Goal: Task Accomplishment & Management: Use online tool/utility

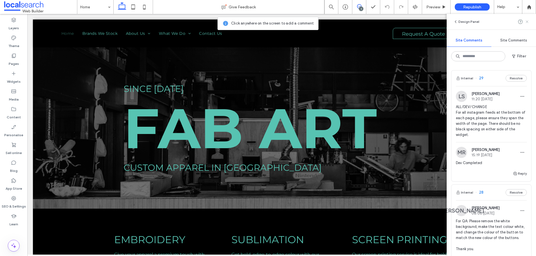
click at [527, 21] on use at bounding box center [526, 21] width 3 height 3
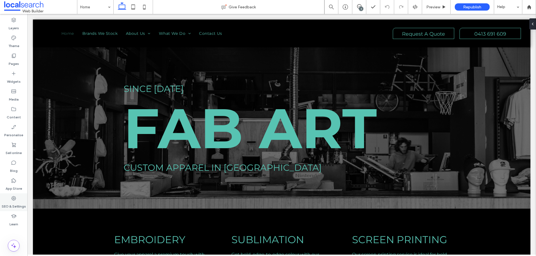
click at [15, 199] on icon at bounding box center [14, 199] width 6 height 6
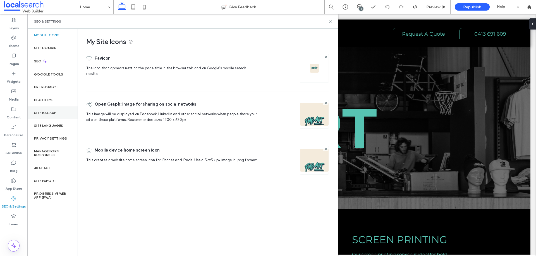
click at [62, 116] on div "Site backup" at bounding box center [52, 113] width 50 height 13
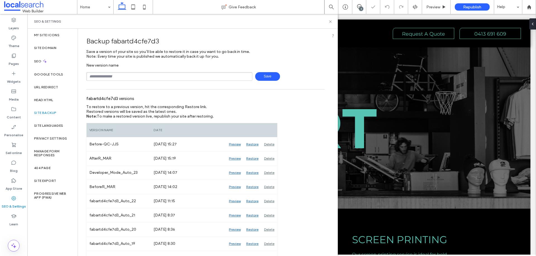
click at [176, 76] on input "text" at bounding box center [169, 76] width 166 height 9
type input "**********"
click at [267, 76] on span "Save" at bounding box center [267, 76] width 25 height 9
drag, startPoint x: 329, startPoint y: 21, endPoint x: 302, endPoint y: 7, distance: 30.9
click at [329, 21] on icon at bounding box center [330, 22] width 4 height 4
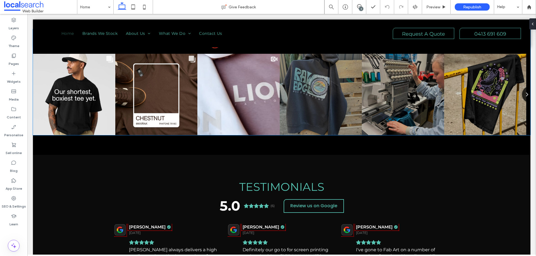
scroll to position [391, 0]
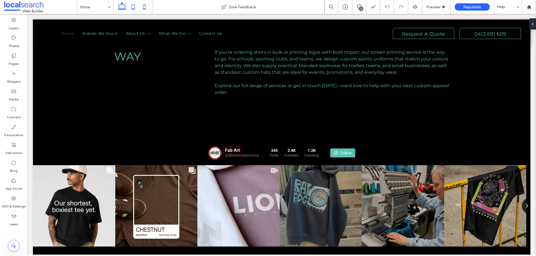
click at [136, 7] on icon at bounding box center [132, 6] width 11 height 11
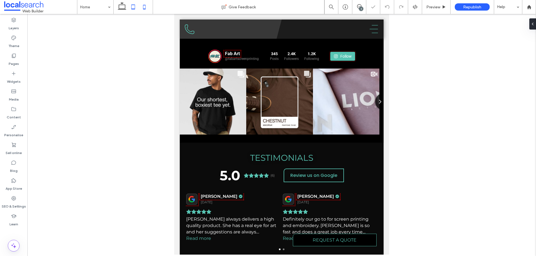
click at [144, 8] on icon at bounding box center [144, 6] width 11 height 11
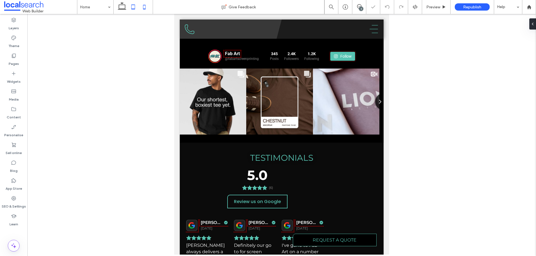
scroll to position [327, 0]
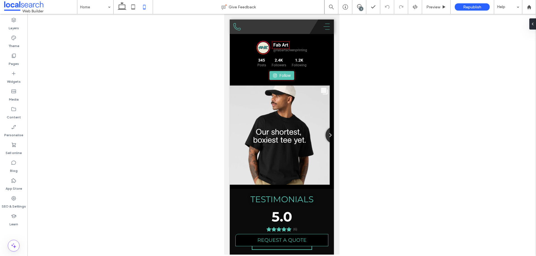
drag, startPoint x: 123, startPoint y: 8, endPoint x: 146, endPoint y: 9, distance: 23.8
click at [123, 8] on icon at bounding box center [121, 6] width 11 height 11
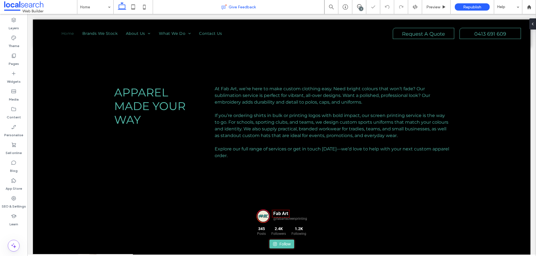
scroll to position [463, 0]
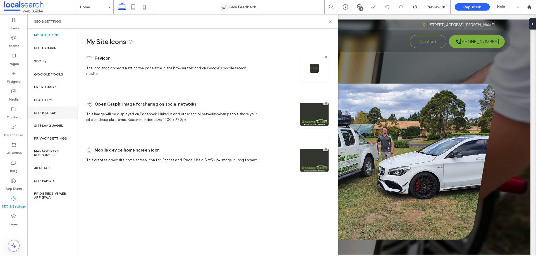
click at [55, 114] on label "Site backup" at bounding box center [45, 113] width 22 height 4
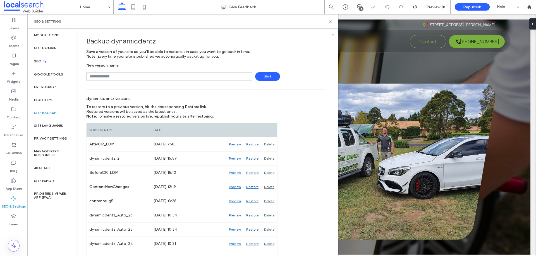
click at [126, 73] on input "text" at bounding box center [169, 76] width 166 height 9
type input "**********"
click at [264, 76] on span "Save" at bounding box center [267, 76] width 25 height 9
drag, startPoint x: 329, startPoint y: 21, endPoint x: 322, endPoint y: 1, distance: 21.9
click at [329, 21] on icon at bounding box center [330, 22] width 4 height 4
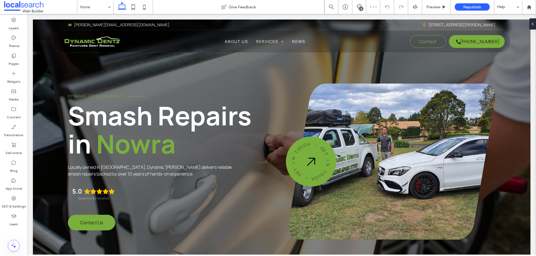
click at [361, 8] on div "4" at bounding box center [361, 9] width 4 height 4
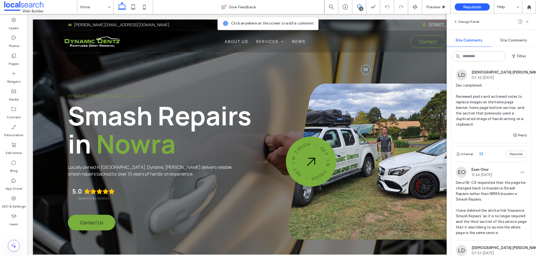
scroll to position [139, 0]
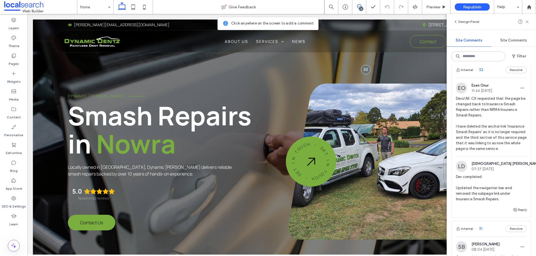
click at [493, 138] on span "Devs/All: CX requested that the page be changed back to Insurance Smash Repairs…" at bounding box center [491, 124] width 71 height 56
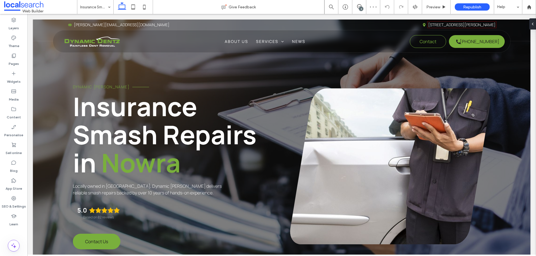
click at [361, 7] on div "4" at bounding box center [361, 9] width 4 height 4
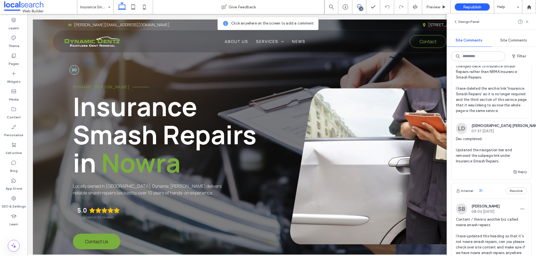
scroll to position [167, 0]
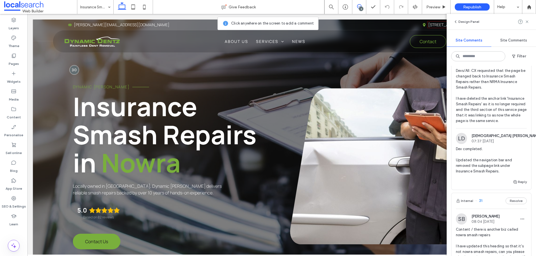
click at [492, 105] on span "Devs/All: CX requested that the page be changed back to Insurance Smash Repairs…" at bounding box center [491, 96] width 71 height 56
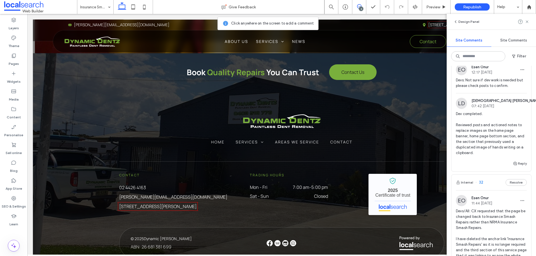
scroll to position [0, 0]
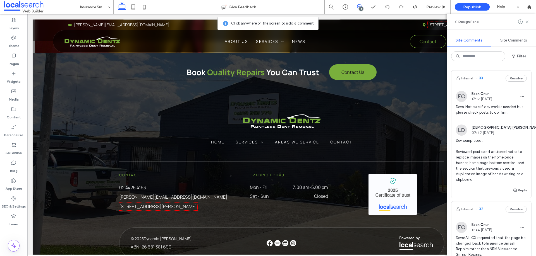
click at [494, 79] on div "Internal 33 Resolve" at bounding box center [491, 79] width 80 height 16
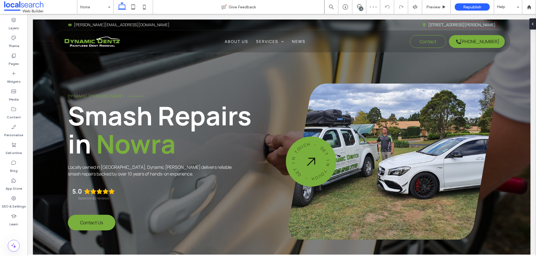
click at [361, 8] on div "4" at bounding box center [361, 9] width 4 height 4
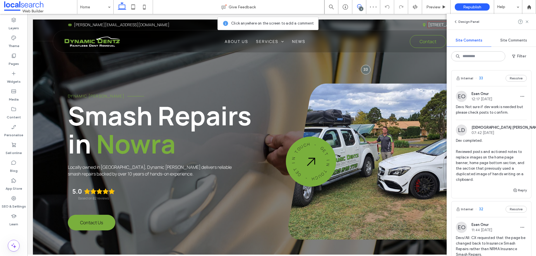
click at [489, 78] on div "Internal 33 Resolve" at bounding box center [491, 79] width 80 height 16
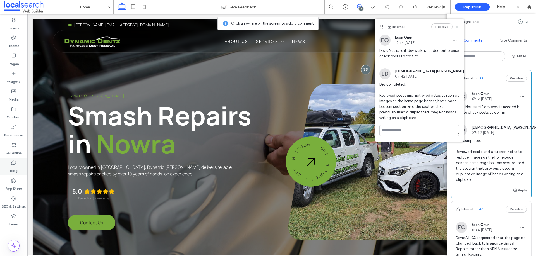
click at [16, 164] on icon at bounding box center [14, 163] width 6 height 6
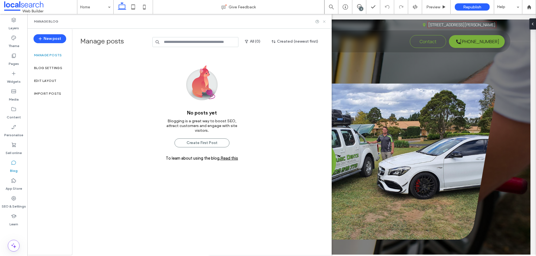
click at [326, 22] on icon at bounding box center [324, 22] width 4 height 4
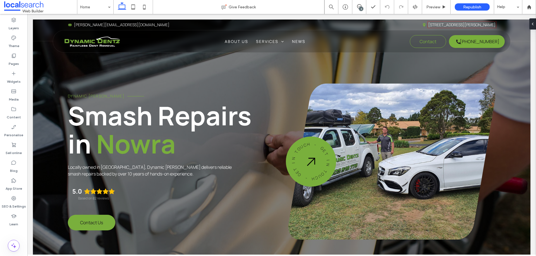
click at [359, 9] on div "4" at bounding box center [361, 9] width 4 height 4
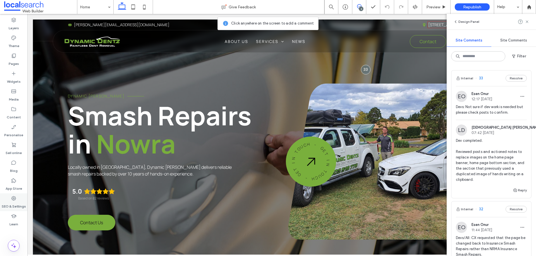
click at [18, 201] on label "SEO & Settings" at bounding box center [14, 205] width 24 height 8
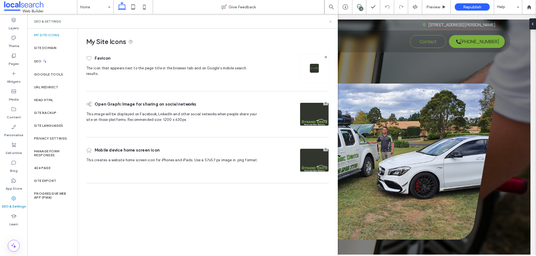
click at [329, 23] on icon at bounding box center [330, 22] width 4 height 4
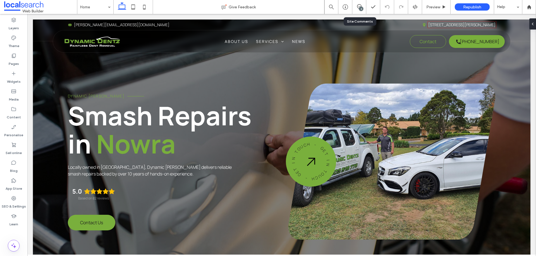
click at [360, 10] on div "4" at bounding box center [361, 9] width 4 height 4
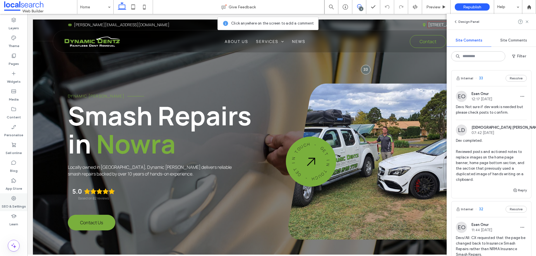
click at [13, 200] on use at bounding box center [13, 198] width 4 height 4
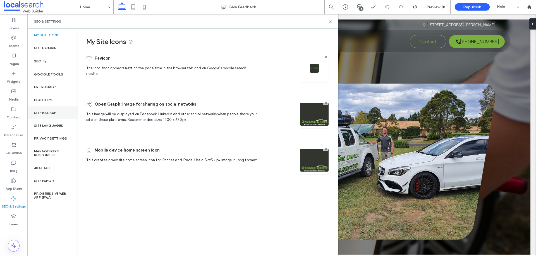
click at [47, 111] on label "Site backup" at bounding box center [45, 113] width 22 height 4
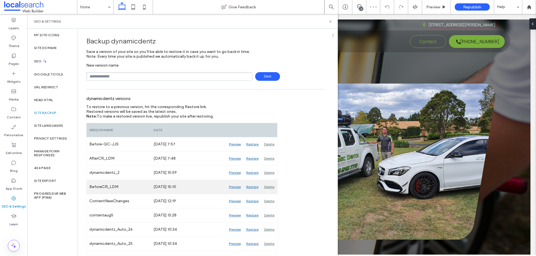
click at [239, 186] on div "Preview" at bounding box center [234, 187] width 17 height 14
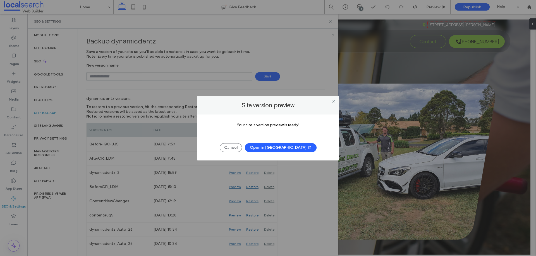
click at [278, 147] on button "Open in New Tab" at bounding box center [281, 147] width 72 height 9
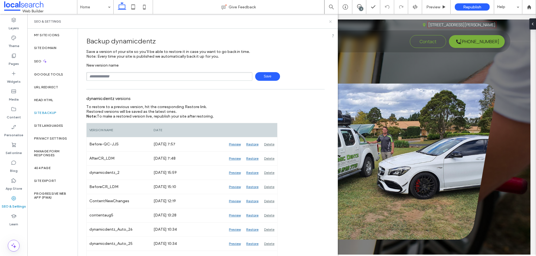
click at [330, 22] on use at bounding box center [330, 21] width 2 height 2
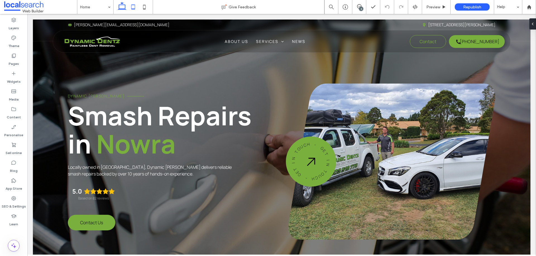
click at [134, 9] on use at bounding box center [133, 6] width 4 height 5
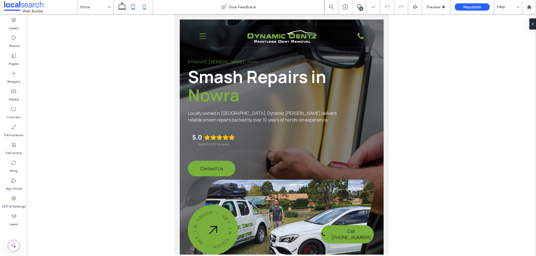
click at [145, 8] on icon at bounding box center [144, 6] width 11 height 11
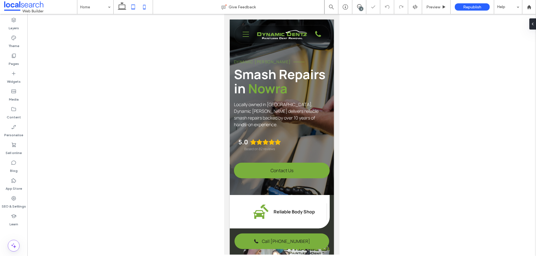
scroll to position [0, 6]
click at [124, 4] on icon at bounding box center [121, 6] width 11 height 11
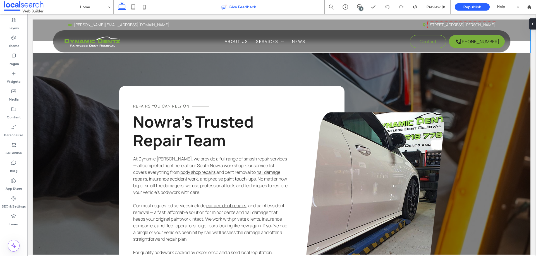
scroll to position [1339, 0]
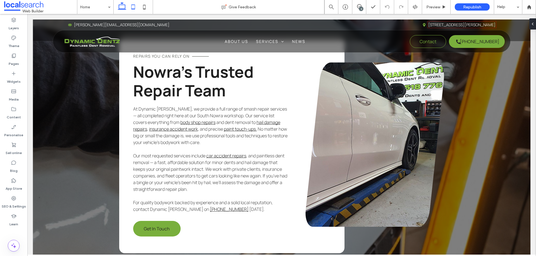
click at [136, 6] on icon at bounding box center [132, 6] width 11 height 11
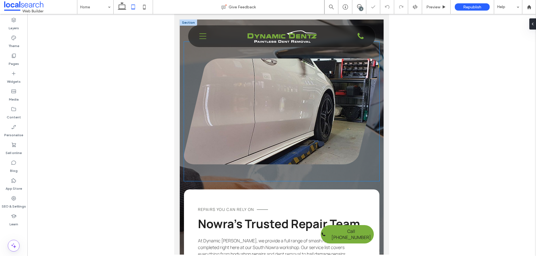
scroll to position [1150, 0]
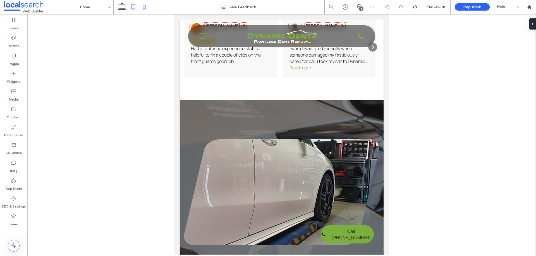
click at [142, 8] on icon at bounding box center [144, 6] width 11 height 11
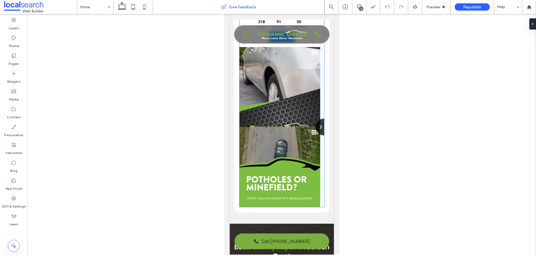
scroll to position [1930, 0]
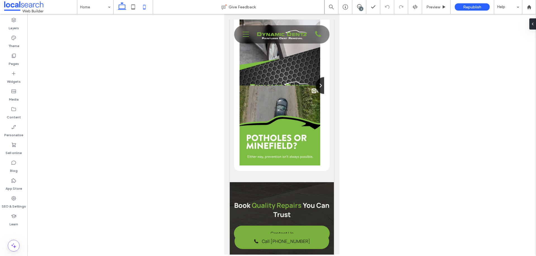
click at [126, 4] on icon at bounding box center [121, 6] width 11 height 11
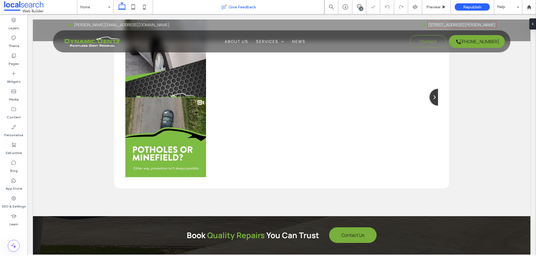
scroll to position [2071, 0]
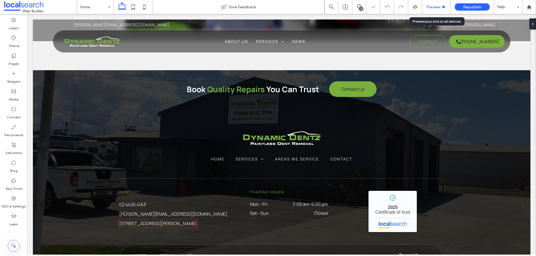
click at [425, 6] on div "Preview" at bounding box center [436, 7] width 28 height 5
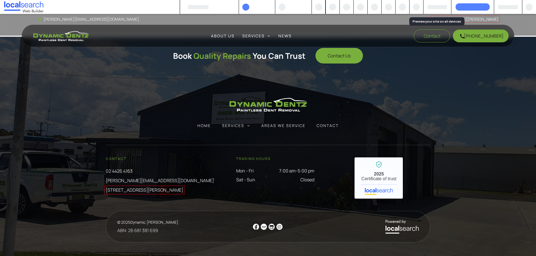
scroll to position [2041, 0]
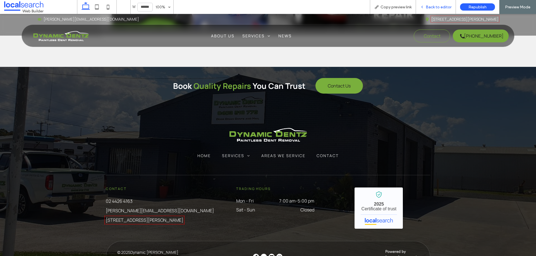
click at [433, 6] on span "Back to editor" at bounding box center [438, 7] width 26 height 5
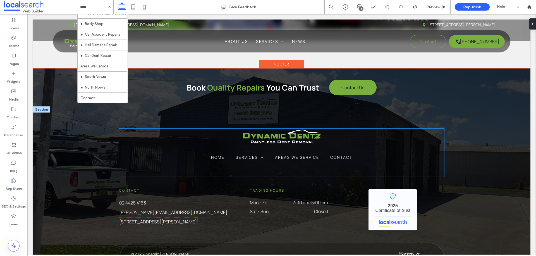
scroll to position [2099, 0]
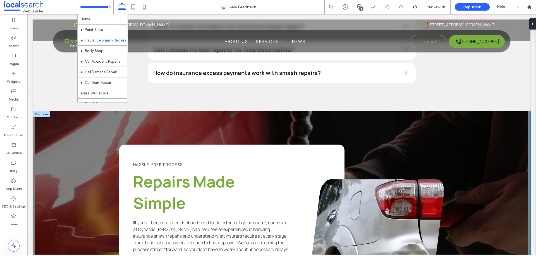
scroll to position [697, 0]
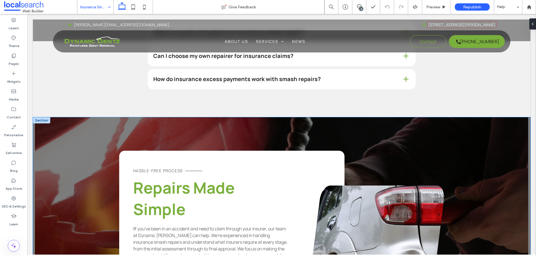
click at [81, 146] on div "Hassle-Free process Repairs Made Simple IIf you’ve been in an accident and need…" at bounding box center [281, 255] width 497 height 276
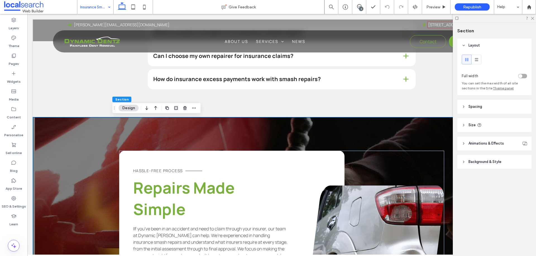
click at [496, 162] on span "Background & Style" at bounding box center [484, 162] width 33 height 6
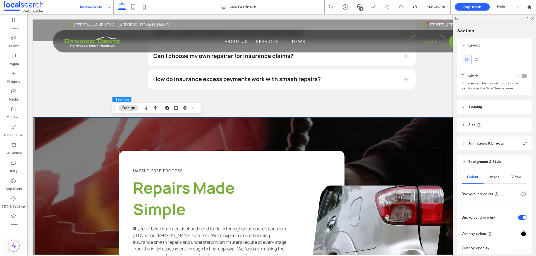
click at [494, 179] on span "Image" at bounding box center [494, 177] width 10 height 4
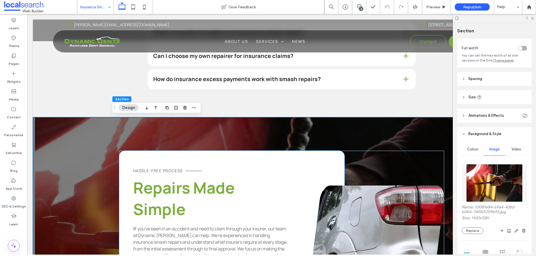
scroll to position [753, 0]
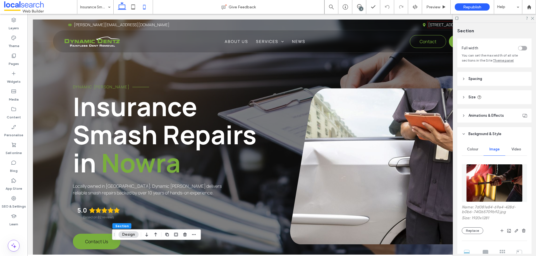
click at [146, 7] on icon at bounding box center [144, 6] width 11 height 11
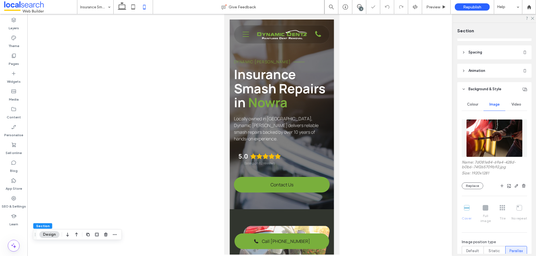
type input "**"
click at [323, 54] on div "Dynamic Dentz Insurance Smash Repairs in Nowra Locally owned in Nowra, Dynamic …" at bounding box center [281, 115] width 104 height 190
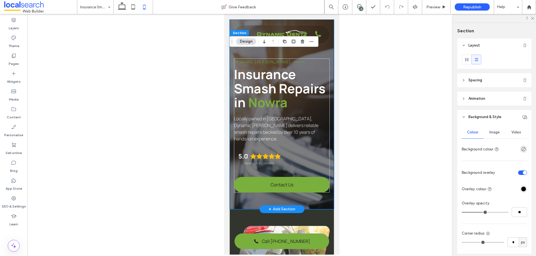
click at [233, 56] on div "Dynamic Dentz Insurance Smash Repairs in Nowra Locally owned in Nowra, Dynamic …" at bounding box center [281, 115] width 104 height 190
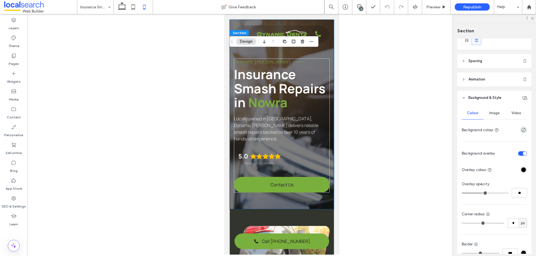
scroll to position [28, 0]
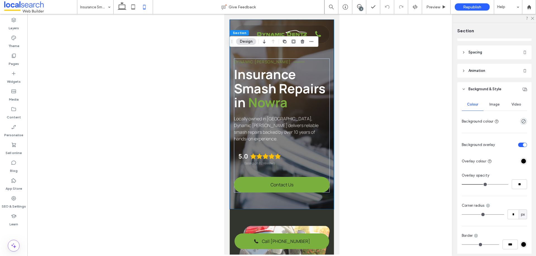
click at [487, 107] on div "Image" at bounding box center [494, 104] width 22 height 12
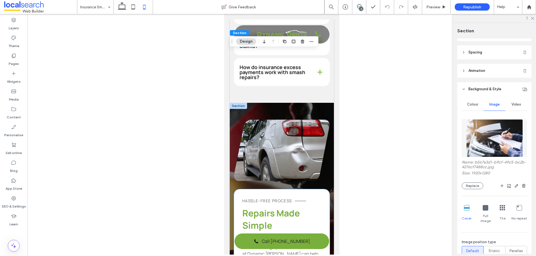
scroll to position [753, 0]
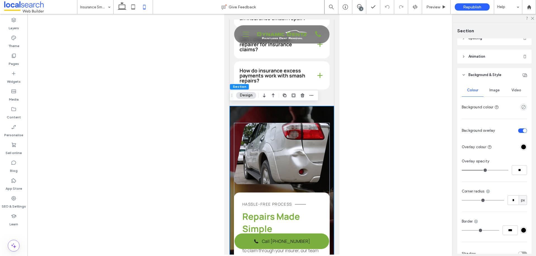
scroll to position [18, 0]
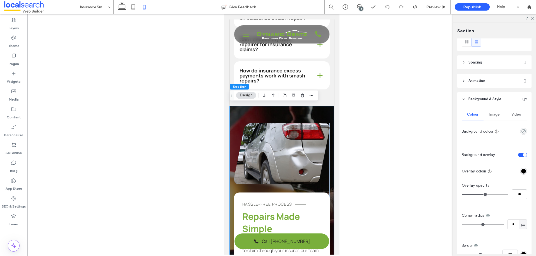
click at [493, 116] on span "Image" at bounding box center [494, 114] width 10 height 4
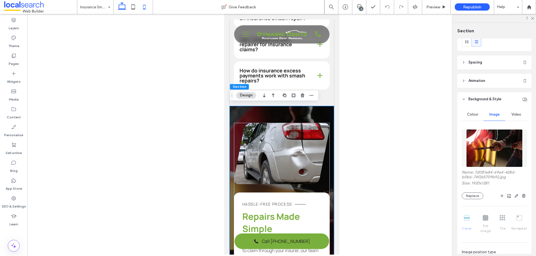
click at [122, 4] on icon at bounding box center [121, 6] width 11 height 11
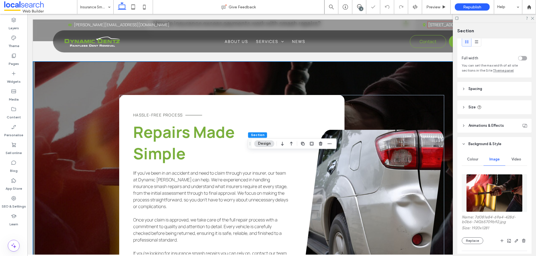
type input "***"
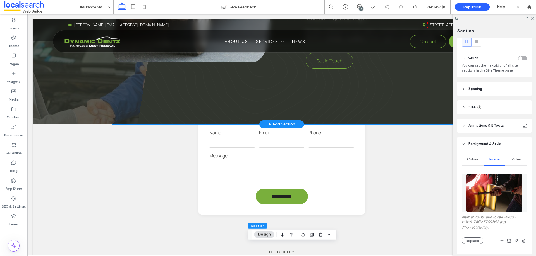
scroll to position [474, 0]
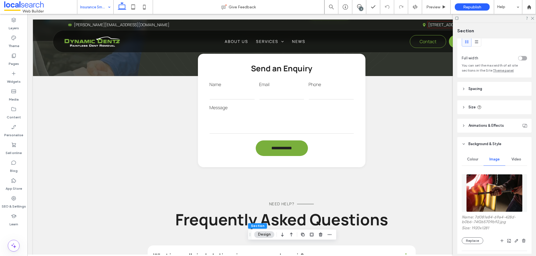
click at [107, 8] on div "Insurance Smash Repairs" at bounding box center [95, 7] width 36 height 14
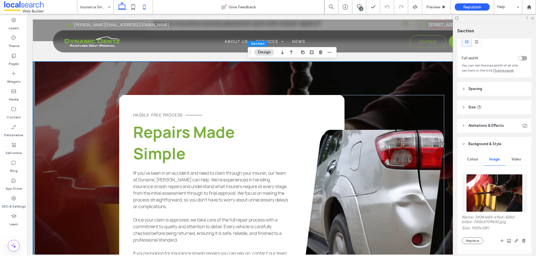
click at [145, 7] on icon at bounding box center [144, 6] width 11 height 11
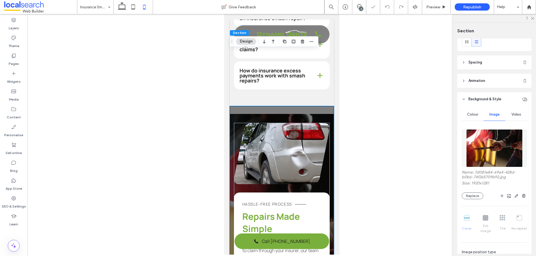
type input "**"
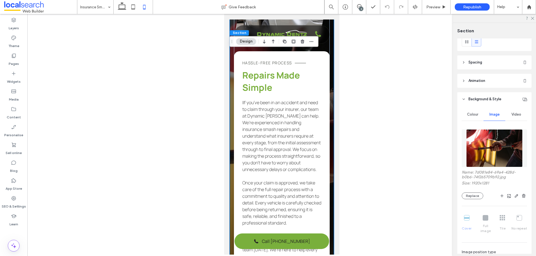
scroll to position [837, 0]
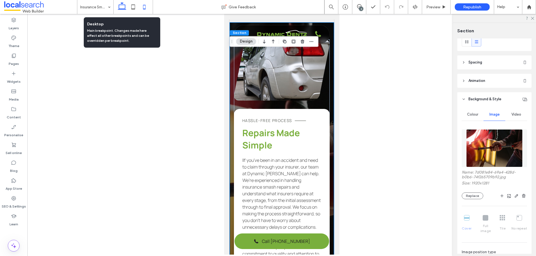
click at [122, 10] on icon at bounding box center [121, 6] width 11 height 11
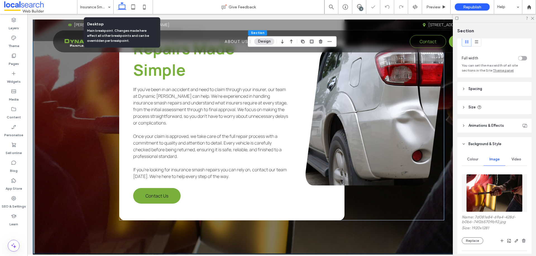
type input "***"
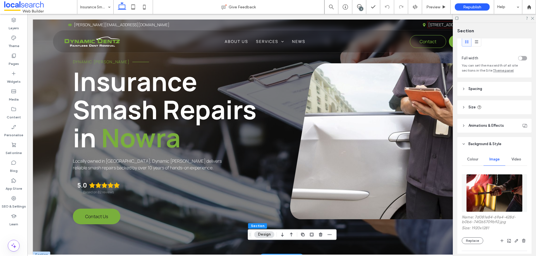
scroll to position [11, 0]
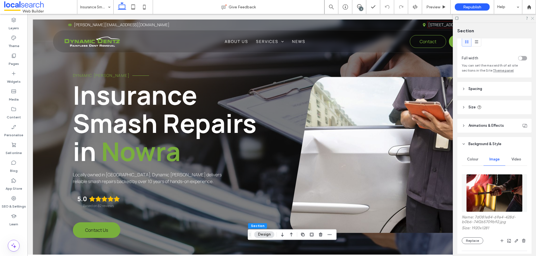
click at [532, 17] on icon at bounding box center [532, 18] width 4 height 4
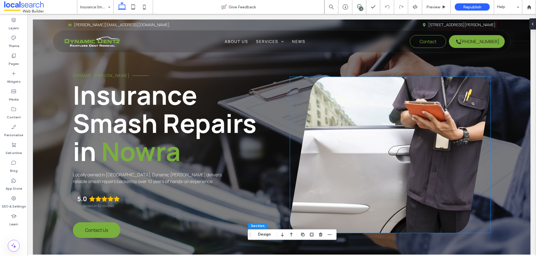
click at [420, 123] on link at bounding box center [390, 155] width 201 height 156
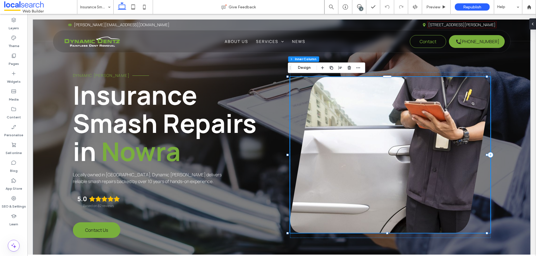
click at [362, 114] on link at bounding box center [390, 155] width 201 height 156
drag, startPoint x: 317, startPoint y: 67, endPoint x: 310, endPoint y: 62, distance: 8.2
click at [317, 67] on button "Manage Photos" at bounding box center [312, 67] width 37 height 7
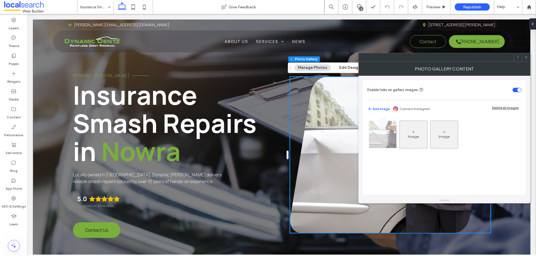
click at [389, 132] on div at bounding box center [382, 134] width 27 height 27
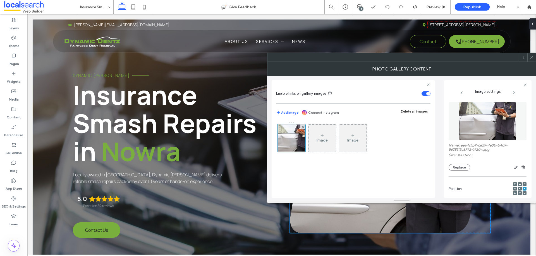
click at [482, 125] on img at bounding box center [487, 121] width 57 height 39
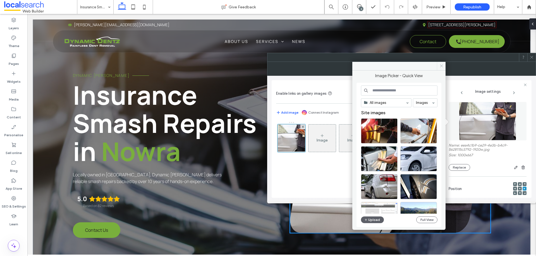
click at [442, 67] on icon at bounding box center [441, 66] width 4 height 4
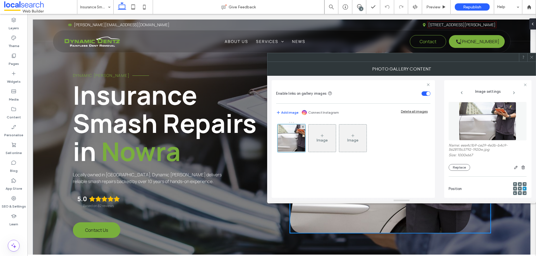
click at [476, 148] on label "Name: eea4c1b9-ce29-4e3b-b4c9-5628115c3792-1920w.jpg" at bounding box center [487, 148] width 78 height 10
click at [531, 59] on icon at bounding box center [531, 57] width 4 height 4
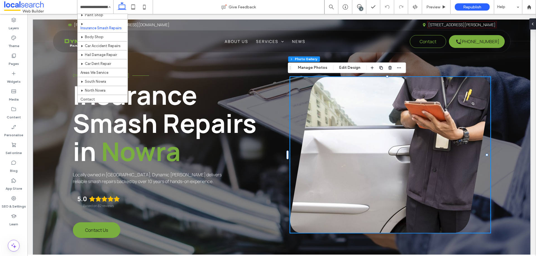
scroll to position [13, 0]
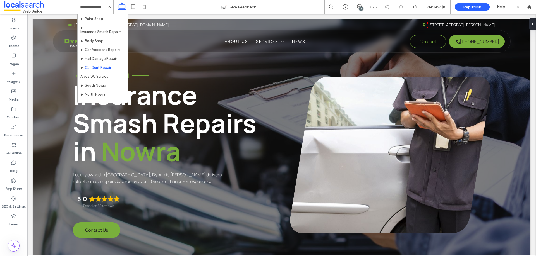
scroll to position [13, 0]
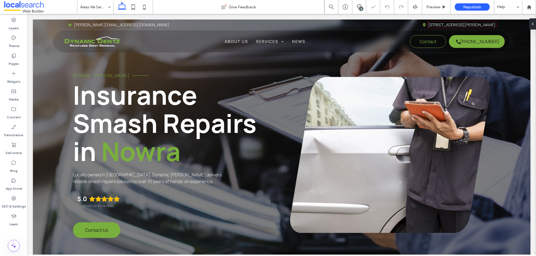
click at [99, 8] on input at bounding box center [94, 7] width 28 height 14
click at [359, 7] on icon at bounding box center [359, 6] width 4 height 4
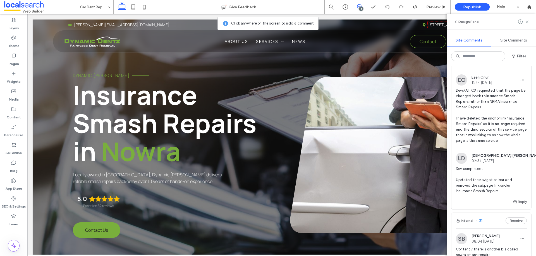
scroll to position [167, 0]
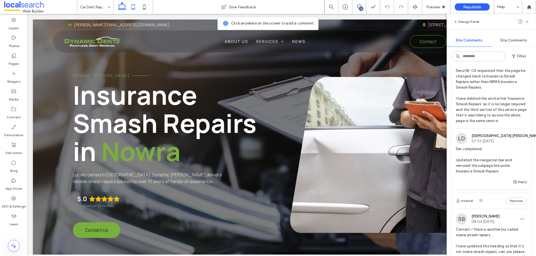
click at [133, 6] on icon at bounding box center [132, 6] width 11 height 11
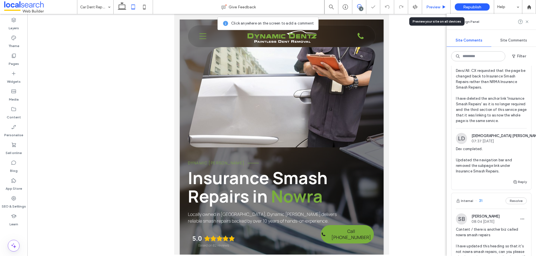
click at [434, 8] on span "Preview" at bounding box center [433, 7] width 14 height 5
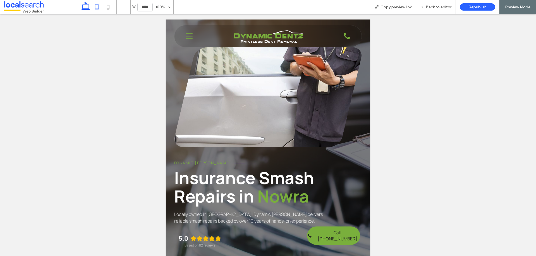
click at [88, 6] on icon at bounding box center [85, 6] width 11 height 11
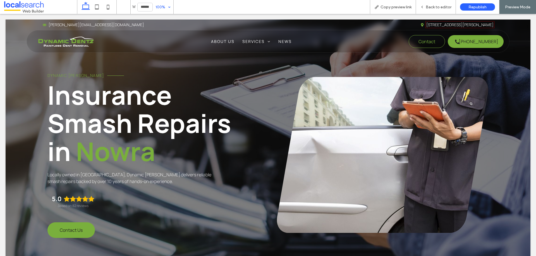
type input "******"
click at [429, 6] on span "Back to editor" at bounding box center [438, 7] width 26 height 5
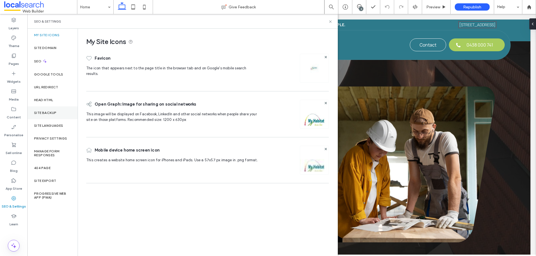
click at [56, 110] on div "Site backup" at bounding box center [52, 113] width 50 height 13
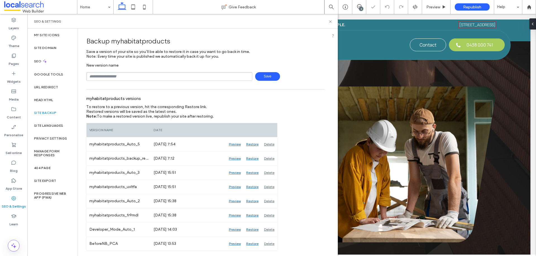
click at [141, 77] on input "text" at bounding box center [169, 76] width 166 height 9
type input "**********"
click at [273, 76] on span "Save" at bounding box center [267, 76] width 25 height 9
click at [329, 21] on icon at bounding box center [330, 22] width 4 height 4
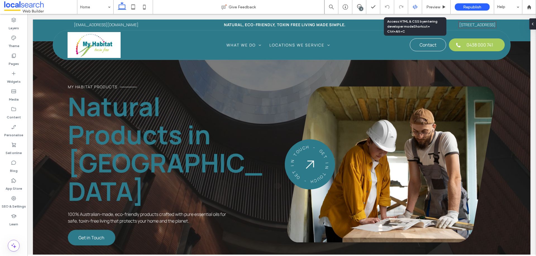
click at [414, 8] on use at bounding box center [414, 7] width 4 height 4
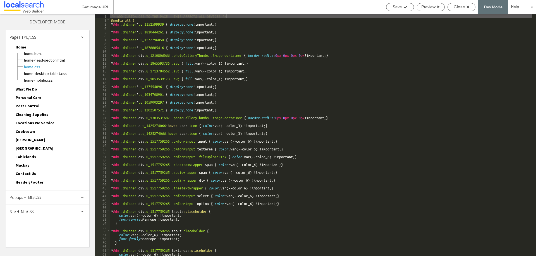
click at [44, 216] on div "Site HTML/CSS" at bounding box center [48, 212] width 84 height 14
click at [46, 235] on span "site.css" at bounding box center [57, 237] width 63 height 6
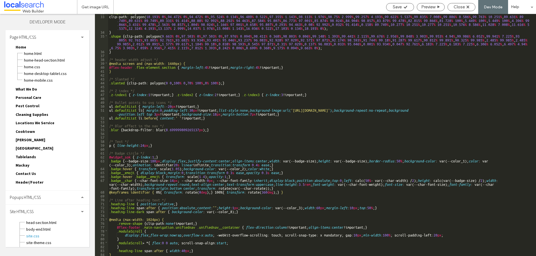
scroll to position [129, 0]
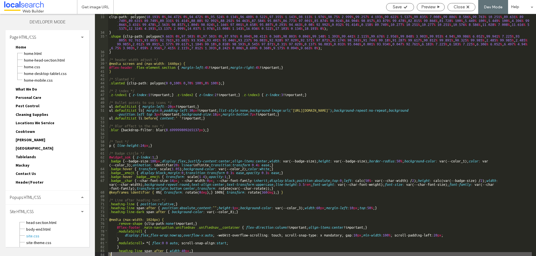
click at [117, 255] on div ".shape-thumb { clip-path: polygon( 18.193 % 0 % , 94.472 % 0 % , 94.472 % 0 % ,…" at bounding box center [320, 135] width 424 height 250
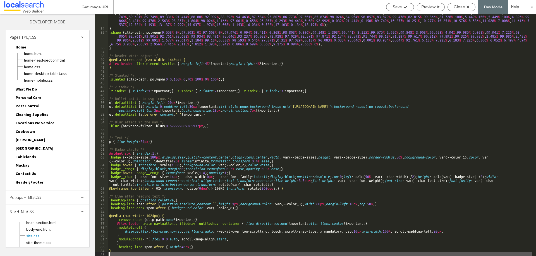
scroll to position [136, 0]
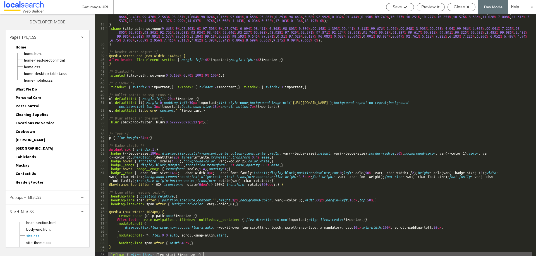
click at [204, 254] on div "clip-path: polygon( 18.193 % 0 % , 94.472 % 0 % , 94.472 % 0 % , 95.524 % 0.134…" at bounding box center [320, 137] width 424 height 262
click at [125, 255] on div "clip-path: polygon( 18.193 % 0 % , 94.472 % 0 % , 94.472 % 0 % , 95.524 % 0.134…" at bounding box center [320, 137] width 424 height 262
type textarea "**"
click at [119, 254] on div "clip-path: polygon( 18.193 % 0 % , 94.472 % 0 % , 94.472 % 0 % , 95.524 % 0.134…" at bounding box center [320, 137] width 424 height 262
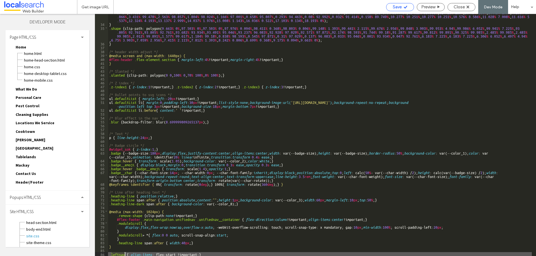
click at [402, 6] on div "Save" at bounding box center [399, 6] width 27 height 5
click at [458, 8] on span "Close" at bounding box center [458, 6] width 11 height 5
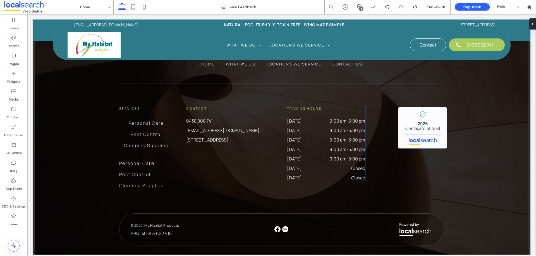
scroll to position [1273, 0]
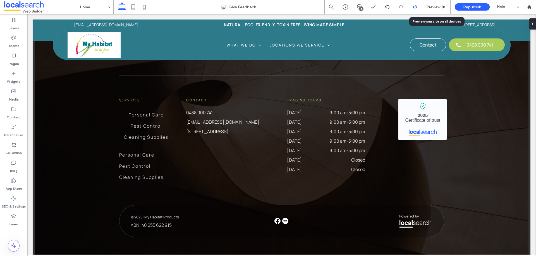
click at [417, 7] on use at bounding box center [414, 7] width 4 height 4
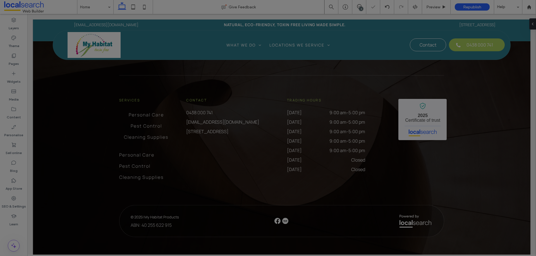
scroll to position [0, 0]
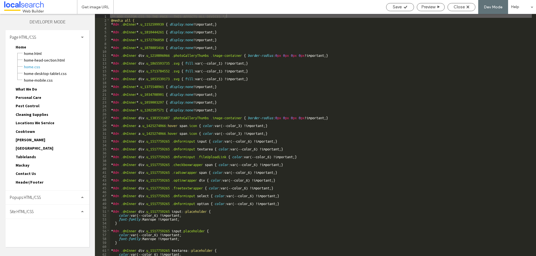
click at [45, 213] on div "Site HTML/CSS" at bounding box center [48, 212] width 84 height 14
click at [50, 234] on span "site.css" at bounding box center [57, 237] width 63 height 6
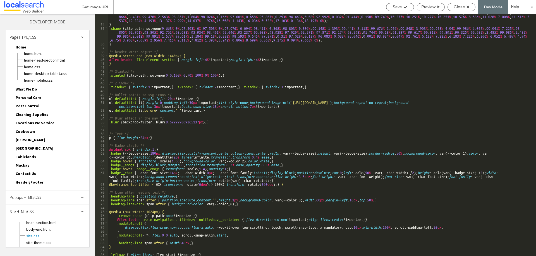
scroll to position [136, 0]
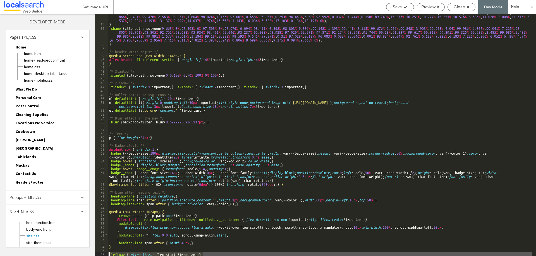
drag, startPoint x: 194, startPoint y: 255, endPoint x: 108, endPoint y: 254, distance: 86.2
click at [108, 254] on div "** 33 34 35 36 37 38 39 40 41 42 43 44 45 46 47 48 49 50 51 52 53 54 55 56 57 5…" at bounding box center [315, 135] width 441 height 242
click at [36, 64] on span "Home.CSS" at bounding box center [57, 67] width 66 height 6
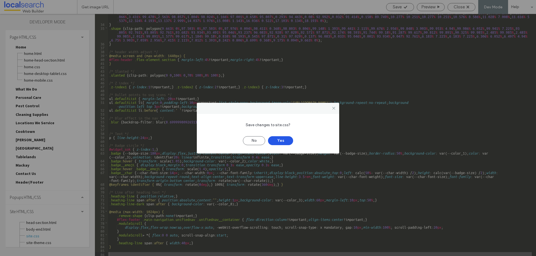
click at [279, 138] on button "Yes" at bounding box center [280, 140] width 25 height 9
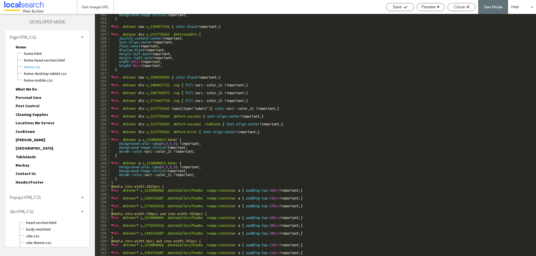
scroll to position [800, 0]
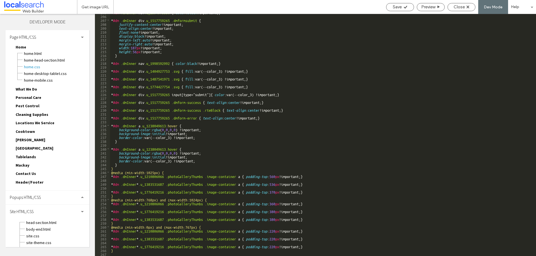
click at [314, 191] on div "* #dm .dmInner nav .u_1394973536 { color : black !important; } * #dm .dmInner d…" at bounding box center [321, 135] width 422 height 250
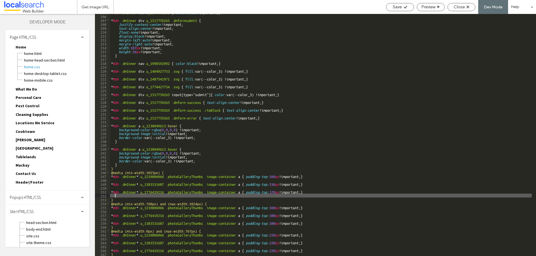
paste textarea
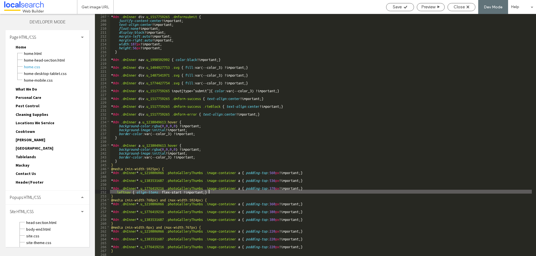
scroll to position [804, 0]
click at [313, 219] on div "* #dm .dmInner div .u_1517759265 .dmformsubmit { justify-content : center !impo…" at bounding box center [321, 135] width 422 height 250
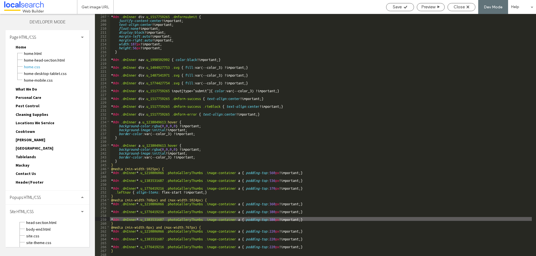
type textarea "**"
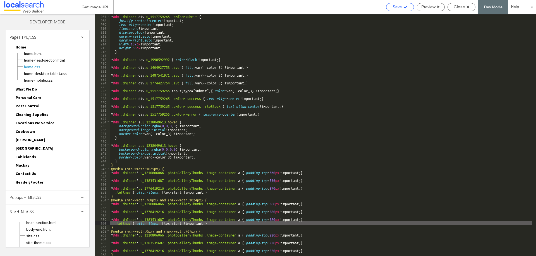
click at [405, 8] on use at bounding box center [404, 7] width 3 height 3
click at [464, 10] on div "Close" at bounding box center [461, 7] width 28 height 8
click at [456, 6] on span "Close" at bounding box center [458, 6] width 11 height 5
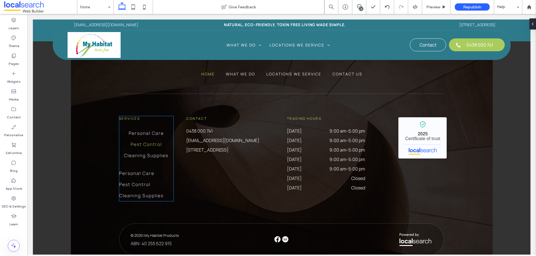
scroll to position [1245, 0]
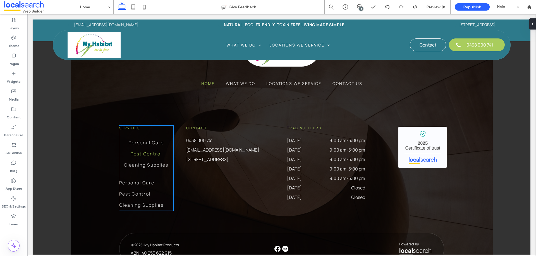
click at [141, 152] on link "Pest Control" at bounding box center [146, 153] width 54 height 11
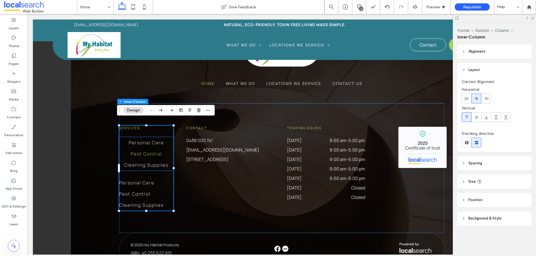
click at [147, 151] on span "Pest Control" at bounding box center [146, 154] width 31 height 7
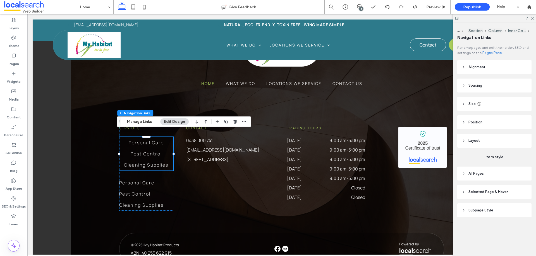
type input "***"
type input "****"
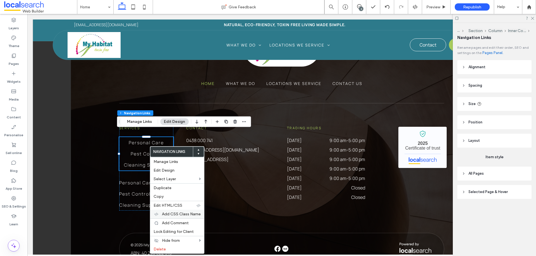
click at [188, 214] on span "Add CSS Class Name" at bounding box center [181, 214] width 39 height 5
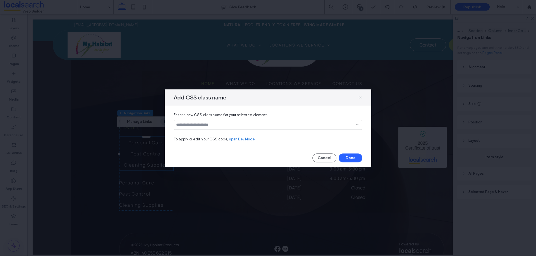
click at [209, 126] on input at bounding box center [265, 125] width 179 height 4
type input "*******"
click at [236, 131] on div "Create "leftnav"" at bounding box center [268, 134] width 188 height 8
click at [185, 134] on div "Create "leftnav"" at bounding box center [267, 134] width 183 height 4
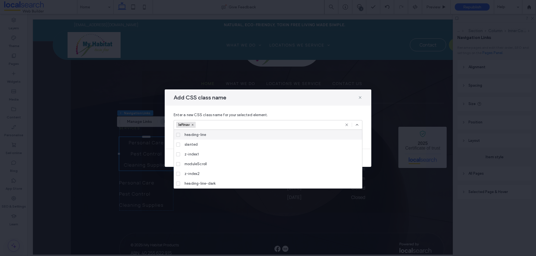
click at [363, 114] on div "Enter a new CSS class name for your selected element. leftnav To apply or edit …" at bounding box center [268, 127] width 206 height 43
click at [356, 125] on icon at bounding box center [357, 125] width 4 height 4
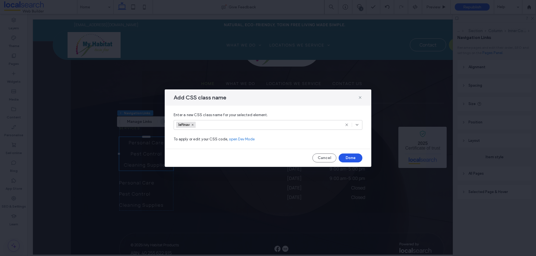
click at [355, 156] on button "Done" at bounding box center [350, 158] width 24 height 9
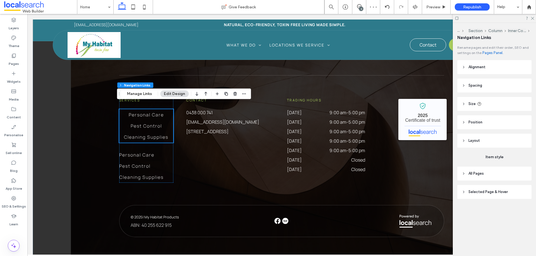
scroll to position [1277, 0]
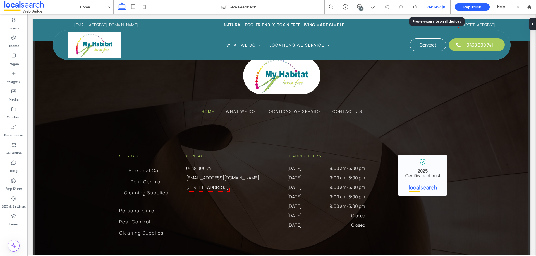
click at [434, 8] on span "Preview" at bounding box center [433, 7] width 14 height 5
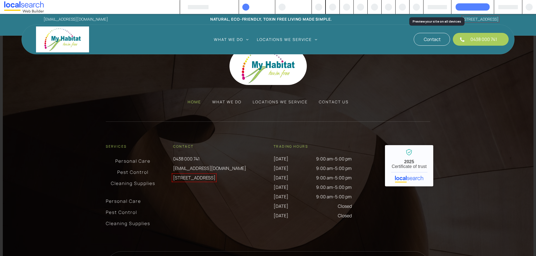
scroll to position [1214, 0]
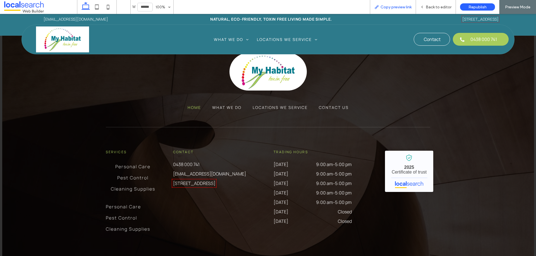
click at [406, 4] on div "Copy preview link" at bounding box center [393, 7] width 46 height 14
click at [408, 4] on div "Copy preview link" at bounding box center [393, 7] width 46 height 14
click at [408, 7] on span "Copy preview link" at bounding box center [395, 7] width 31 height 5
click at [432, 9] on span "Back to editor" at bounding box center [438, 7] width 26 height 5
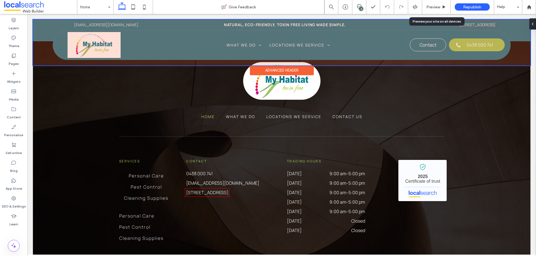
scroll to position [1223, 0]
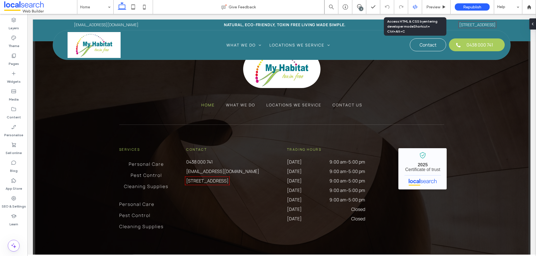
click at [416, 8] on icon at bounding box center [414, 6] width 5 height 5
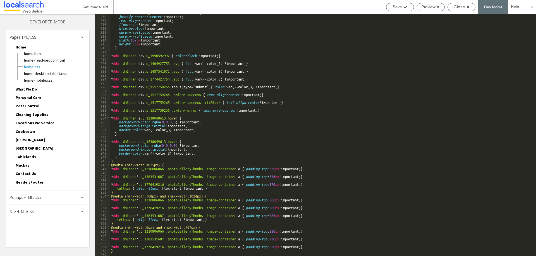
scroll to position [808, 0]
click at [186, 192] on div "* #dm .dmInner div .u_1517759265 .dmformsubmit { justify-content : center !impo…" at bounding box center [368, 135] width 516 height 250
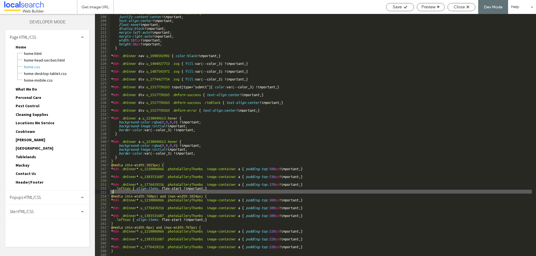
click at [133, 189] on div "* #dm .dmInner div .u_1517759265 .dmformsubmit { justify-content : center !impo…" at bounding box center [368, 135] width 516 height 250
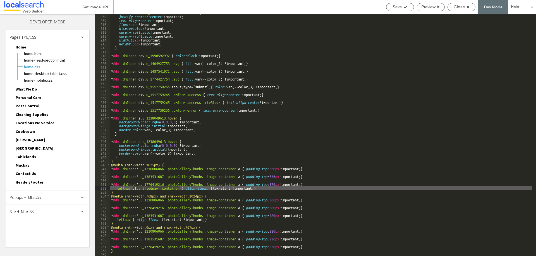
click at [130, 220] on div "* #dm .dmInner div .u_1517759265 .dmformsubmit { justify-content : center !impo…" at bounding box center [368, 135] width 516 height 250
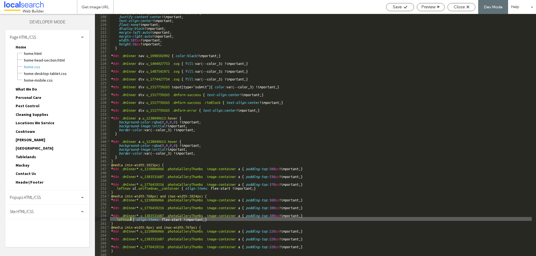
type textarea "**"
click at [406, 6] on use at bounding box center [404, 7] width 3 height 3
click at [465, 7] on span "Close" at bounding box center [458, 6] width 11 height 5
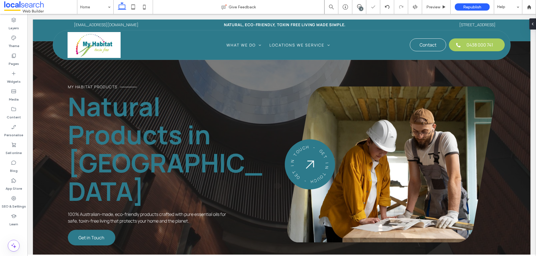
scroll to position [1273, 0]
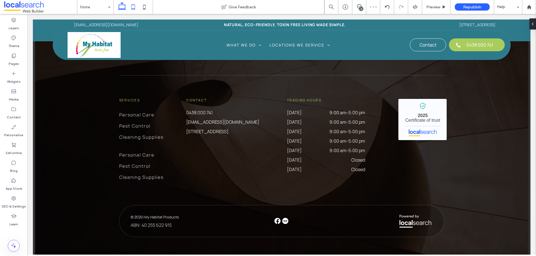
click at [134, 4] on icon at bounding box center [132, 6] width 11 height 11
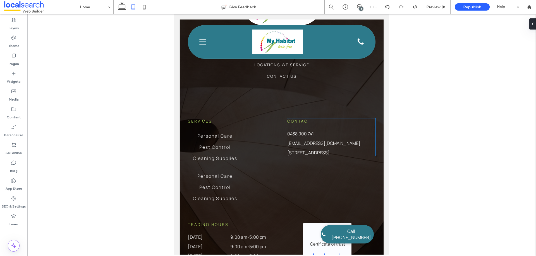
scroll to position [1450, 0]
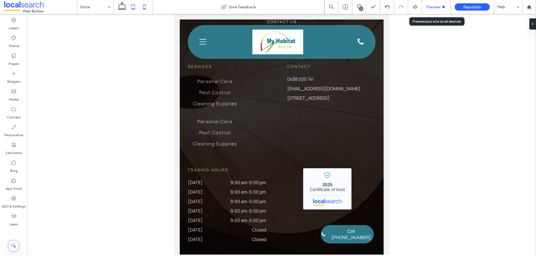
click at [433, 9] on span "Preview" at bounding box center [433, 7] width 14 height 5
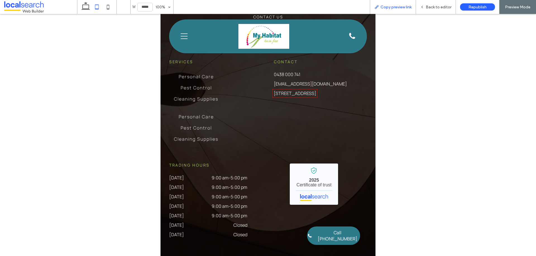
click at [389, 7] on span "Copy preview link" at bounding box center [395, 7] width 31 height 5
click at [448, 7] on span "Back to editor" at bounding box center [438, 7] width 26 height 5
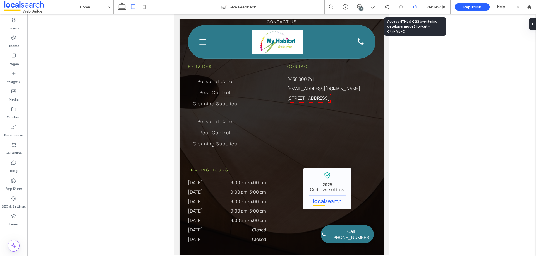
click at [414, 7] on icon at bounding box center [414, 6] width 5 height 5
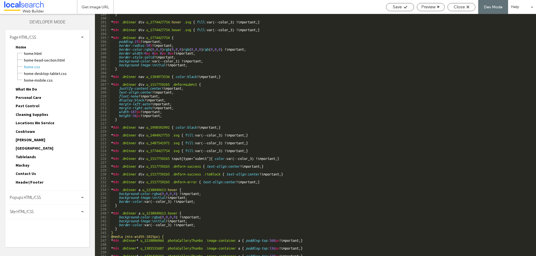
scroll to position [808, 0]
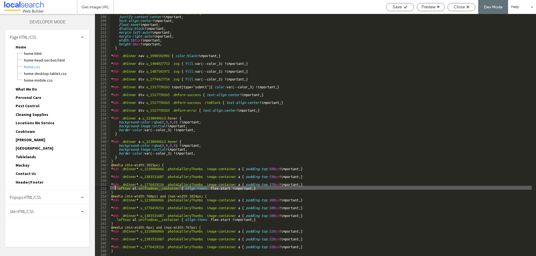
drag, startPoint x: 179, startPoint y: 189, endPoint x: 115, endPoint y: 188, distance: 64.4
click at [115, 188] on div "* #dm .dmInner div .u_1517759265 .dmformsubmit { justify-content : center !impo…" at bounding box center [368, 135] width 516 height 250
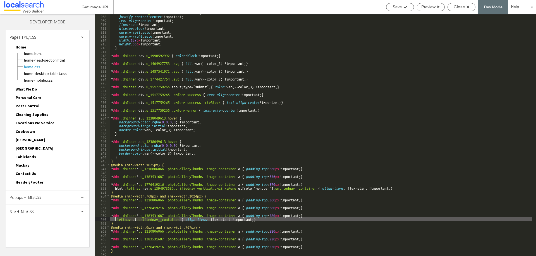
drag, startPoint x: 179, startPoint y: 220, endPoint x: 116, endPoint y: 219, distance: 63.1
click at [116, 219] on div "* #dm .dmInner div .u_1517759265 .dmformsubmit { justify-content : center !impo…" at bounding box center [368, 135] width 516 height 250
click at [406, 7] on icon at bounding box center [405, 7] width 4 height 4
click at [465, 9] on span "Close" at bounding box center [458, 6] width 11 height 5
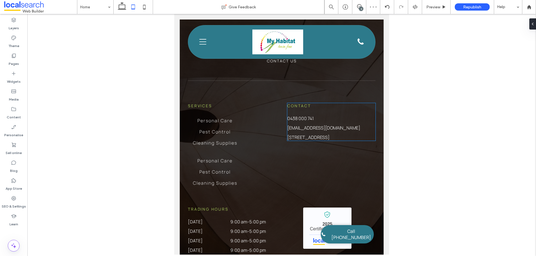
scroll to position [1423, 0]
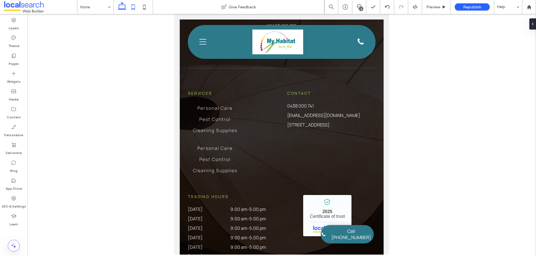
click at [122, 4] on icon at bounding box center [121, 6] width 11 height 11
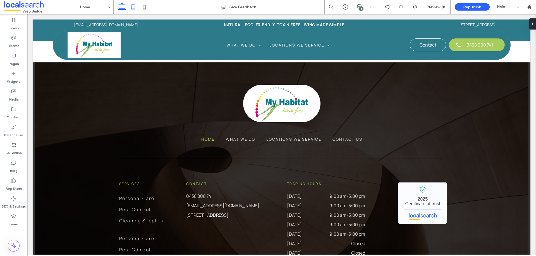
click at [133, 5] on icon at bounding box center [132, 6] width 11 height 11
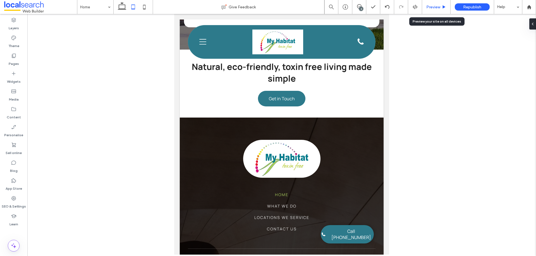
click at [436, 6] on span "Preview" at bounding box center [433, 7] width 14 height 5
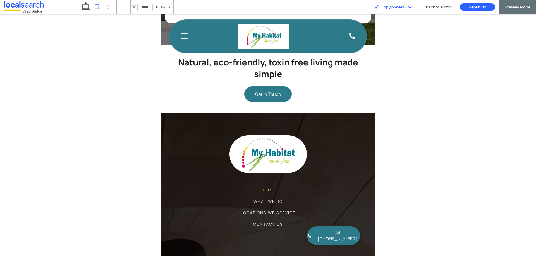
click at [403, 6] on span "Copy preview link" at bounding box center [395, 7] width 31 height 5
click at [433, 6] on span "Back to editor" at bounding box center [438, 7] width 26 height 5
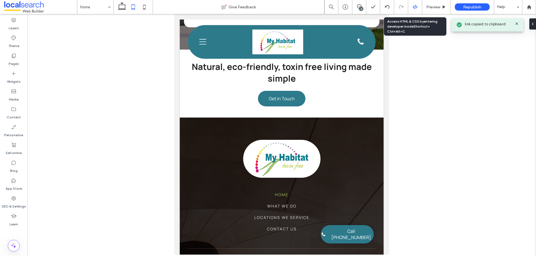
click at [414, 7] on icon at bounding box center [414, 6] width 5 height 5
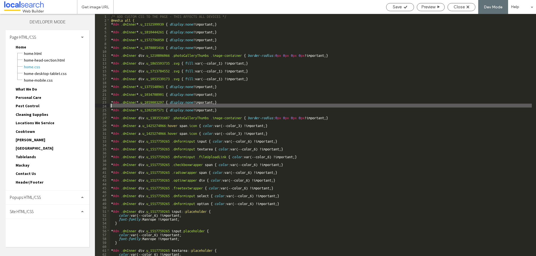
click at [341, 106] on div "/* ADD CUSTOM CSS TO THE PAGE - THIS AFFECTS ALL DEVICES */ @media all { * #dm …" at bounding box center [368, 139] width 516 height 250
type input "**********"
click at [61, 74] on span "Home-desktop-tablet.CSS" at bounding box center [57, 74] width 66 height 6
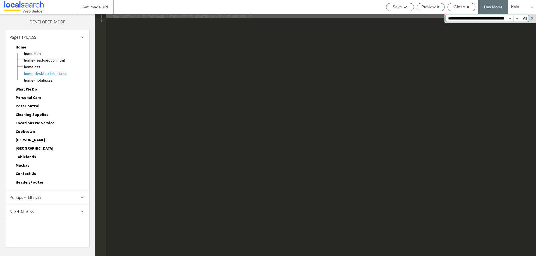
click at [32, 212] on span "Site HTML/CSS" at bounding box center [22, 211] width 24 height 5
click at [46, 235] on span "site.css" at bounding box center [57, 237] width 63 height 6
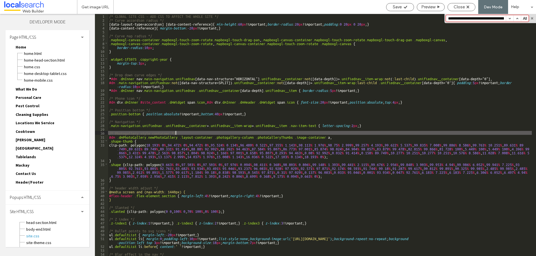
click at [237, 134] on div "/* GLOBAL SITE CSS - ADD CSS TO AFFECT THE WHOLE SITE */ /* Curve accordion rad…" at bounding box center [320, 139] width 424 height 250
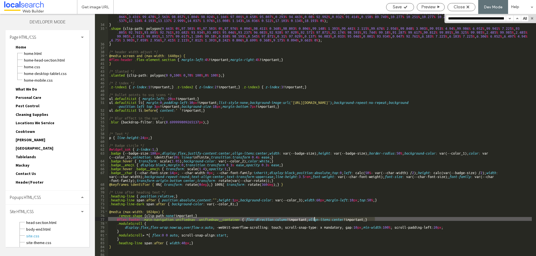
drag, startPoint x: 374, startPoint y: 219, endPoint x: 315, endPoint y: 220, distance: 59.1
click at [315, 220] on div "clip-path: polygon( 18.193 % 0 % , 94.472 % 0 % , 94.472 % 0 % , 95.524 % 0.134…" at bounding box center [320, 137] width 424 height 262
click at [458, 6] on span "Close" at bounding box center [458, 6] width 11 height 5
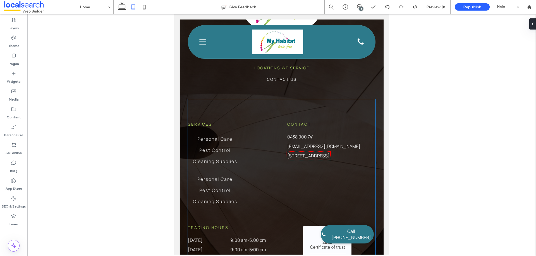
scroll to position [1339, 0]
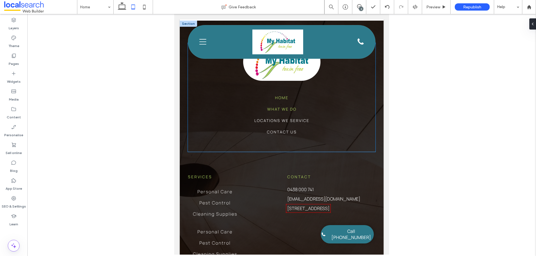
click at [284, 112] on span "What We Do" at bounding box center [281, 109] width 29 height 6
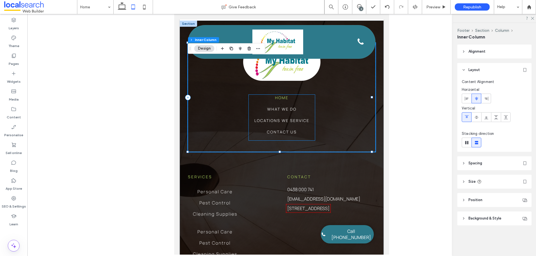
click at [302, 125] on ul "Home What We Do Locations We Service Contact Us" at bounding box center [282, 118] width 66 height 46
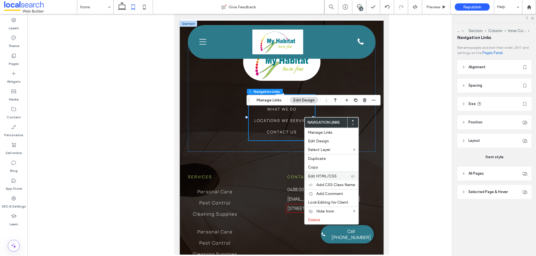
click at [333, 175] on span "Edit HTML/CSS" at bounding box center [322, 176] width 29 height 5
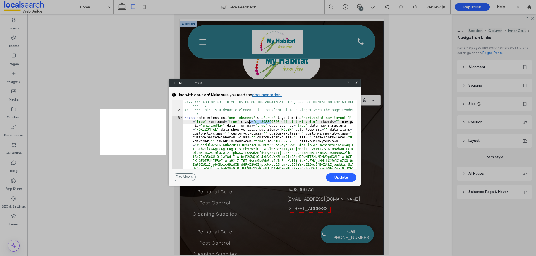
drag, startPoint x: 271, startPoint y: 122, endPoint x: 249, endPoint y: 122, distance: 22.0
click at [249, 122] on div "<!-- *** ADD OR EDIT HTML INSIDE OF THE dmRespCol DIVS, SEE DOCUMENTATION FOR G…" at bounding box center [267, 177] width 169 height 155
click at [357, 83] on use at bounding box center [356, 82] width 3 height 3
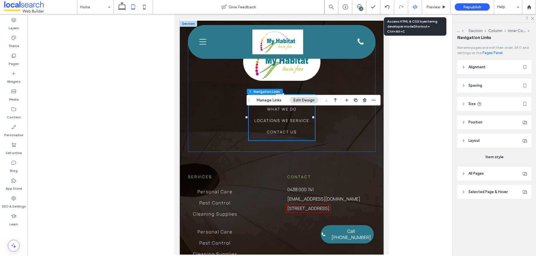
click at [415, 8] on icon at bounding box center [414, 6] width 5 height 5
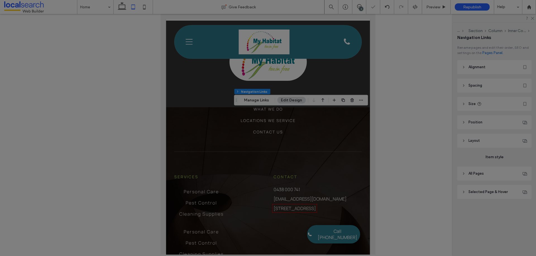
scroll to position [0, 0]
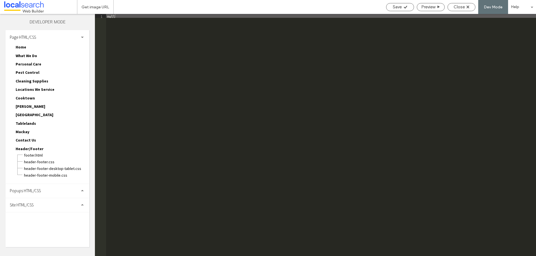
click at [56, 205] on div "Site HTML/CSS" at bounding box center [48, 205] width 84 height 14
click at [46, 230] on span "site.css" at bounding box center [57, 230] width 63 height 6
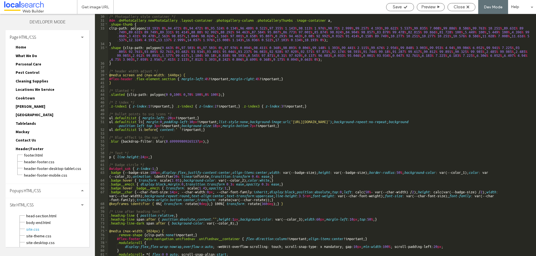
scroll to position [136, 0]
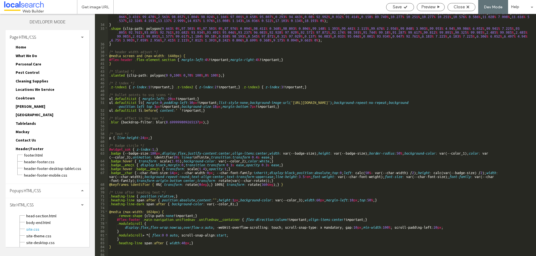
click at [239, 219] on div "clip-path: polygon( 18.193 % 0 % , 94.472 % 0 % , 94.472 % 0 % , 95.524 % 0.134…" at bounding box center [320, 137] width 424 height 262
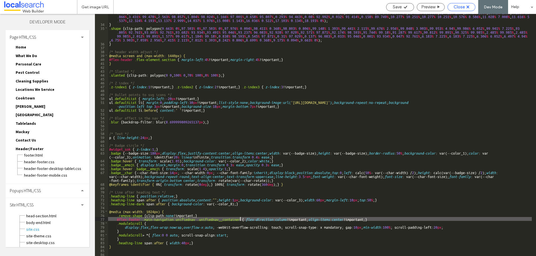
click at [467, 5] on div "Close" at bounding box center [461, 6] width 27 height 5
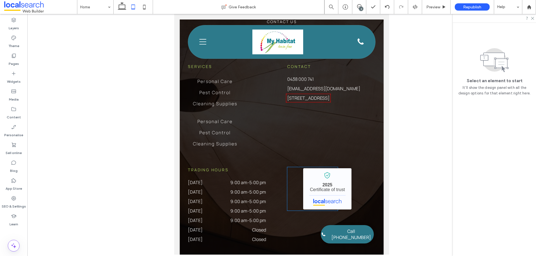
scroll to position [1395, 0]
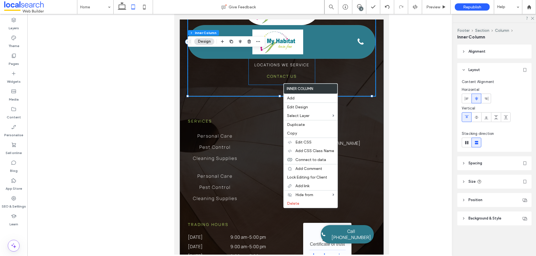
click at [258, 85] on ul "Home What We Do Locations We Service Contact Us" at bounding box center [282, 62] width 66 height 46
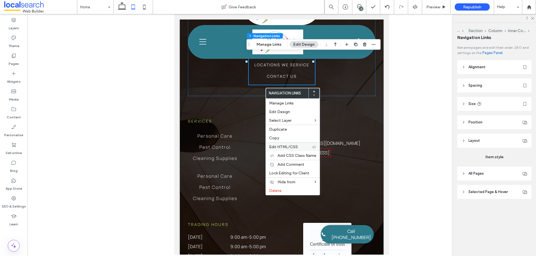
click at [294, 144] on div "Edit HTML/CSS" at bounding box center [293, 147] width 54 height 9
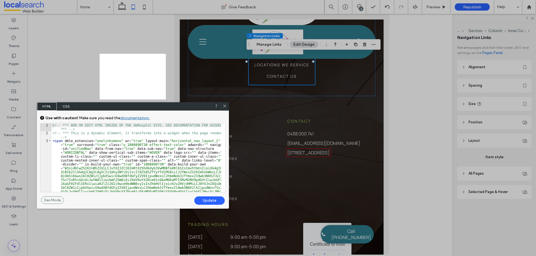
click at [225, 105] on icon at bounding box center [224, 106] width 4 height 4
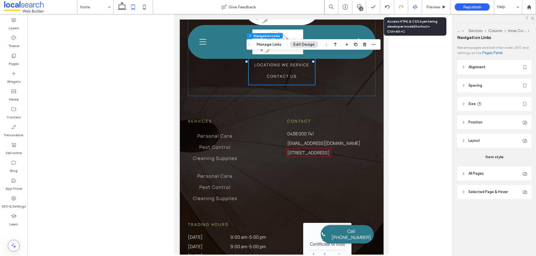
click at [415, 8] on icon at bounding box center [414, 6] width 5 height 5
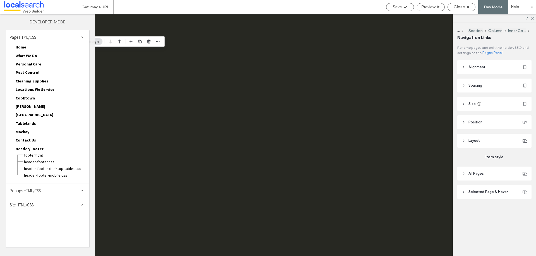
scroll to position [0, 0]
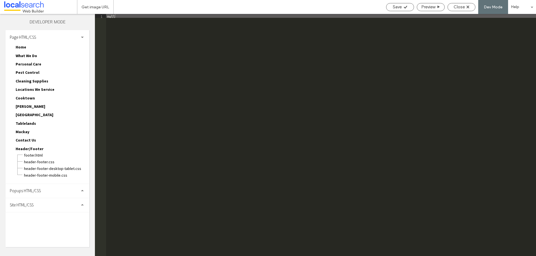
click at [52, 207] on div "Site HTML/CSS" at bounding box center [48, 205] width 84 height 14
click at [42, 231] on span "site.css" at bounding box center [57, 230] width 63 height 6
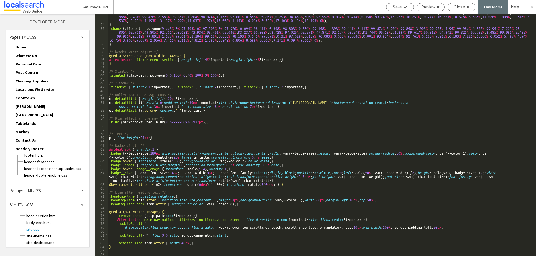
scroll to position [136, 0]
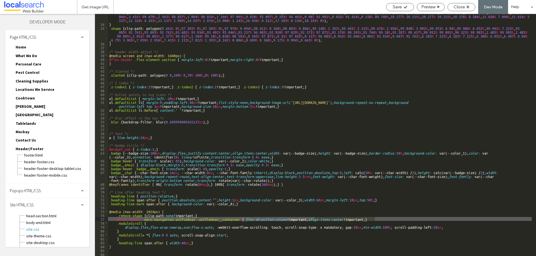
drag, startPoint x: 375, startPoint y: 219, endPoint x: 315, endPoint y: 218, distance: 60.0
click at [315, 218] on div "clip-path: polygon( 18.193 % 0 % , 94.472 % 0 % , 94.472 % 0 % , 95.524 % 0.134…" at bounding box center [320, 137] width 424 height 262
click at [240, 219] on div "clip-path: polygon( 18.193 % 0 % , 94.472 % 0 % , 94.472 % 0 % , 95.524 % 0.134…" at bounding box center [320, 137] width 424 height 262
type textarea "**"
click at [403, 7] on icon at bounding box center [405, 7] width 4 height 4
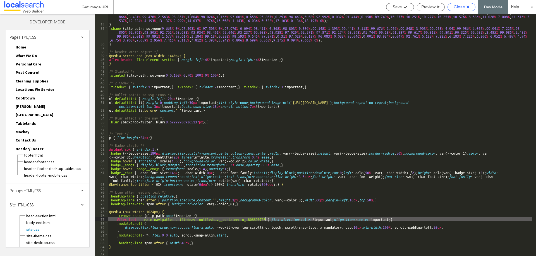
click at [468, 8] on icon at bounding box center [467, 7] width 3 height 3
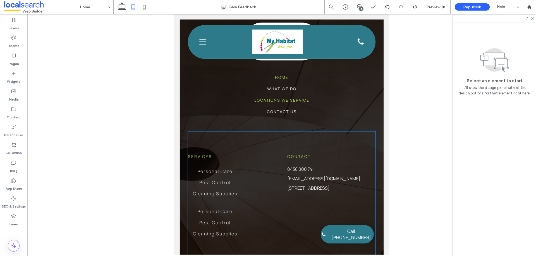
scroll to position [1339, 0]
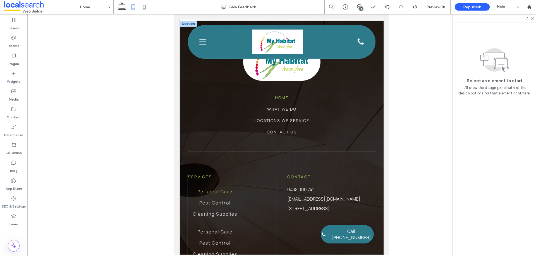
click at [232, 195] on span "Personal Care" at bounding box center [214, 192] width 35 height 7
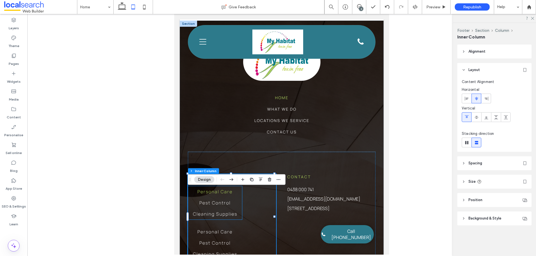
click at [224, 198] on link "Personal Care" at bounding box center [214, 191] width 35 height 11
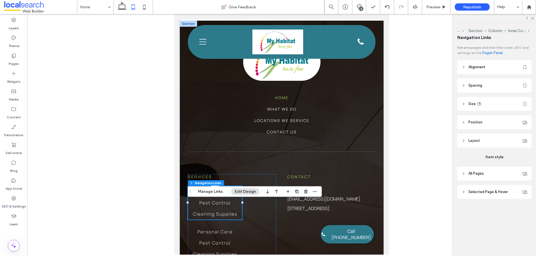
click at [478, 64] on header "Alignment" at bounding box center [494, 67] width 74 height 14
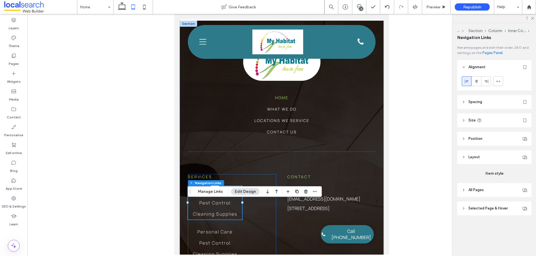
click at [466, 81] on use at bounding box center [467, 81] width 4 height 4
click at [494, 190] on header "All Pages" at bounding box center [494, 190] width 74 height 14
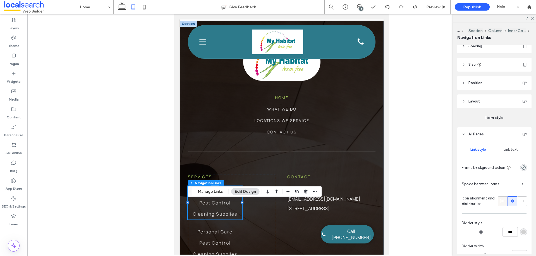
click at [500, 202] on icon at bounding box center [502, 201] width 4 height 4
click at [510, 202] on icon at bounding box center [512, 201] width 4 height 4
click at [478, 104] on span "Layout" at bounding box center [473, 102] width 11 height 6
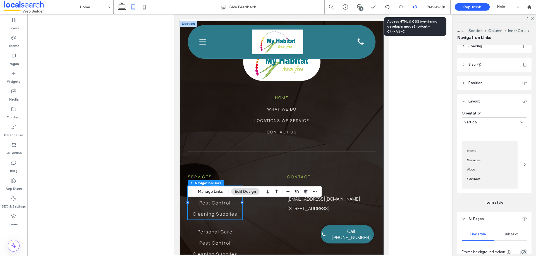
click at [416, 8] on use at bounding box center [414, 7] width 4 height 4
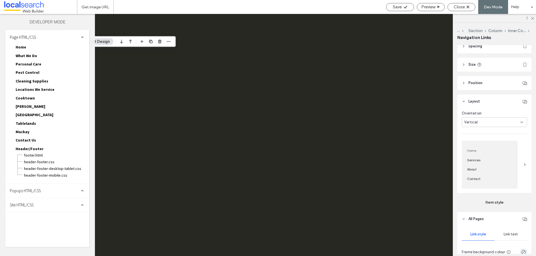
scroll to position [0, 0]
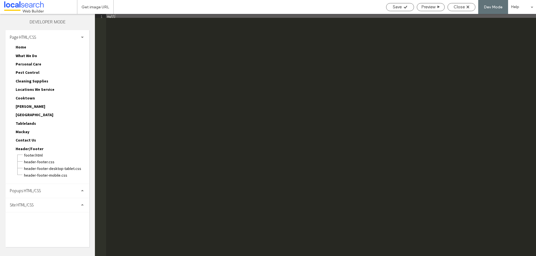
drag, startPoint x: 39, startPoint y: 208, endPoint x: 45, endPoint y: 216, distance: 10.9
click at [39, 208] on div "Site HTML/CSS" at bounding box center [48, 205] width 84 height 14
click at [38, 227] on span "site.css" at bounding box center [57, 230] width 63 height 6
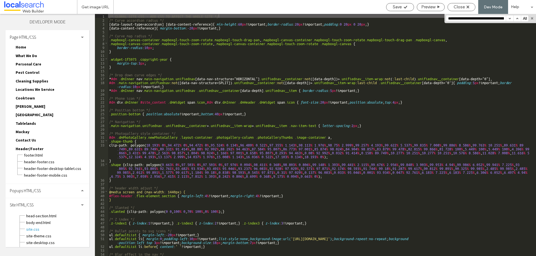
scroll to position [0, 60]
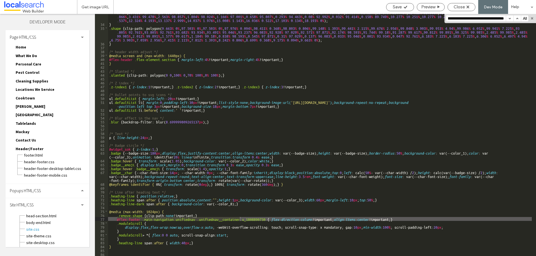
type input "**********"
click at [258, 220] on div "clip-path: polygon( 18.193 % 0 % , 94.472 % 0 % , 94.472 % 0 % , 95.524 % 0.134…" at bounding box center [320, 137] width 424 height 262
drag, startPoint x: 265, startPoint y: 219, endPoint x: 240, endPoint y: 221, distance: 24.4
click at [240, 221] on div "clip-path: polygon( 18.193 % 0 % , 94.472 % 0 % , 94.472 % 0 % , 95.524 % 0.134…" at bounding box center [320, 137] width 424 height 262
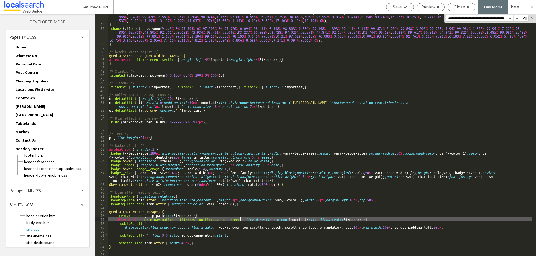
click at [24, 45] on span "Home" at bounding box center [21, 47] width 11 height 5
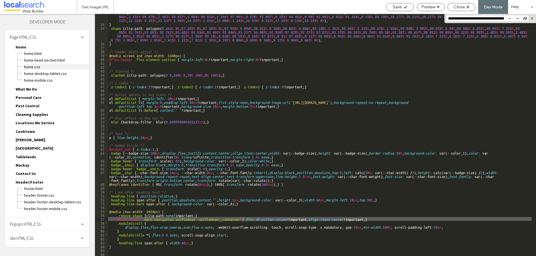
click at [37, 66] on span "Home.CSS" at bounding box center [57, 67] width 66 height 6
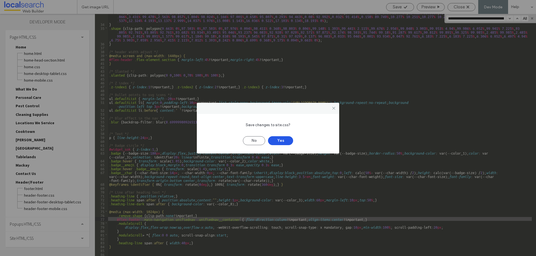
click at [285, 143] on button "Yes" at bounding box center [280, 140] width 25 height 9
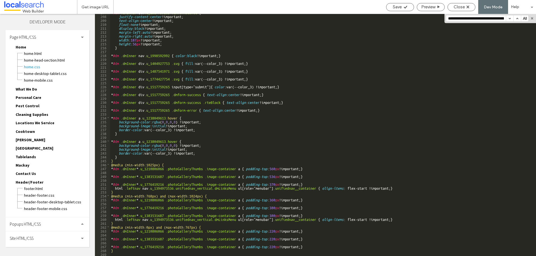
scroll to position [808, 0]
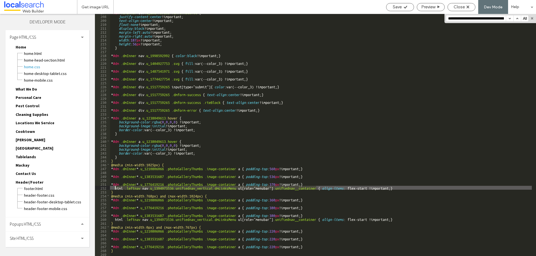
drag, startPoint x: 316, startPoint y: 188, endPoint x: 115, endPoint y: 188, distance: 201.2
click at [115, 188] on div "* #dm .dmInner div .u_1517759265 .dmformsubmit { justify-content : center !impo…" at bounding box center [321, 135] width 422 height 250
click at [37, 239] on div "Site HTML/CSS" at bounding box center [48, 239] width 84 height 14
click at [71, 242] on div "Site HTML/CSS" at bounding box center [48, 239] width 84 height 14
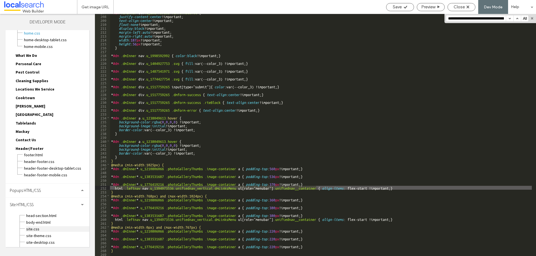
scroll to position [49, 0]
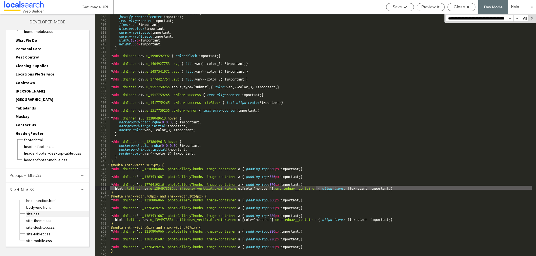
click at [35, 215] on span "site.css" at bounding box center [57, 214] width 63 height 6
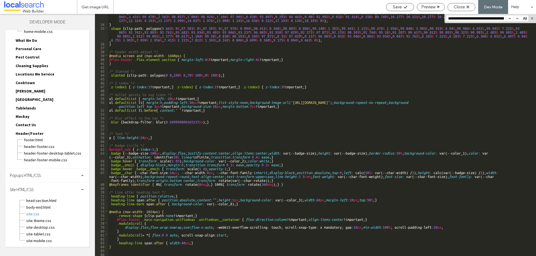
scroll to position [136, 0]
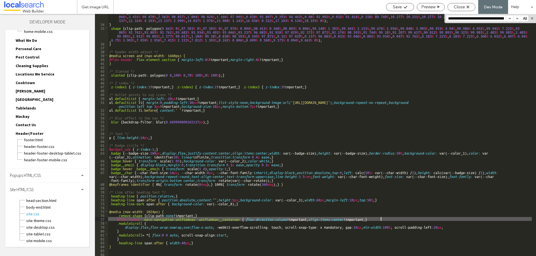
click at [385, 219] on div "clip-path: polygon( 18.193 % 0 % , 94.472 % 0 % , 94.472 % 0 % , 95.524 % 0.134…" at bounding box center [320, 137] width 424 height 262
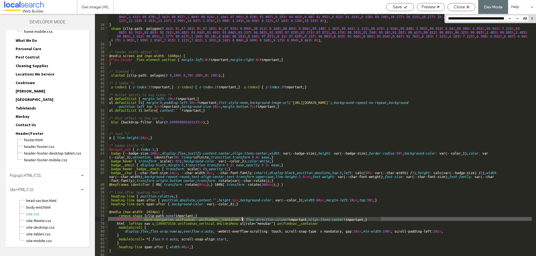
drag, startPoint x: 382, startPoint y: 217, endPoint x: 242, endPoint y: 219, distance: 140.3
click at [242, 219] on div "clip-path: polygon( 18.193 % 0 % , 94.472 % 0 % , 94.472 % 0 % , 95.524 % 0.134…" at bounding box center [320, 137] width 424 height 262
click at [318, 223] on div "clip-path: polygon( 18.193 % 0 % , 94.472 % 0 % , 94.472 % 0 % , 95.524 % 0.134…" at bounding box center [320, 137] width 424 height 262
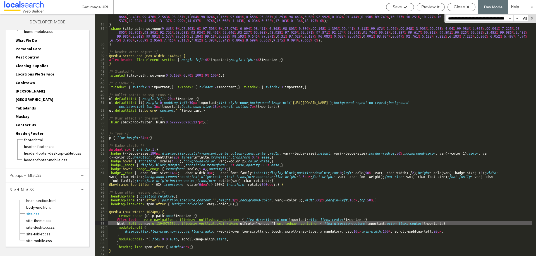
click at [424, 223] on div "clip-path: polygon( 18.193 % 0 % , 94.472 % 0 % , 94.472 % 0 % , 95.524 % 0.134…" at bounding box center [320, 137] width 424 height 262
type textarea "**"
drag, startPoint x: 391, startPoint y: 223, endPoint x: 324, endPoint y: 224, distance: 67.2
click at [324, 224] on div "clip-path: polygon( 18.193 % 0 % , 94.472 % 0 % , 94.472 % 0 % , 95.524 % 0.134…" at bounding box center [320, 137] width 424 height 262
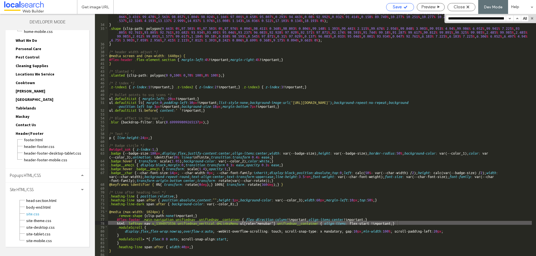
click at [403, 9] on icon at bounding box center [405, 7] width 4 height 4
click at [464, 7] on span "Close" at bounding box center [458, 6] width 11 height 5
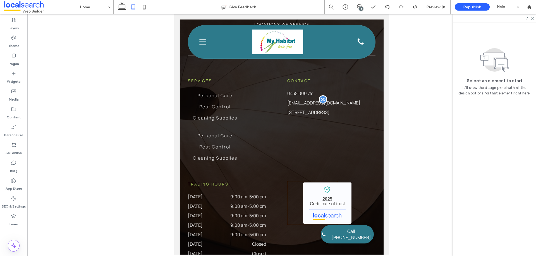
scroll to position [1395, 0]
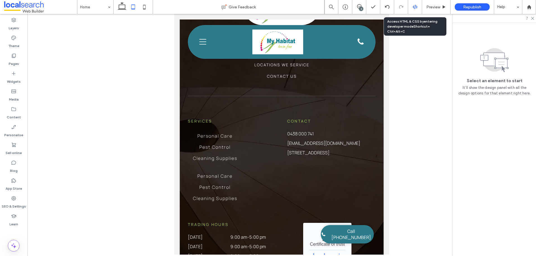
click at [415, 8] on use at bounding box center [414, 7] width 4 height 4
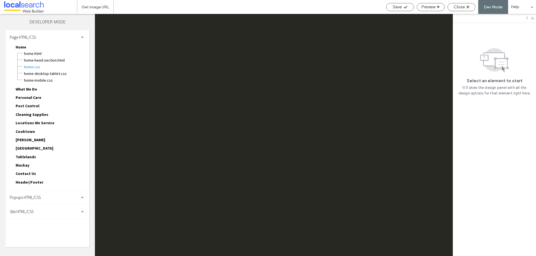
scroll to position [0, 0]
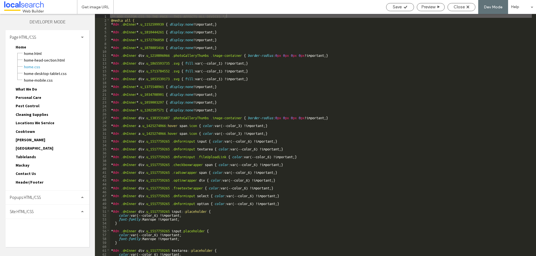
click at [40, 211] on div "Site HTML/CSS" at bounding box center [48, 212] width 84 height 14
click at [43, 240] on span "site-theme.css" at bounding box center [57, 243] width 63 height 6
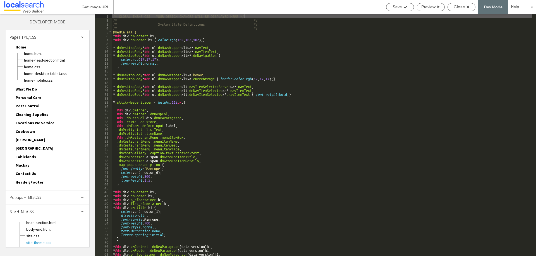
click at [268, 111] on div "/* GLOBAL THEME CSS - YOUR DESIGN CHANGES WILL BE DISPLAYED HERE */ /* ========…" at bounding box center [322, 139] width 420 height 250
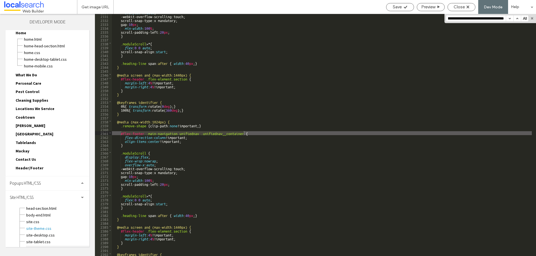
scroll to position [22, 0]
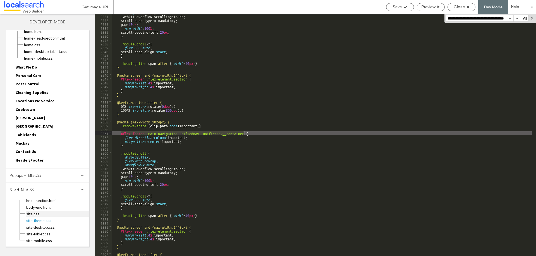
type input "**********"
click at [34, 216] on span "site.css" at bounding box center [57, 214] width 63 height 6
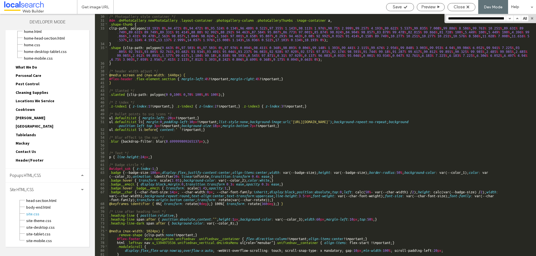
scroll to position [140, 0]
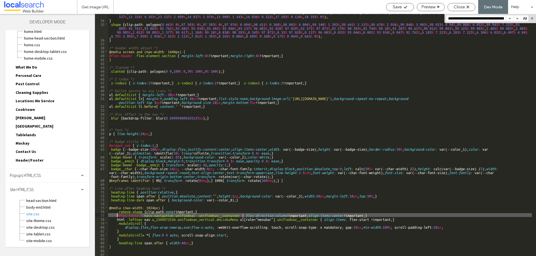
drag, startPoint x: 140, startPoint y: 215, endPoint x: 117, endPoint y: 215, distance: 22.6
click at [117, 215] on div "clip-path: polygon( 18.193 % 0 % , 94.472 % 0 % , 94.472 % 0 % , 95.524 % 0.134…" at bounding box center [320, 134] width 424 height 262
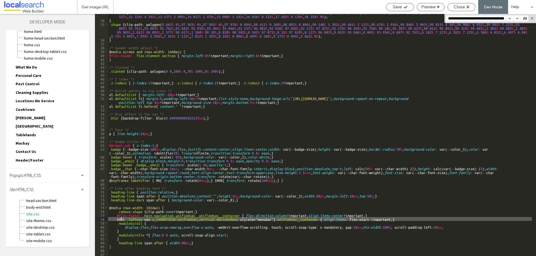
click at [120, 220] on div "clip-path: polygon( 18.193 % 0 % , 94.472 % 0 % , 94.472 % 0 % , 95.524 % 0.134…" at bounding box center [320, 134] width 424 height 262
click at [406, 6] on icon at bounding box center [405, 7] width 4 height 4
click at [456, 4] on div "Close" at bounding box center [461, 7] width 28 height 8
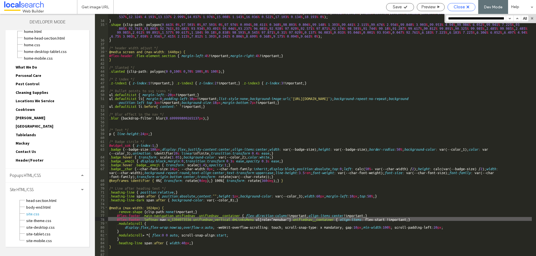
scroll to position [0, 6]
click at [468, 7] on use at bounding box center [467, 7] width 3 height 3
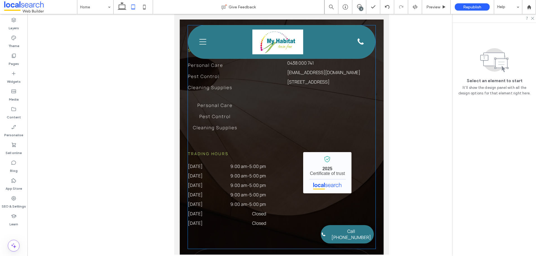
scroll to position [1423, 0]
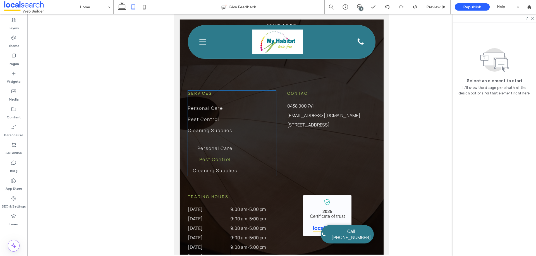
click at [228, 165] on link "Pest Control" at bounding box center [214, 159] width 31 height 11
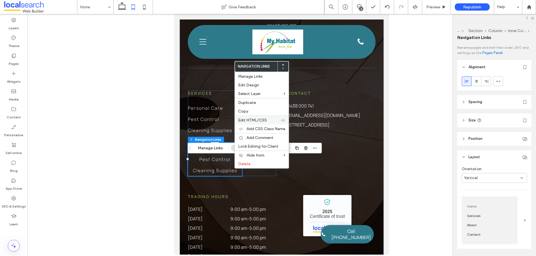
click at [265, 119] on span "Edit HTML/CSS" at bounding box center [252, 120] width 29 height 5
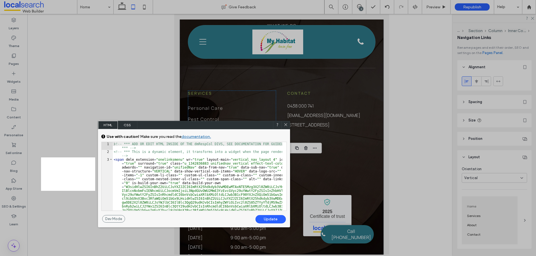
click at [286, 122] on div "No Alt Text (title tag missing)." at bounding box center [285, 125] width 8 height 8
drag, startPoint x: 287, startPoint y: 125, endPoint x: 113, endPoint y: 112, distance: 174.6
click at [287, 125] on icon at bounding box center [285, 125] width 4 height 4
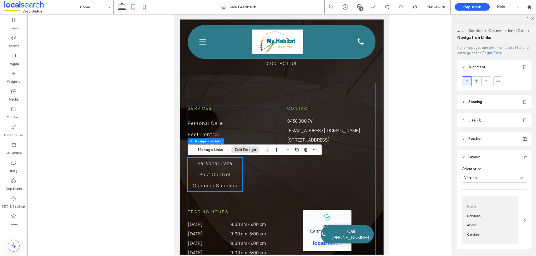
scroll to position [1395, 0]
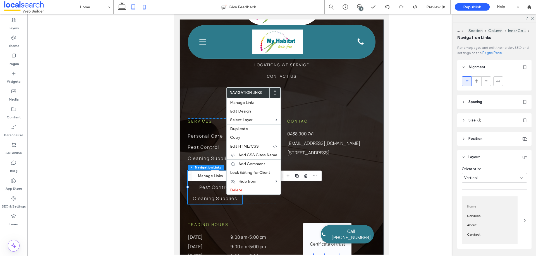
click at [148, 9] on icon at bounding box center [144, 6] width 11 height 11
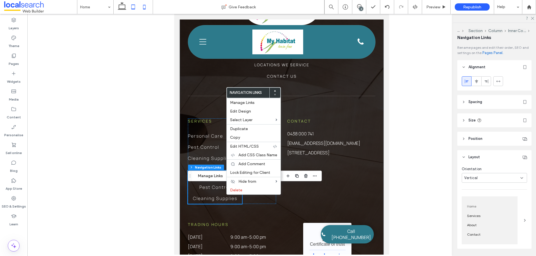
type input "***"
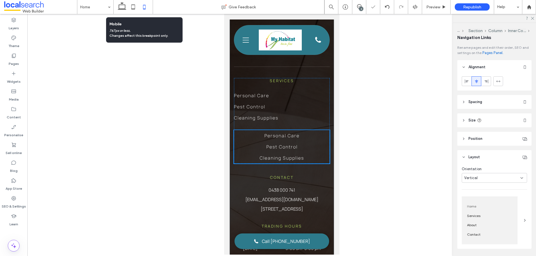
scroll to position [0, 6]
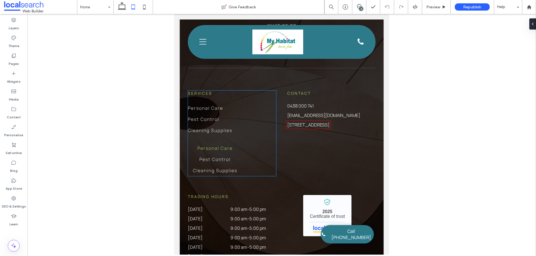
scroll to position [1423, 0]
drag, startPoint x: 220, startPoint y: 163, endPoint x: 230, endPoint y: 167, distance: 10.4
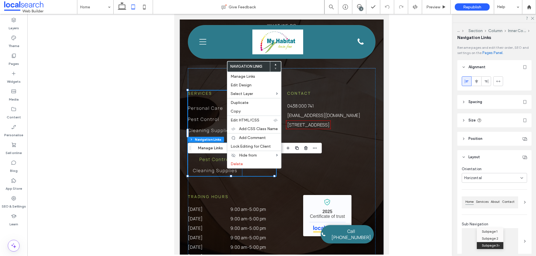
type input "***"
type input "****"
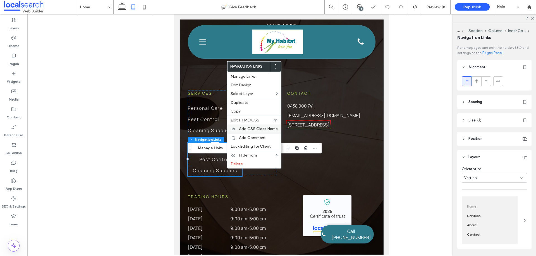
click at [264, 129] on span "Add CSS Class Name" at bounding box center [258, 129] width 39 height 5
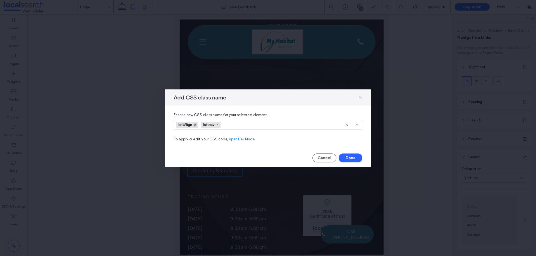
click at [195, 124] on icon at bounding box center [195, 125] width 3 height 3
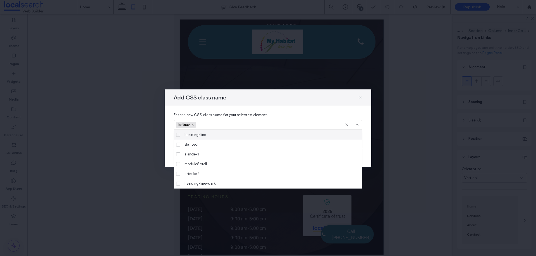
click at [336, 109] on div "Enter a new CSS class name for your selected element. leftnav To apply or edit …" at bounding box center [268, 127] width 206 height 43
drag, startPoint x: 357, startPoint y: 124, endPoint x: 359, endPoint y: 147, distance: 23.0
click at [357, 125] on icon at bounding box center [357, 125] width 4 height 4
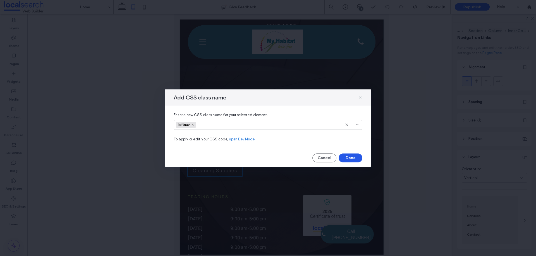
click at [353, 158] on button "Done" at bounding box center [350, 158] width 24 height 9
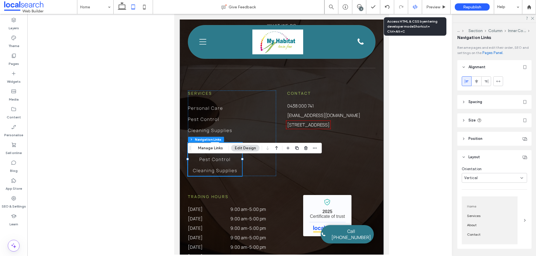
click at [418, 4] on div at bounding box center [415, 7] width 14 height 14
click at [413, 7] on icon at bounding box center [414, 6] width 5 height 5
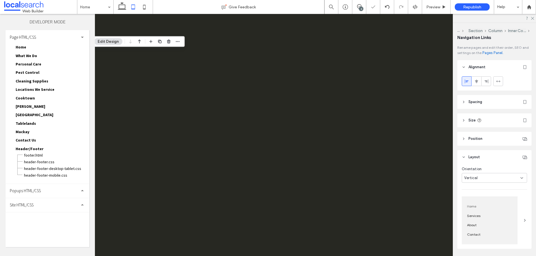
scroll to position [0, 0]
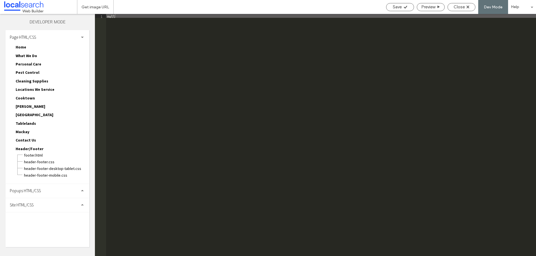
click at [21, 47] on span "Home" at bounding box center [21, 47] width 11 height 5
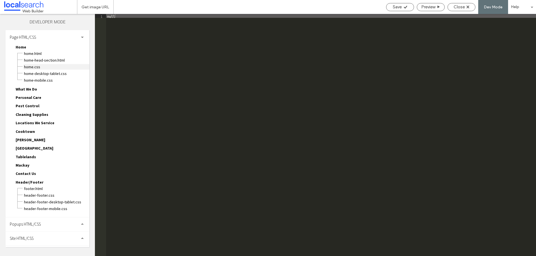
click at [38, 67] on span "Home.CSS" at bounding box center [57, 67] width 66 height 6
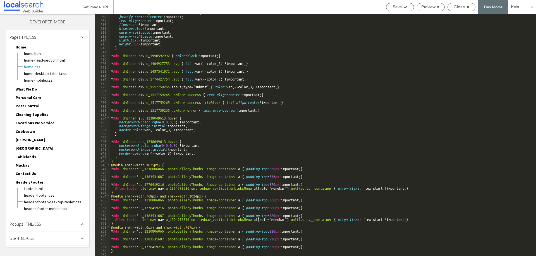
scroll to position [808, 0]
click at [183, 220] on div "* #dm .dmInner div .u_1517759265 .dmformsubmit { justify-content : center !impo…" at bounding box center [321, 135] width 422 height 250
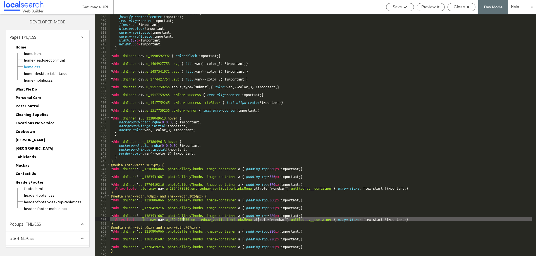
click at [183, 220] on div "* #dm .dmInner div .u_1517759265 .dmformsubmit { justify-content : center !impo…" at bounding box center [321, 135] width 422 height 250
click at [407, 4] on div "Save" at bounding box center [399, 6] width 27 height 5
click at [461, 7] on span "Close" at bounding box center [458, 6] width 11 height 5
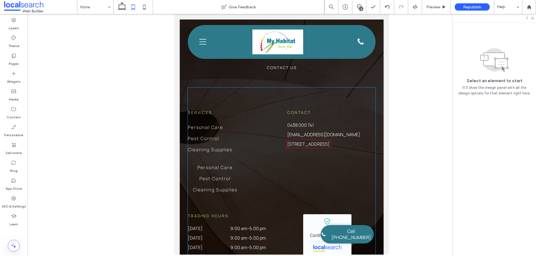
scroll to position [1396, 0]
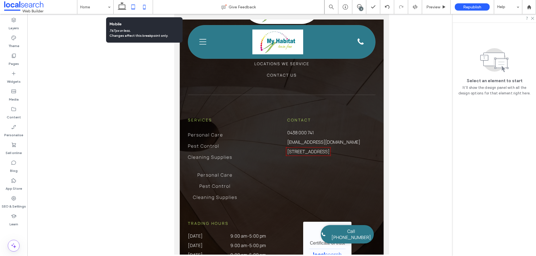
click at [143, 6] on icon at bounding box center [144, 6] width 11 height 11
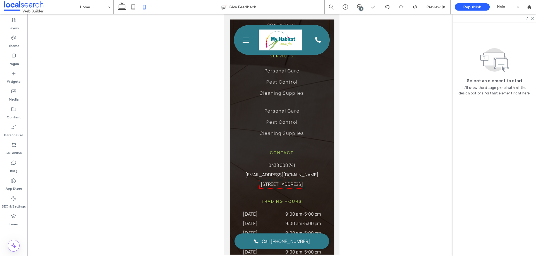
scroll to position [1419, 0]
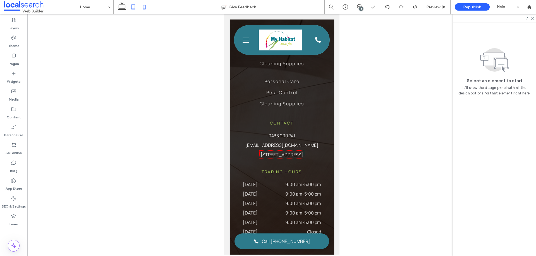
click at [136, 6] on icon at bounding box center [132, 6] width 11 height 11
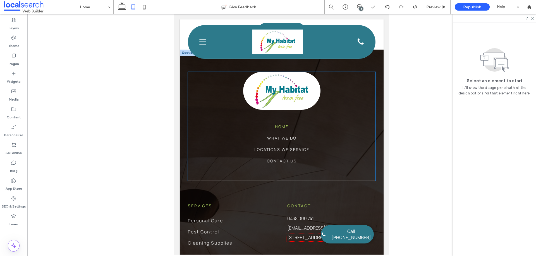
scroll to position [1422, 0]
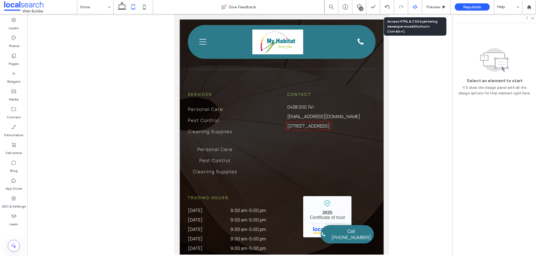
click at [416, 8] on use at bounding box center [414, 7] width 4 height 4
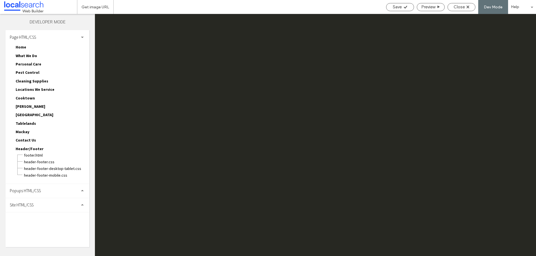
scroll to position [0, 0]
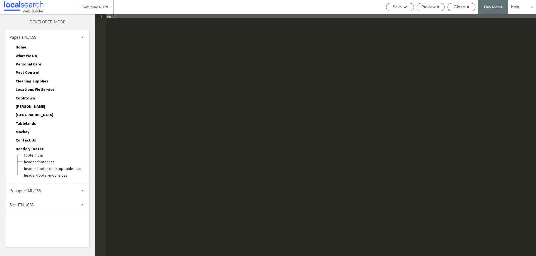
click at [32, 204] on span "Site HTML/CSS" at bounding box center [22, 205] width 24 height 5
click at [37, 228] on span "site.css" at bounding box center [57, 230] width 63 height 6
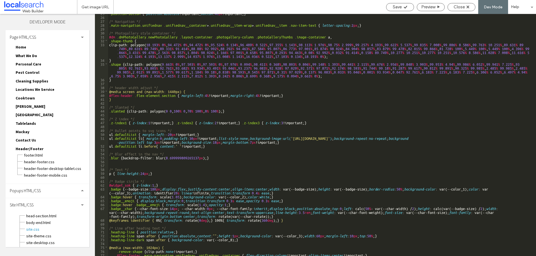
scroll to position [140, 0]
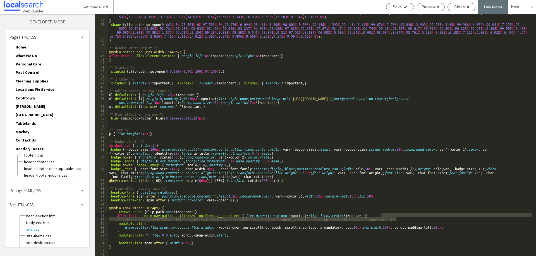
drag, startPoint x: 401, startPoint y: 220, endPoint x: 401, endPoint y: 216, distance: 3.9
click at [401, 216] on div "clip-path: polygon( 18.193 % 0 % , 94.472 % 0 % , 94.472 % 0 % , 95.524 % 0.134…" at bounding box center [320, 134] width 424 height 262
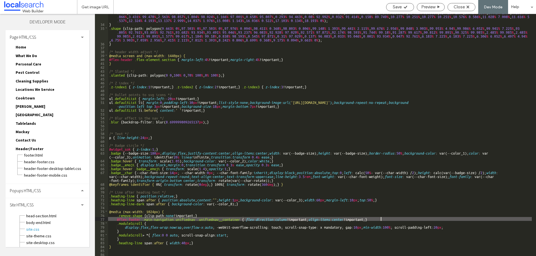
scroll to position [136, 0]
click at [404, 5] on icon at bounding box center [405, 7] width 4 height 4
click at [22, 47] on span "Home" at bounding box center [21, 47] width 11 height 5
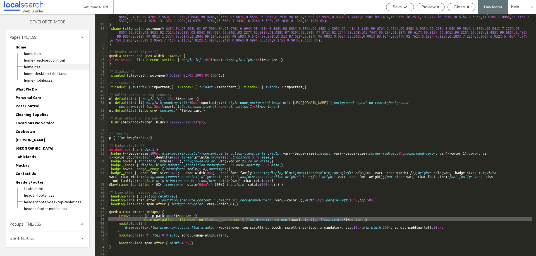
click at [36, 67] on span "Home.CSS" at bounding box center [57, 67] width 66 height 6
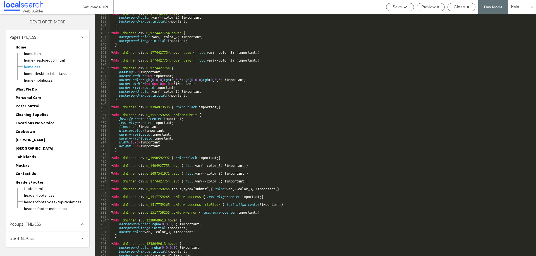
scroll to position [808, 0]
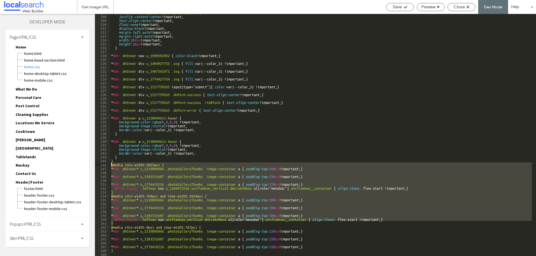
drag, startPoint x: 116, startPoint y: 221, endPoint x: 110, endPoint y: 165, distance: 57.0
click at [110, 165] on div "* #dm .dmInner div .u_1517759265 .dmformsubmit { justify-content : center !impo…" at bounding box center [321, 135] width 422 height 250
click at [37, 235] on div "Site HTML/CSS" at bounding box center [48, 239] width 84 height 14
click at [60, 246] on div "Site HTML/CSS head-section.html body-end.html site.css site-theme.css site-desk…" at bounding box center [48, 239] width 84 height 14
click at [62, 241] on div "Site HTML/CSS" at bounding box center [48, 239] width 84 height 14
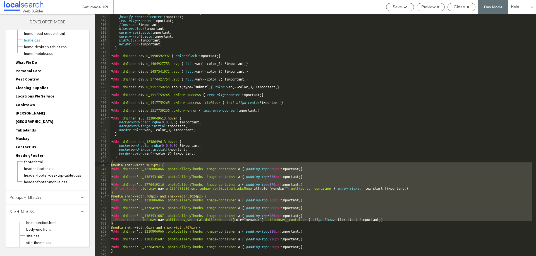
scroll to position [49, 0]
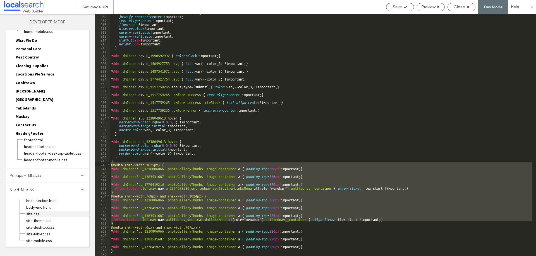
click at [34, 214] on span "site.css" at bounding box center [57, 214] width 63 height 6
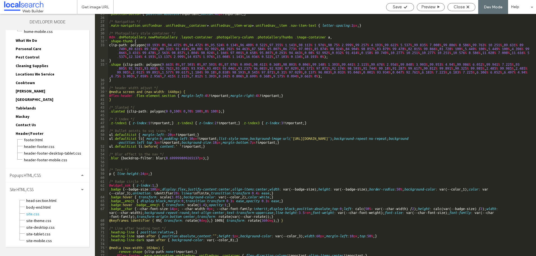
scroll to position [136, 0]
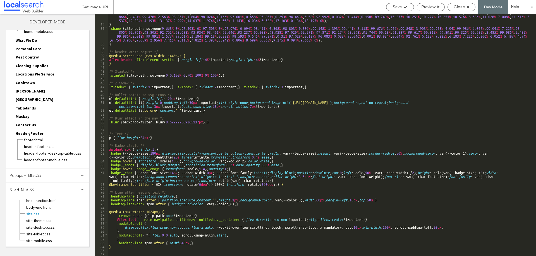
click at [123, 245] on div "clip-path: polygon( 18.193 % 0 % , 94.472 % 0 % , 94.472 % 0 % , 95.524 % 0.134…" at bounding box center [320, 137] width 424 height 262
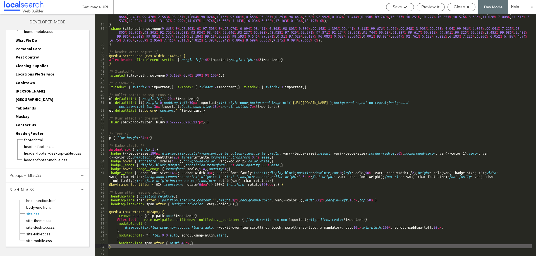
type textarea "**"
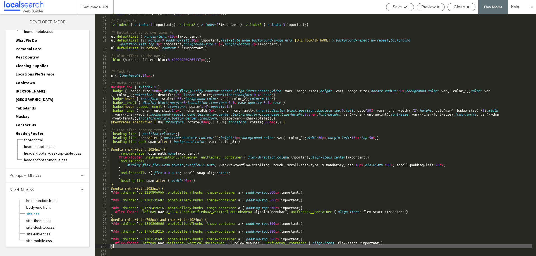
scroll to position [199, 0]
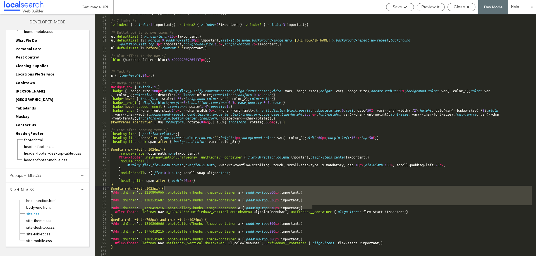
drag, startPoint x: 316, startPoint y: 207, endPoint x: 313, endPoint y: 189, distance: 18.2
click at [313, 189] on div ".slanted { clip-path: polygon( 0 0 , 100 % 0 , 70 % 100 % , 0 % 100 % ); } /* Z…" at bounding box center [321, 135] width 422 height 250
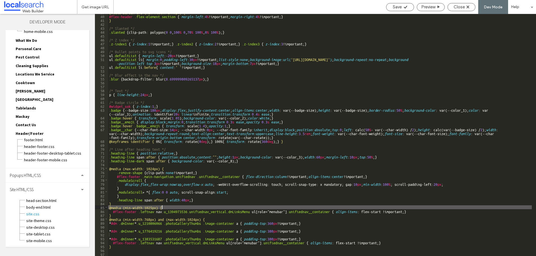
scroll to position [179, 0]
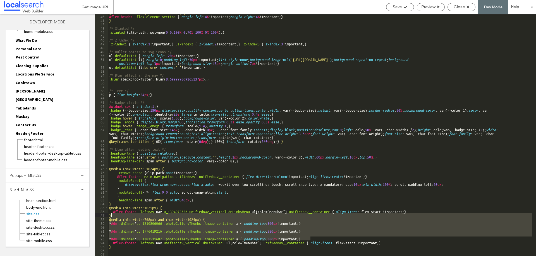
drag, startPoint x: 308, startPoint y: 227, endPoint x: 307, endPoint y: 216, distance: 11.2
click at [307, 216] on div "@media screen and (max-width: 1440px) { #flex-header .flex-element.section { ma…" at bounding box center [320, 135] width 424 height 250
click at [311, 235] on div "@media screen and (max-width: 1440px) { #flex-header .flex-element.section { ma…" at bounding box center [320, 135] width 424 height 242
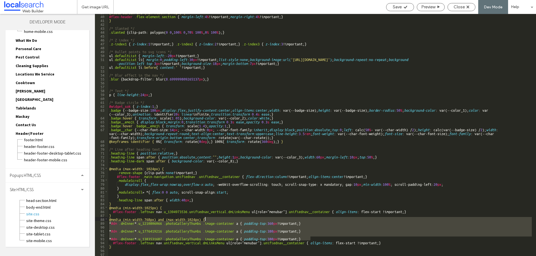
drag, startPoint x: 312, startPoint y: 235, endPoint x: 307, endPoint y: 219, distance: 17.0
click at [307, 219] on div "@media screen and (max-width: 1440px) { #flex-header .flex-element.section { ma…" at bounding box center [320, 135] width 424 height 250
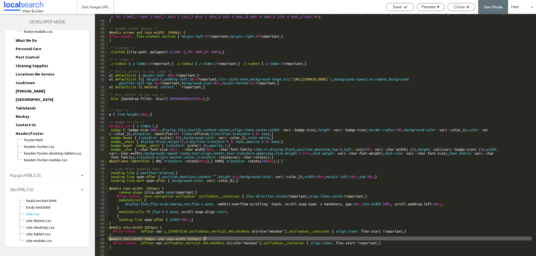
click at [176, 232] on div ".shape { clip-path: polygon( 9.663 % 0 % , 97.503 % 0 % , 97.503 % 0 % , 97.976…" at bounding box center [320, 134] width 424 height 262
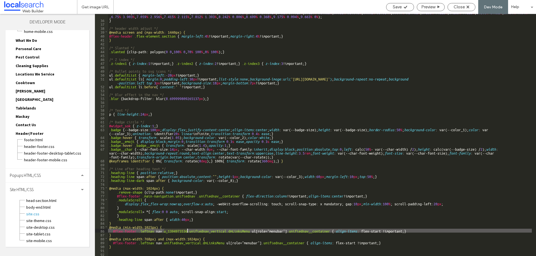
click at [176, 232] on div ".shape { clip-path: polygon( 9.663 % 0 % , 97.503 % 0 % , 97.503 % 0 % , 97.976…" at bounding box center [320, 134] width 424 height 262
click at [401, 5] on span "Save" at bounding box center [397, 6] width 9 height 5
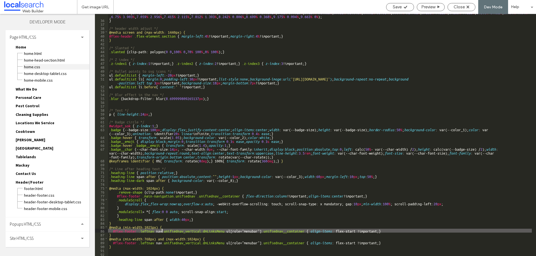
scroll to position [0, 6]
click span "Home.CSS"
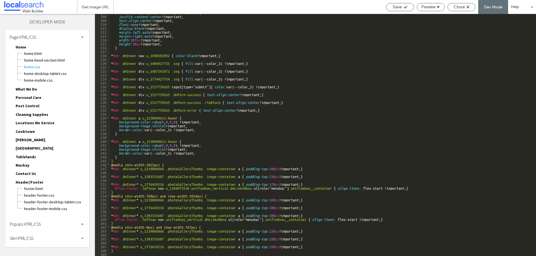
scroll to position [808, 0]
click div "* #dm .dmInner div .u_1517759265 .dmformsubmit { justify-content : center !impo…"
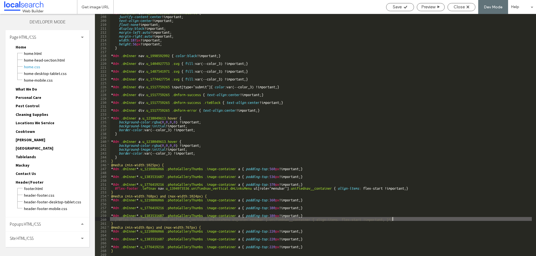
click div "* #dm .dmInner div .u_1517759265 .dmformsubmit { justify-content : center !impo…"
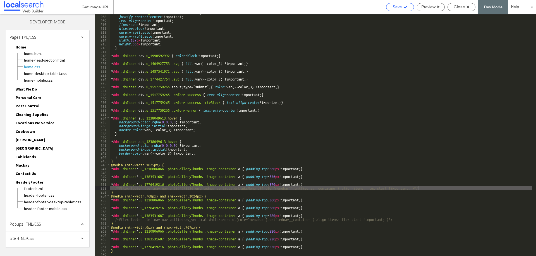
click icon
click span "Close"
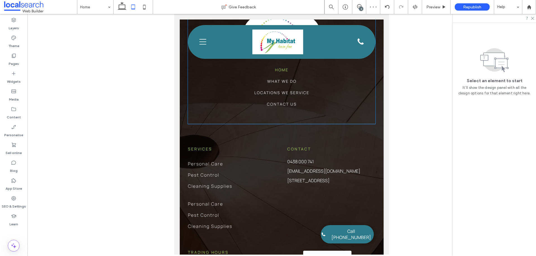
scroll to position [1311, 0]
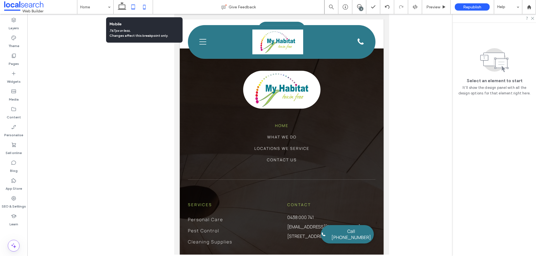
click icon
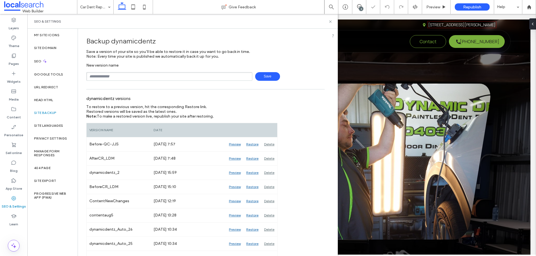
click at [121, 75] on input "text" at bounding box center [169, 76] width 166 height 9
type input "**********"
drag, startPoint x: 264, startPoint y: 77, endPoint x: 159, endPoint y: 126, distance: 116.1
click at [264, 77] on span "Save" at bounding box center [267, 76] width 25 height 9
click at [331, 23] on icon at bounding box center [330, 22] width 4 height 4
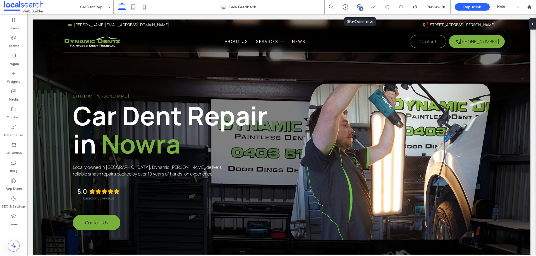
click at [361, 6] on use at bounding box center [359, 6] width 4 height 4
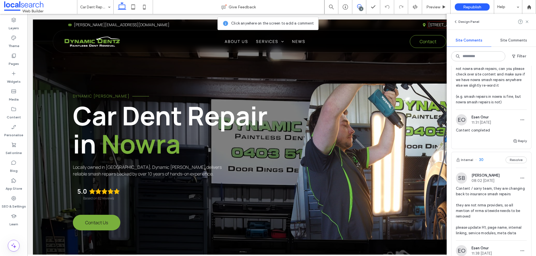
scroll to position [391, 0]
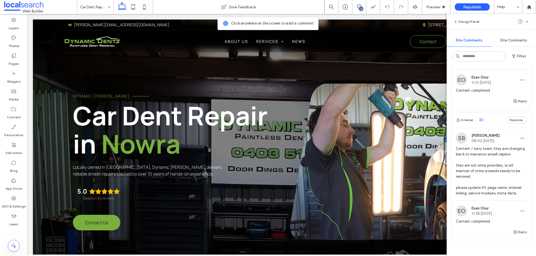
click at [487, 128] on div "Internal 30 Resolve" at bounding box center [491, 120] width 80 height 16
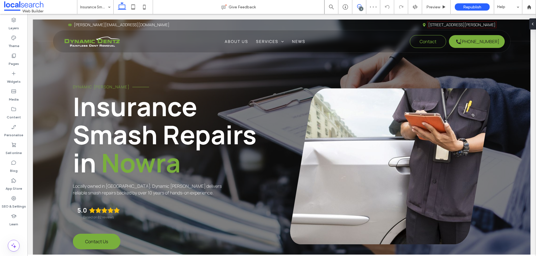
click at [361, 6] on use at bounding box center [359, 6] width 4 height 4
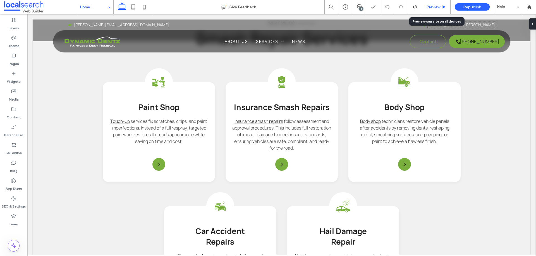
click at [430, 4] on div "Preview" at bounding box center [436, 7] width 28 height 14
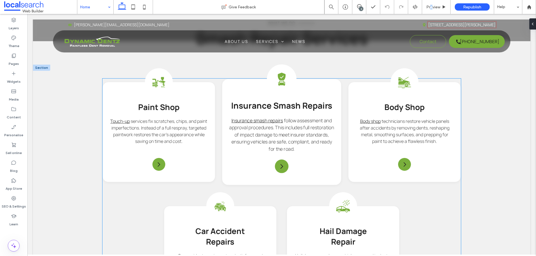
click at [322, 79] on div "Car Insurance Icon Insurance Smash Repairs Insurance smash repairs follow asses…" at bounding box center [281, 132] width 119 height 106
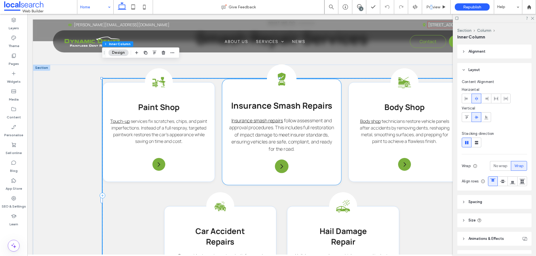
click at [328, 79] on div "Car Insurance Icon Insurance Smash Repairs Insurance smash repairs follow asses…" at bounding box center [281, 132] width 119 height 106
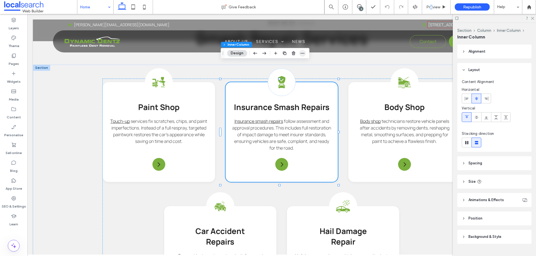
click at [302, 53] on use "button" at bounding box center [302, 53] width 4 height 1
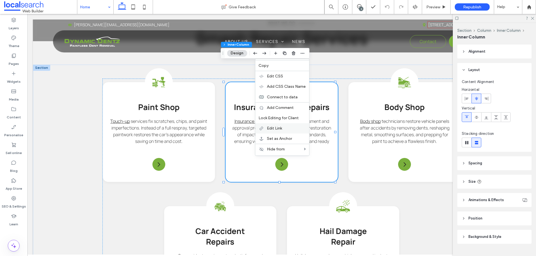
click at [290, 129] on label "Edit Link" at bounding box center [286, 128] width 39 height 5
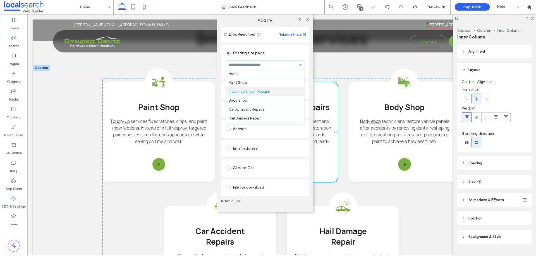
scroll to position [18, 0]
click at [307, 20] on icon at bounding box center [307, 19] width 4 height 4
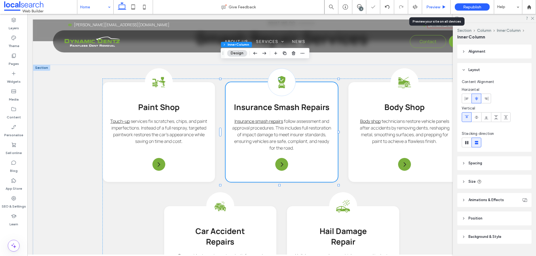
click at [434, 8] on span "Preview" at bounding box center [433, 7] width 14 height 5
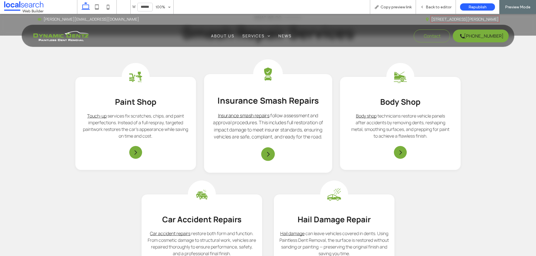
scroll to position [611, 0]
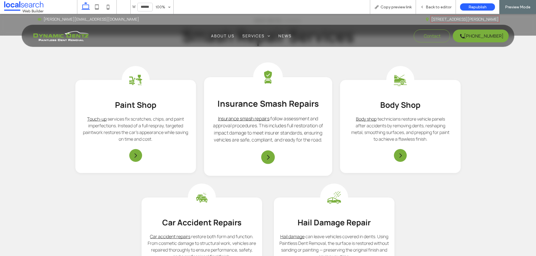
click at [264, 71] on icon at bounding box center [268, 77] width 8 height 13
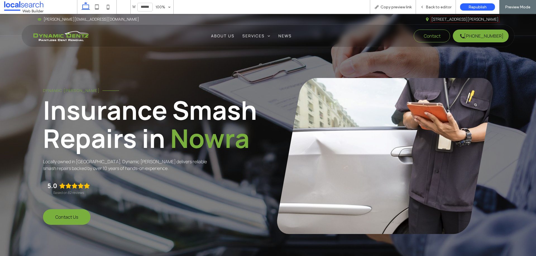
drag, startPoint x: 75, startPoint y: 32, endPoint x: 75, endPoint y: 46, distance: 14.5
click at [75, 32] on img at bounding box center [61, 35] width 56 height 11
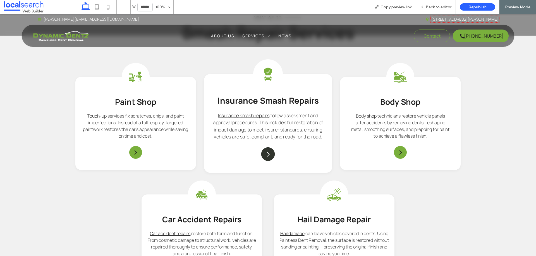
click at [264, 151] on icon "Arrow Icon" at bounding box center [267, 154] width 7 height 7
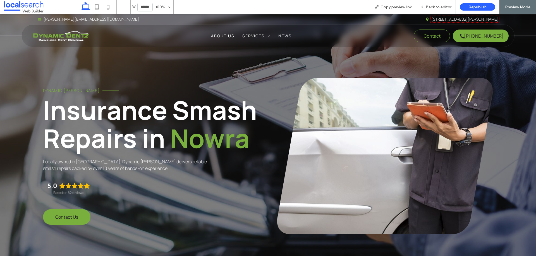
click at [75, 34] on img at bounding box center [61, 35] width 56 height 11
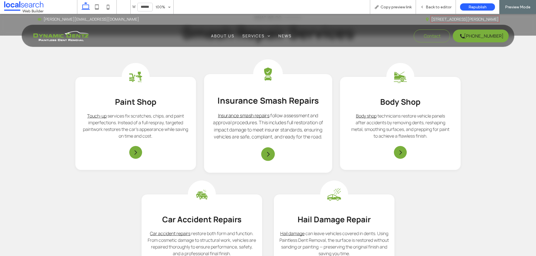
scroll to position [614, 0]
click at [248, 112] on link "Insurance smash repairs" at bounding box center [243, 115] width 51 height 6
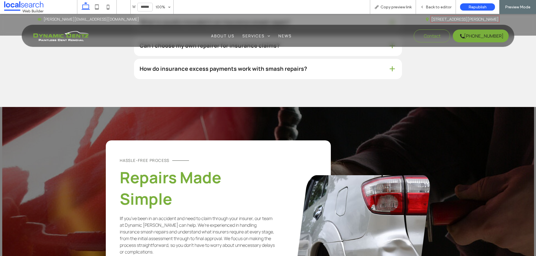
scroll to position [657, 0]
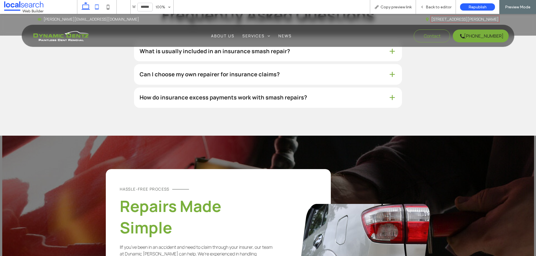
click at [98, 8] on icon at bounding box center [96, 6] width 11 height 11
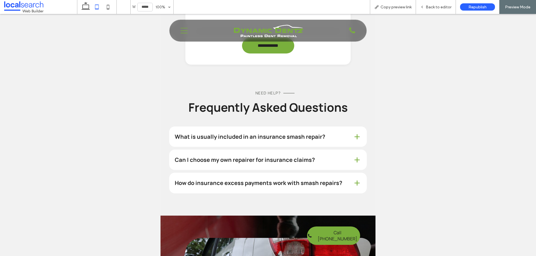
click at [182, 29] on icon "Three Lines Icon" at bounding box center [184, 31] width 7 height 8
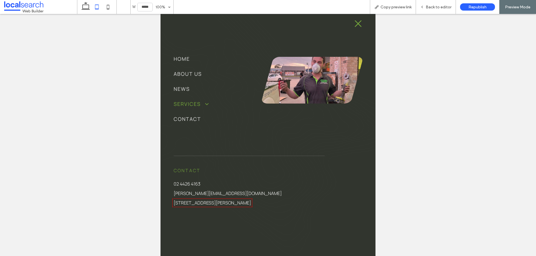
click at [207, 104] on span at bounding box center [205, 104] width 10 height 6
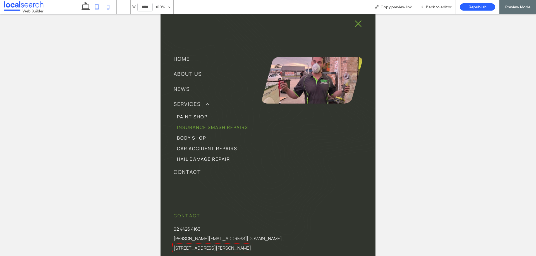
click at [110, 10] on icon at bounding box center [107, 6] width 11 height 11
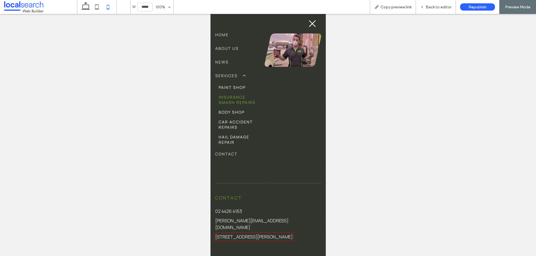
click at [309, 23] on icon at bounding box center [312, 23] width 7 height 7
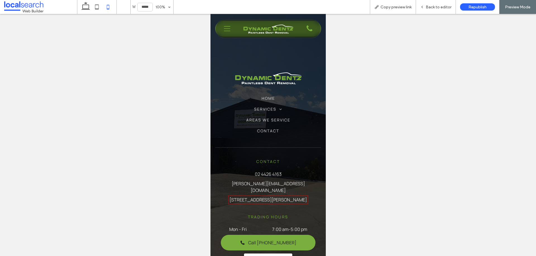
scroll to position [1163, 0]
drag, startPoint x: 83, startPoint y: 6, endPoint x: 120, endPoint y: 6, distance: 36.5
click at [84, 6] on icon at bounding box center [85, 6] width 11 height 11
type input "******"
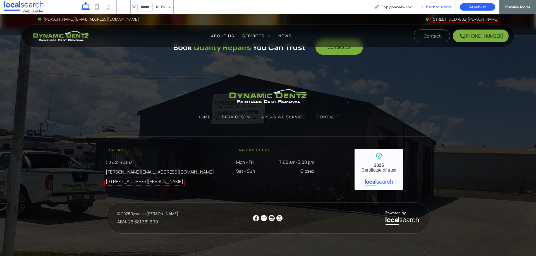
click at [441, 7] on span "Back to editor" at bounding box center [438, 7] width 26 height 5
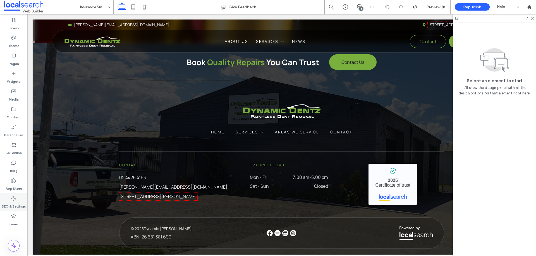
click at [12, 199] on icon at bounding box center [14, 199] width 6 height 6
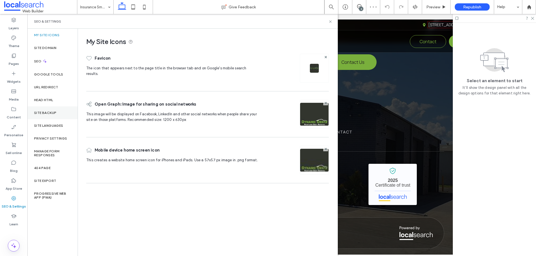
drag, startPoint x: 52, startPoint y: 109, endPoint x: 61, endPoint y: 113, distance: 9.8
click at [52, 109] on div "Site backup" at bounding box center [52, 113] width 50 height 13
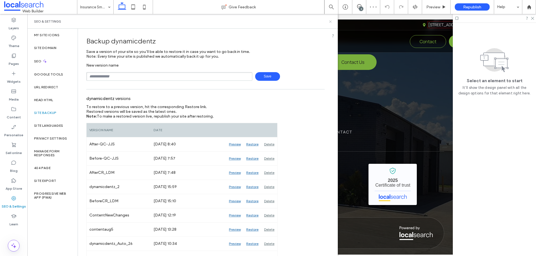
click at [329, 22] on icon at bounding box center [330, 22] width 4 height 4
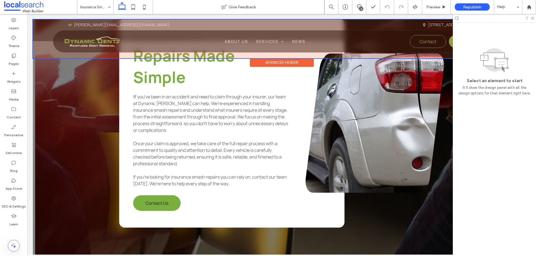
scroll to position [769, 0]
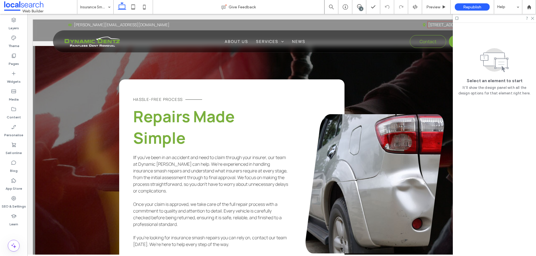
click at [12, 60] on label "Pages" at bounding box center [14, 63] width 10 height 8
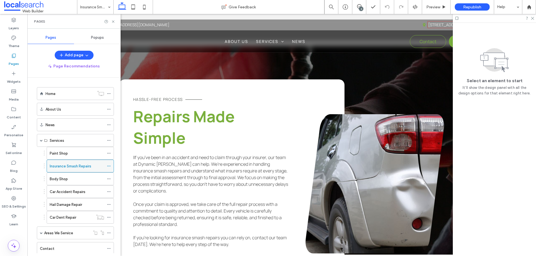
click at [109, 167] on icon at bounding box center [109, 166] width 4 height 4
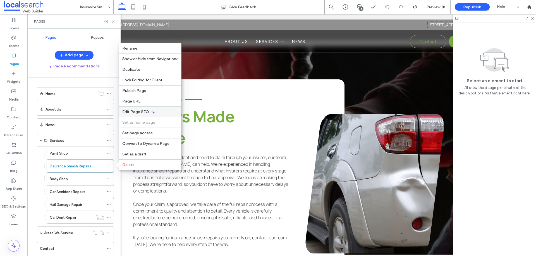
click at [156, 110] on div "Edit Page SEO" at bounding box center [150, 112] width 62 height 11
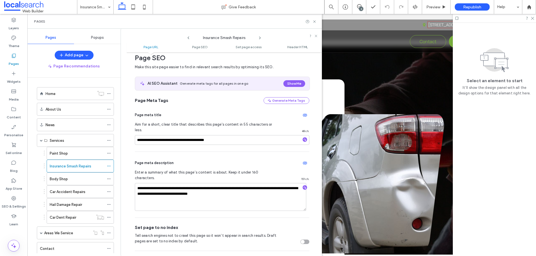
scroll to position [84, 0]
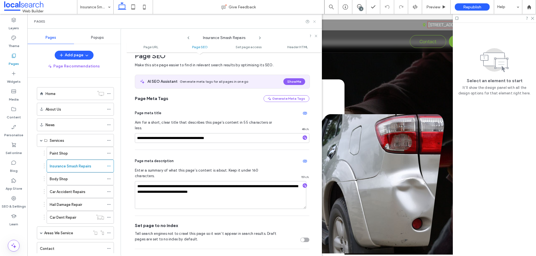
drag, startPoint x: 313, startPoint y: 23, endPoint x: 193, endPoint y: 83, distance: 133.8
click at [313, 23] on icon at bounding box center [314, 22] width 4 height 4
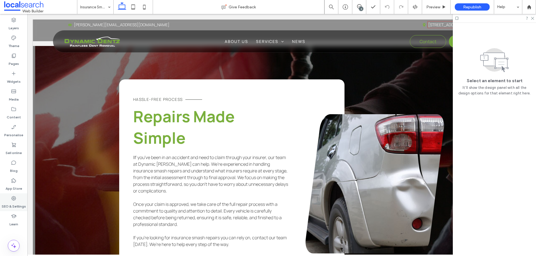
drag, startPoint x: 16, startPoint y: 201, endPoint x: 22, endPoint y: 199, distance: 6.9
click at [15, 200] on icon at bounding box center [14, 199] width 6 height 6
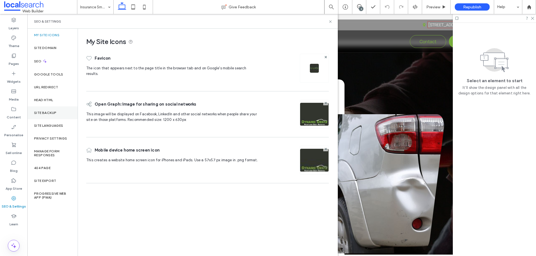
click at [53, 112] on label "Site backup" at bounding box center [45, 113] width 22 height 4
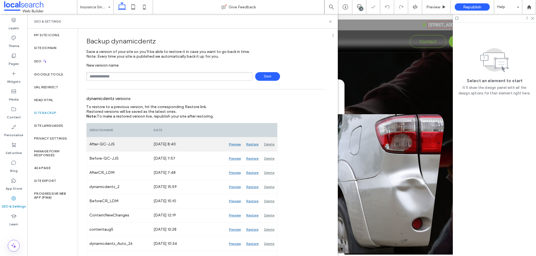
click at [268, 142] on div "Delete" at bounding box center [269, 145] width 16 height 14
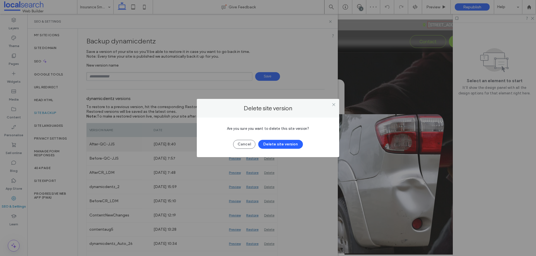
click at [286, 146] on button "Delete site version" at bounding box center [280, 144] width 45 height 9
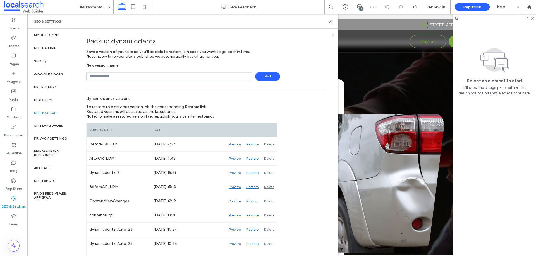
click at [301, 25] on div "SEO & Settings" at bounding box center [182, 21] width 310 height 15
drag, startPoint x: 143, startPoint y: 77, endPoint x: 145, endPoint y: 81, distance: 4.6
click at [143, 76] on input "text" at bounding box center [169, 76] width 166 height 9
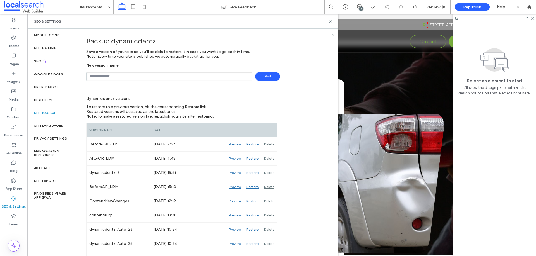
type input "**********"
drag, startPoint x: 270, startPoint y: 76, endPoint x: 278, endPoint y: 90, distance: 16.1
click at [270, 76] on span "Save" at bounding box center [267, 76] width 25 height 9
click at [313, 26] on div "SEO & Settings" at bounding box center [182, 21] width 310 height 15
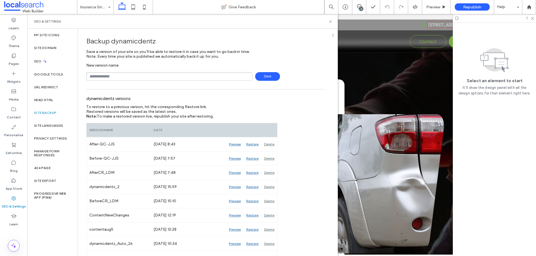
drag, startPoint x: 318, startPoint y: 37, endPoint x: 319, endPoint y: 31, distance: 6.7
click at [318, 37] on div "Backup dynamicdentz" at bounding box center [205, 41] width 238 height 16
click at [319, 25] on div "SEO & Settings" at bounding box center [182, 21] width 310 height 15
click at [330, 21] on use at bounding box center [330, 21] width 2 height 2
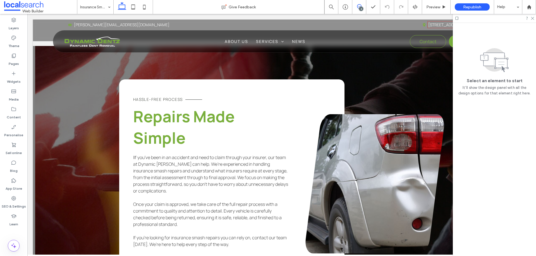
click at [359, 6] on icon at bounding box center [359, 6] width 4 height 4
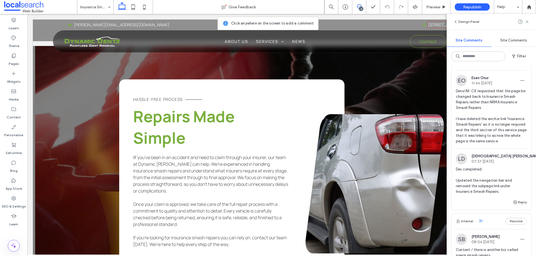
scroll to position [195, 0]
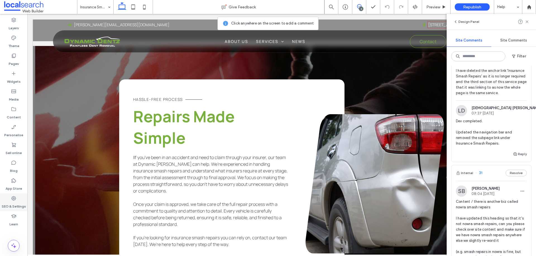
click at [12, 201] on icon at bounding box center [14, 199] width 6 height 6
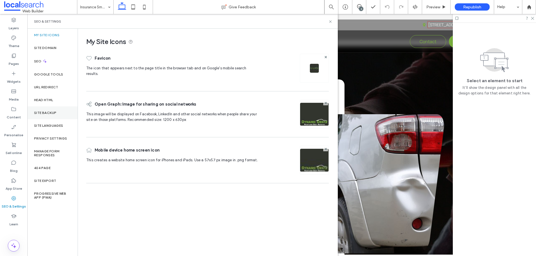
click at [58, 112] on div "Site backup" at bounding box center [52, 113] width 50 height 13
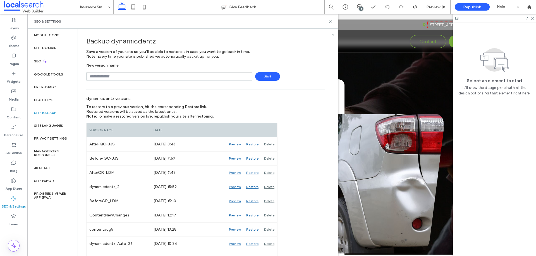
click at [316, 20] on div "SEO & Settings" at bounding box center [182, 21] width 297 height 4
click at [329, 20] on icon at bounding box center [330, 22] width 4 height 4
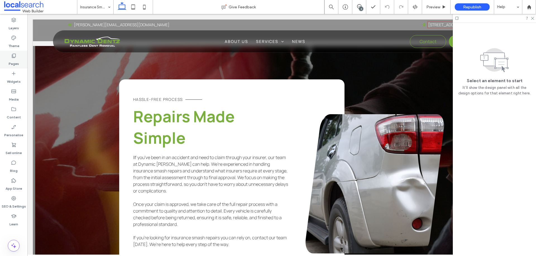
click at [15, 60] on label "Pages" at bounding box center [14, 63] width 10 height 8
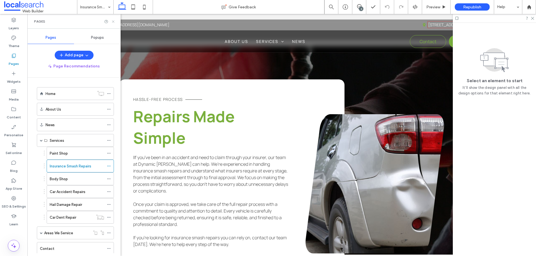
click at [114, 22] on use at bounding box center [113, 21] width 2 height 2
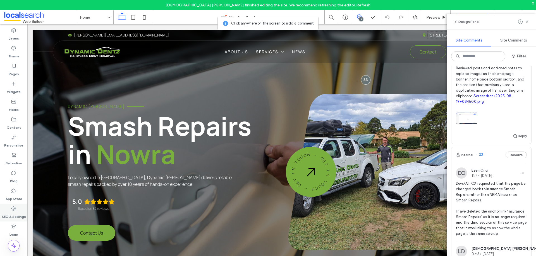
click at [12, 210] on use at bounding box center [13, 209] width 4 height 4
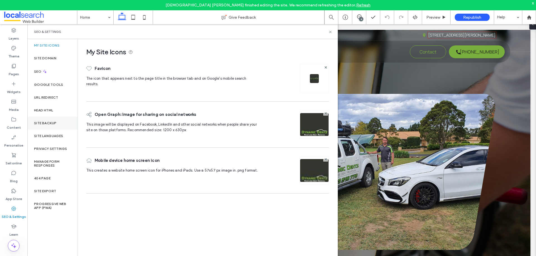
click at [54, 120] on div "Site backup" at bounding box center [52, 123] width 50 height 13
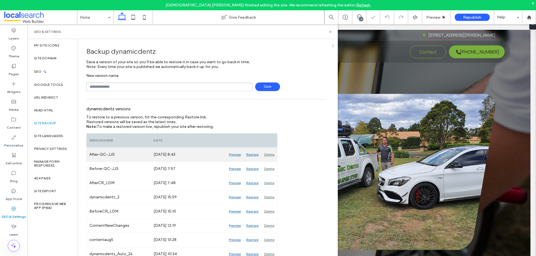
click at [271, 155] on div "Delete" at bounding box center [269, 155] width 16 height 14
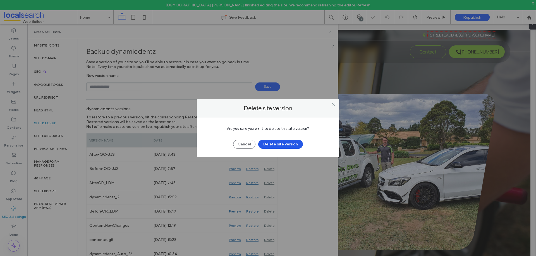
click at [288, 147] on button "Delete site version" at bounding box center [280, 144] width 45 height 9
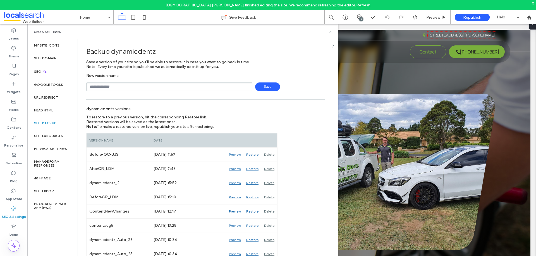
click at [313, 85] on div "Save" at bounding box center [205, 87] width 238 height 9
drag, startPoint x: 174, startPoint y: 84, endPoint x: 174, endPoint y: 89, distance: 5.0
click at [174, 84] on input "text" at bounding box center [169, 87] width 166 height 9
type input "**********"
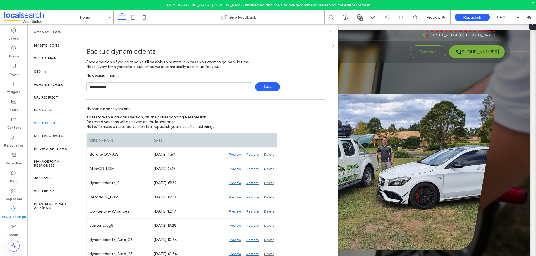
click at [270, 88] on span "Save" at bounding box center [267, 87] width 25 height 9
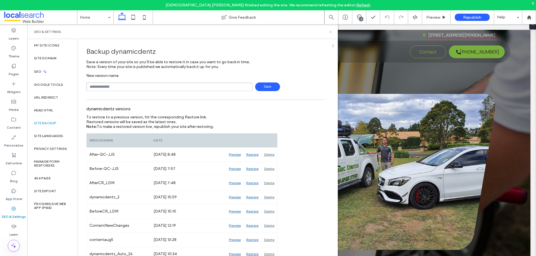
click at [330, 32] on use at bounding box center [330, 32] width 2 height 2
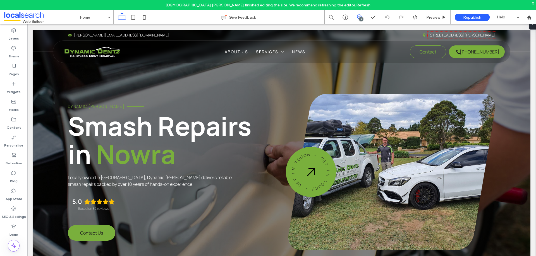
click at [358, 16] on icon at bounding box center [359, 17] width 4 height 4
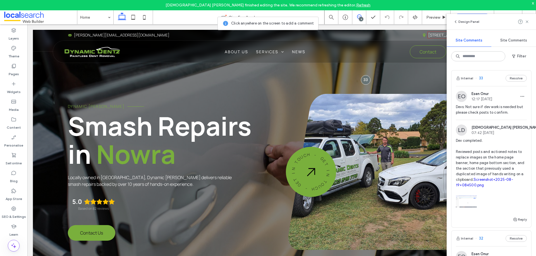
click at [502, 187] on link "Screenshot+2025-08-19+084500.png" at bounding box center [484, 183] width 57 height 10
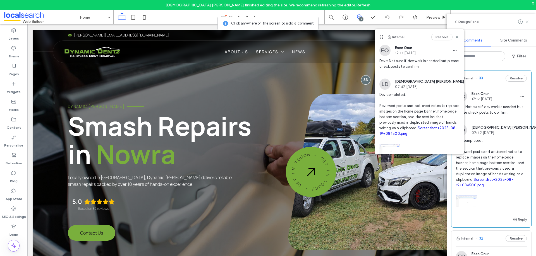
click at [526, 22] on icon at bounding box center [527, 22] width 4 height 4
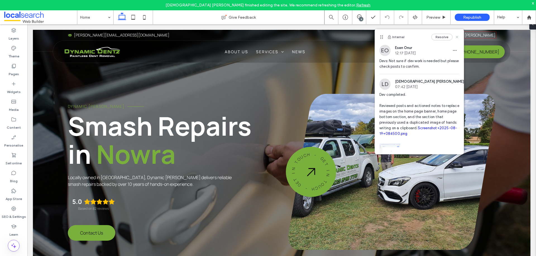
click at [454, 37] on icon at bounding box center [456, 37] width 4 height 4
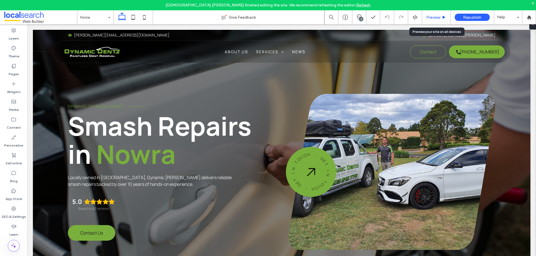
click at [439, 17] on span "Preview" at bounding box center [433, 17] width 14 height 5
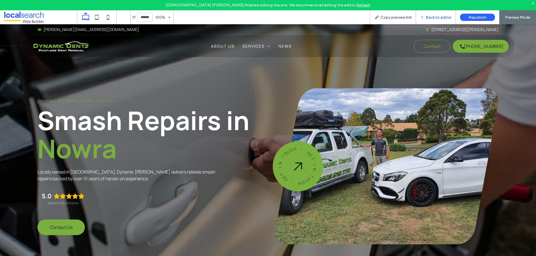
click at [441, 18] on span "Back to editor" at bounding box center [438, 17] width 26 height 5
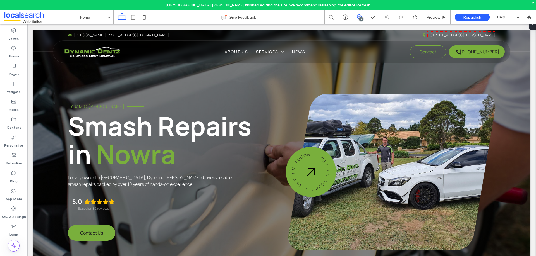
click at [357, 18] on icon at bounding box center [359, 17] width 4 height 4
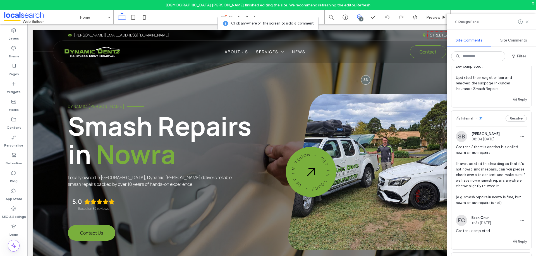
scroll to position [279, 0]
click at [428, 20] on div "Preview" at bounding box center [436, 17] width 28 height 14
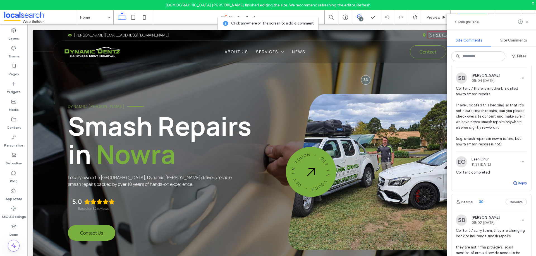
scroll to position [391, 0]
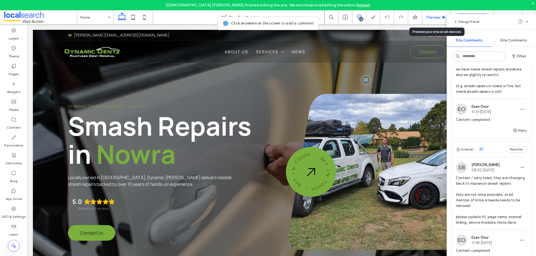
click at [433, 17] on span "Preview" at bounding box center [433, 17] width 14 height 5
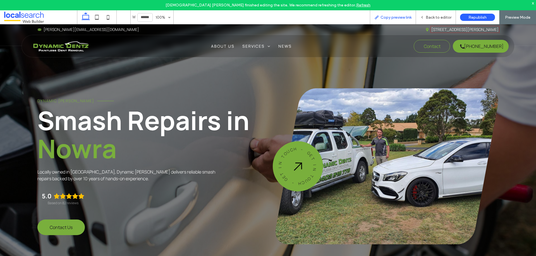
click at [404, 16] on span "Copy preview link" at bounding box center [395, 17] width 31 height 5
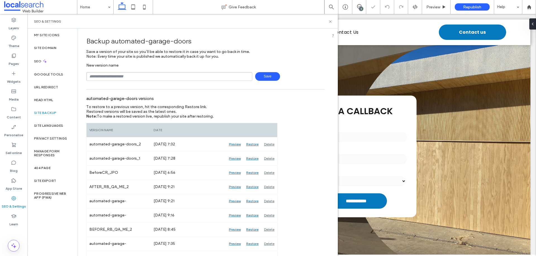
click at [147, 79] on input "text" at bounding box center [169, 76] width 166 height 9
type input "**********"
click at [271, 77] on span "Save" at bounding box center [267, 76] width 25 height 9
drag, startPoint x: 358, startPoint y: 5, endPoint x: 333, endPoint y: 34, distance: 37.8
click at [358, 5] on icon at bounding box center [359, 6] width 4 height 4
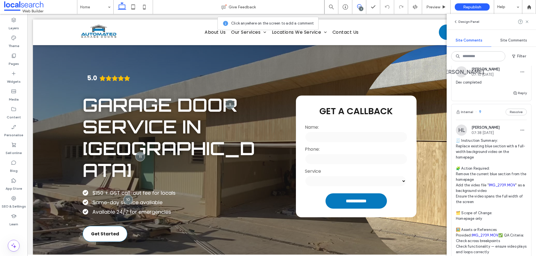
scroll to position [391, 0]
click at [491, 119] on div "Internal 9 Resolve" at bounding box center [491, 112] width 80 height 16
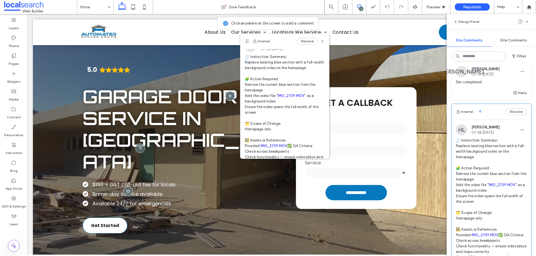
scroll to position [0, 0]
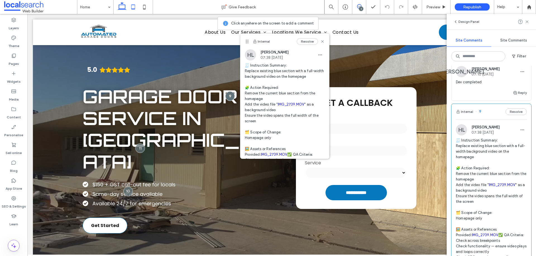
click at [134, 8] on icon at bounding box center [132, 6] width 11 height 11
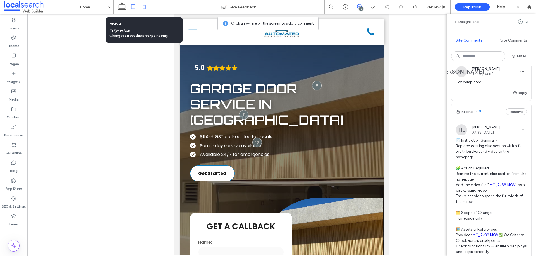
click at [143, 9] on icon at bounding box center [144, 6] width 11 height 11
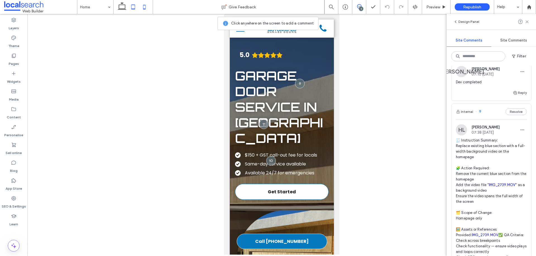
click at [136, 8] on icon at bounding box center [132, 6] width 11 height 11
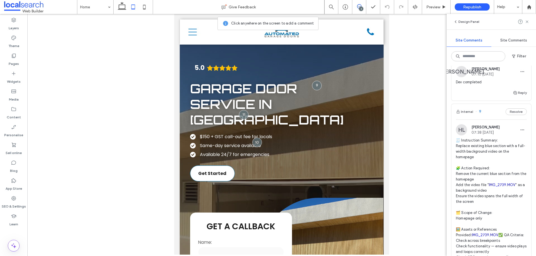
click at [359, 9] on div "3" at bounding box center [361, 9] width 4 height 4
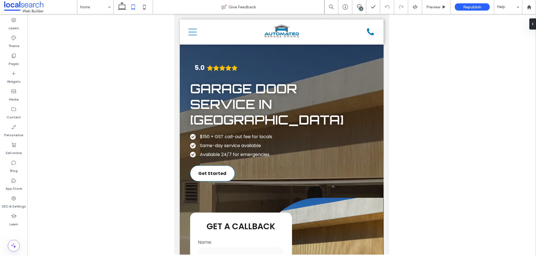
click at [134, 7] on icon at bounding box center [132, 6] width 11 height 11
click at [126, 8] on icon at bounding box center [121, 6] width 11 height 11
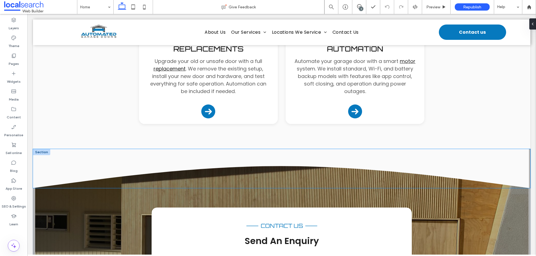
scroll to position [837, 0]
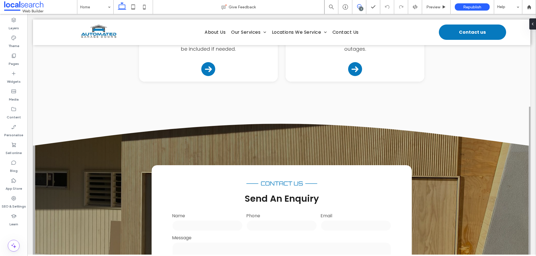
click at [356, 5] on span at bounding box center [359, 6] width 14 height 4
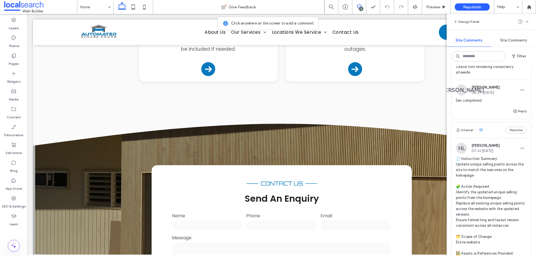
scroll to position [167, 0]
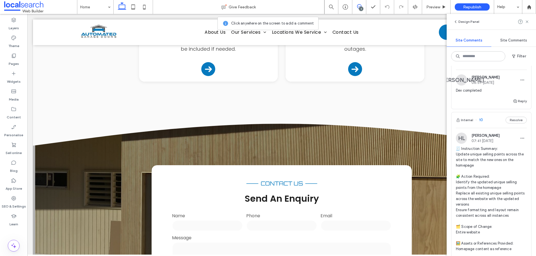
click at [488, 128] on div "Internal 10 Resolve" at bounding box center [491, 120] width 80 height 16
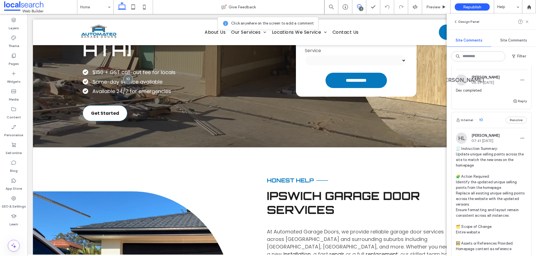
scroll to position [44, 0]
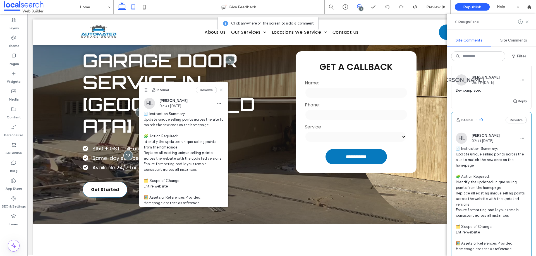
click at [134, 8] on icon at bounding box center [132, 6] width 11 height 11
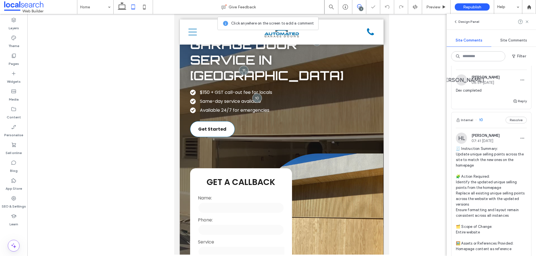
scroll to position [0, 0]
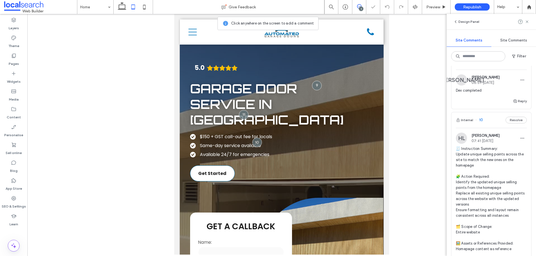
click at [358, 6] on icon at bounding box center [359, 6] width 4 height 4
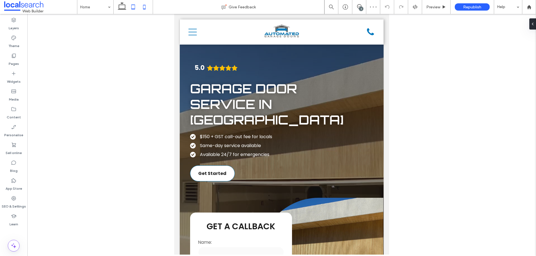
click at [141, 3] on icon at bounding box center [144, 6] width 11 height 11
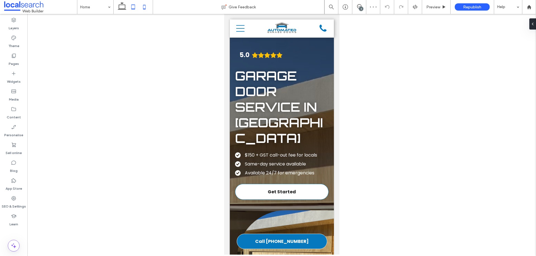
click at [135, 7] on icon at bounding box center [132, 6] width 11 height 11
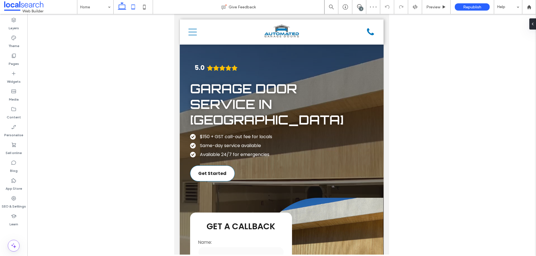
drag, startPoint x: 119, startPoint y: 6, endPoint x: 146, endPoint y: 75, distance: 73.8
click at [119, 6] on icon at bounding box center [121, 6] width 11 height 11
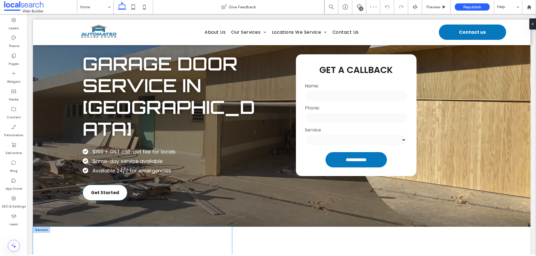
scroll to position [28, 0]
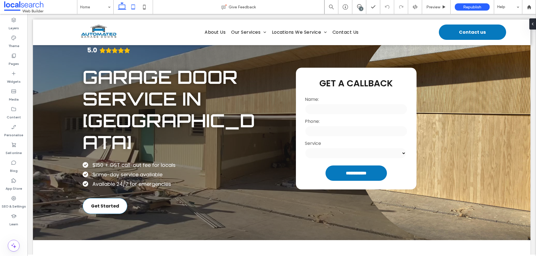
click at [133, 4] on icon at bounding box center [132, 6] width 11 height 11
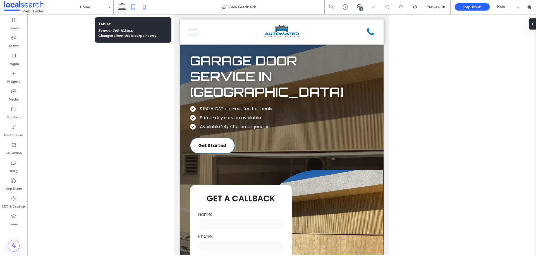
scroll to position [0, 0]
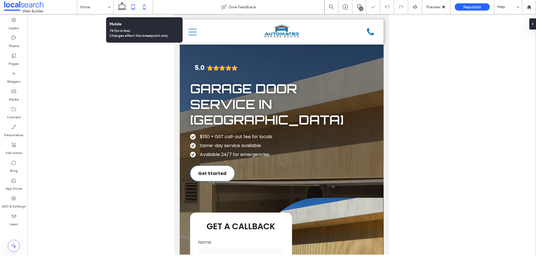
click at [146, 9] on icon at bounding box center [144, 6] width 11 height 11
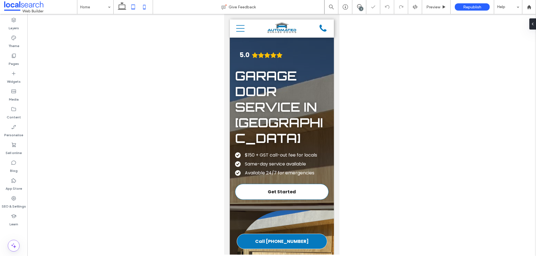
click at [130, 10] on icon at bounding box center [132, 6] width 11 height 11
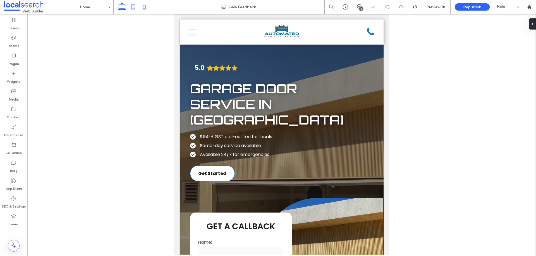
drag, startPoint x: 120, startPoint y: 6, endPoint x: 347, endPoint y: 65, distance: 234.5
click at [120, 6] on icon at bounding box center [121, 6] width 11 height 11
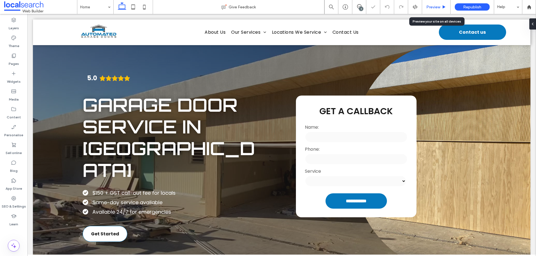
click at [428, 5] on span "Preview" at bounding box center [433, 7] width 14 height 5
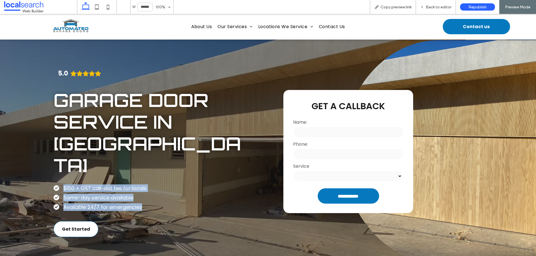
drag, startPoint x: 143, startPoint y: 194, endPoint x: 62, endPoint y: 176, distance: 82.2
click at [62, 185] on ul "$1 50 + GST call-out fee for locals Same - day service ava il able ﻿ Available …" at bounding box center [117, 198] width 127 height 27
copy ul "$1 50 + GST call-out fee for locals Same - day service ava il able ﻿ Available …"
click at [176, 172] on div "5.0 Garage Door Service in [GEOGRAPHIC_DATA] $1 50 + GST call-out fee for local…" at bounding box center [172, 152] width 236 height 225
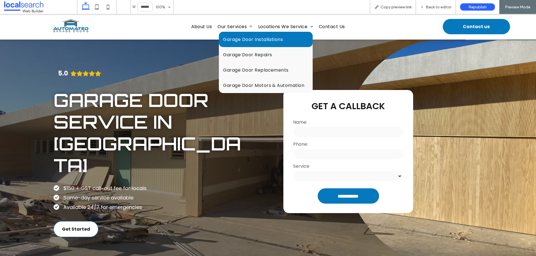
click at [238, 38] on span "Garage Door Installations" at bounding box center [253, 39] width 60 height 7
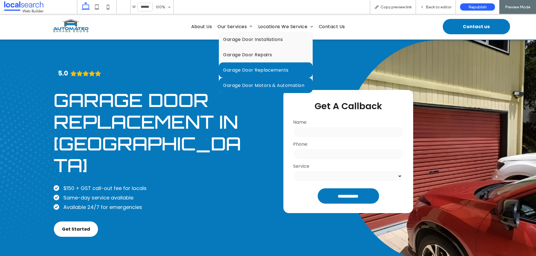
click at [245, 86] on span "Garage Door Motors & Automation" at bounding box center [263, 85] width 81 height 7
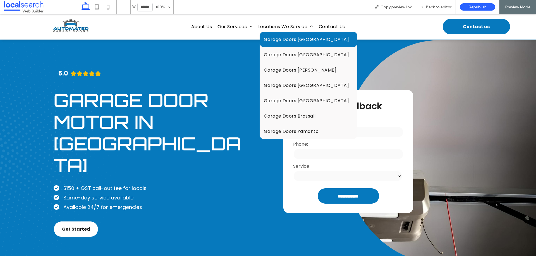
click at [297, 36] on span "Garage Doors [GEOGRAPHIC_DATA]" at bounding box center [306, 39] width 85 height 7
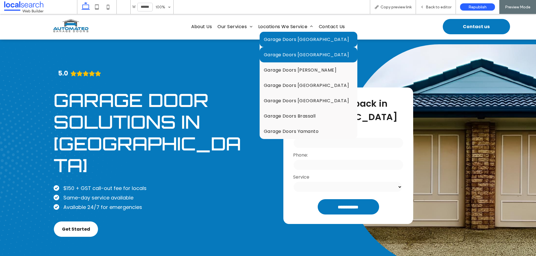
click at [285, 52] on span "Garage Doors [GEOGRAPHIC_DATA]" at bounding box center [306, 54] width 85 height 7
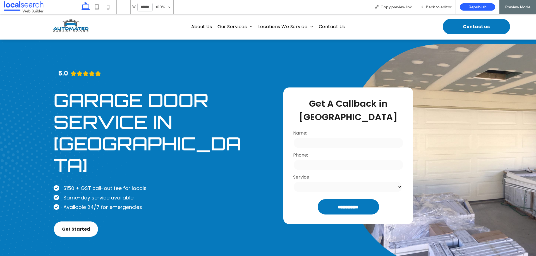
click at [240, 65] on div "5.0 Garage Door Service in [GEOGRAPHIC_DATA] $1 50 + GST call-out fee for local…" at bounding box center [172, 156] width 236 height 233
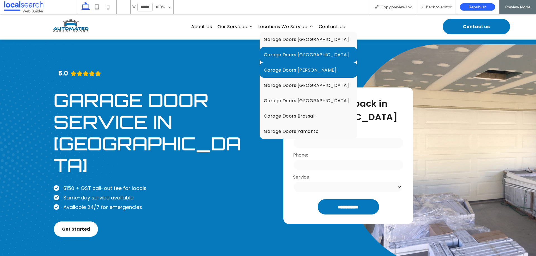
click at [297, 66] on link "Garage Doors [PERSON_NAME]" at bounding box center [308, 69] width 98 height 15
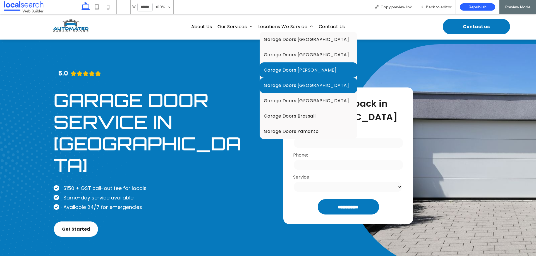
drag, startPoint x: 285, startPoint y: 85, endPoint x: 285, endPoint y: 98, distance: 13.7
click at [285, 85] on span "Garage Doors [GEOGRAPHIC_DATA]" at bounding box center [306, 85] width 85 height 7
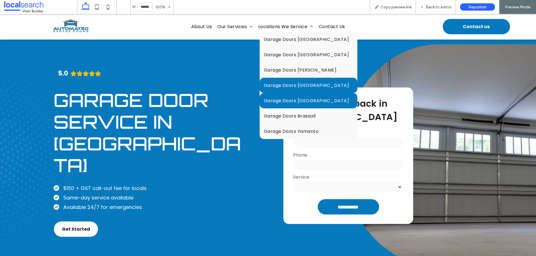
click at [311, 102] on span "Garage Doors [GEOGRAPHIC_DATA]" at bounding box center [306, 100] width 85 height 7
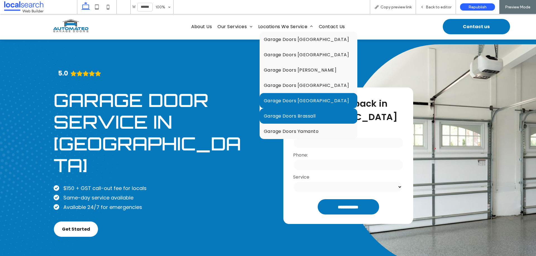
drag, startPoint x: 288, startPoint y: 110, endPoint x: 288, endPoint y: 125, distance: 14.8
click at [288, 110] on link "Garage Doors Brassall" at bounding box center [308, 116] width 98 height 15
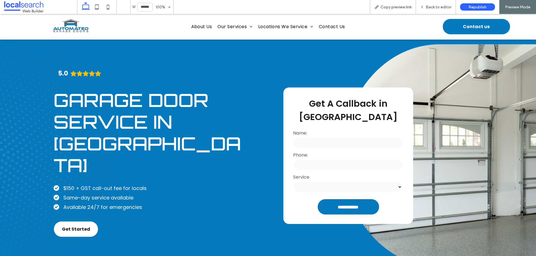
click at [252, 121] on div at bounding box center [268, 128] width 536 height 256
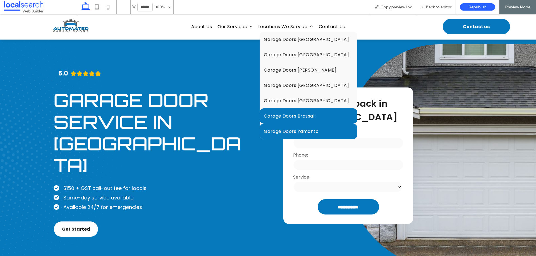
click at [308, 126] on link "Garage Doors Yamanto" at bounding box center [308, 131] width 98 height 15
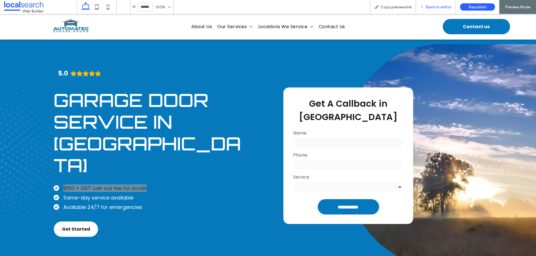
click at [434, 10] on div "Back to editor" at bounding box center [436, 7] width 40 height 14
click at [434, 6] on span "Back to editor" at bounding box center [438, 7] width 26 height 5
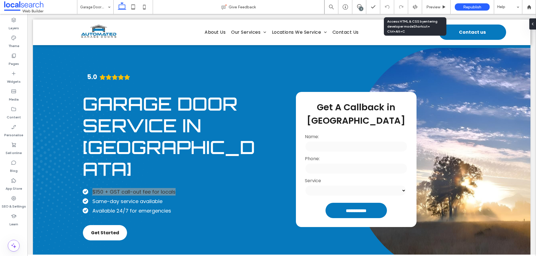
click at [362, 7] on span at bounding box center [359, 6] width 14 height 4
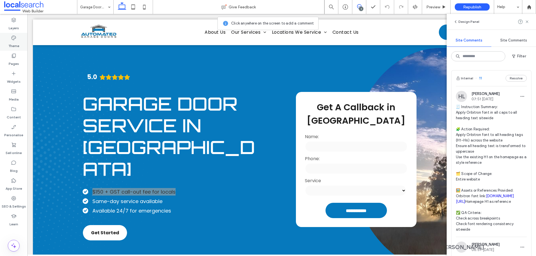
click at [17, 35] on div "Theme" at bounding box center [13, 42] width 27 height 18
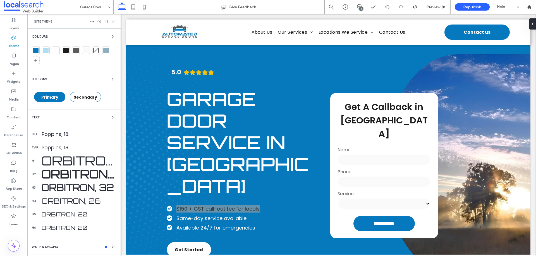
click at [113, 20] on icon at bounding box center [113, 22] width 4 height 4
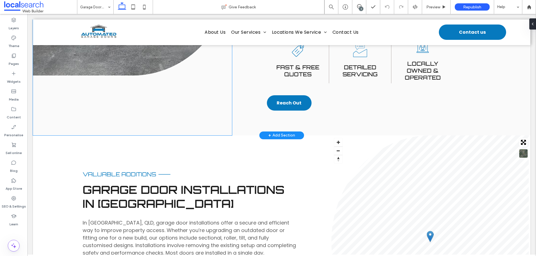
scroll to position [530, 0]
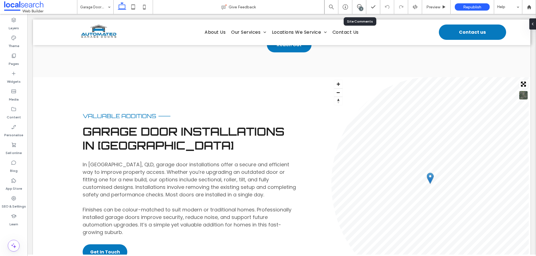
click at [361, 4] on div "3" at bounding box center [359, 7] width 14 height 14
click at [357, 6] on icon at bounding box center [359, 6] width 4 height 4
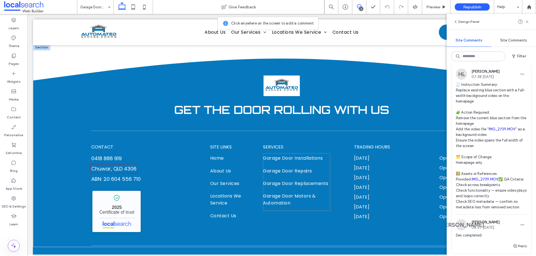
scroll to position [1579, 0]
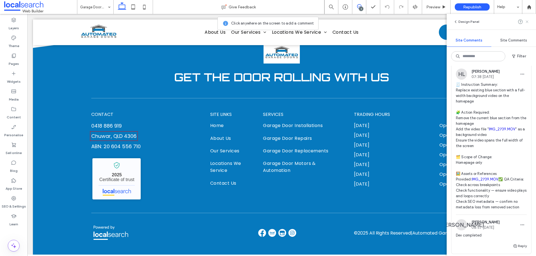
click at [525, 19] on span at bounding box center [527, 21] width 4 height 7
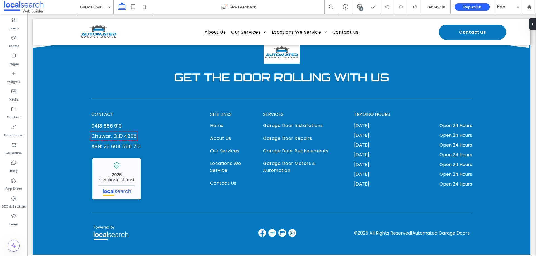
scroll to position [0, 0]
click at [132, 4] on icon at bounding box center [132, 6] width 11 height 11
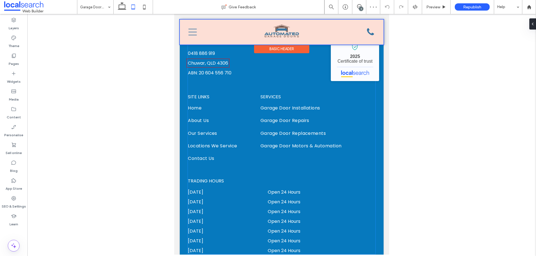
scroll to position [2123, 0]
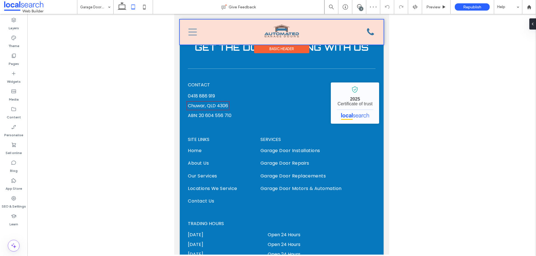
click at [192, 32] on div at bounding box center [282, 32] width 204 height 25
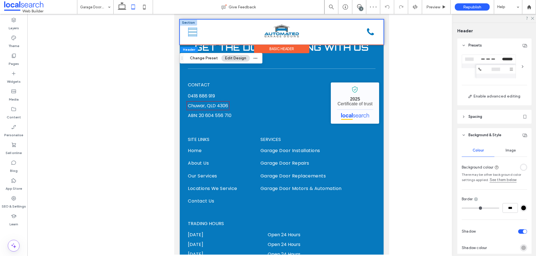
click at [192, 35] on icon at bounding box center [192, 32] width 8 height 7
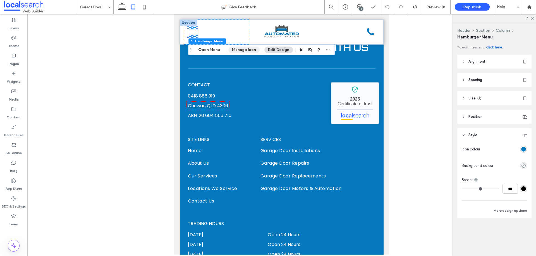
click at [237, 51] on button "Manage Icon" at bounding box center [243, 50] width 31 height 7
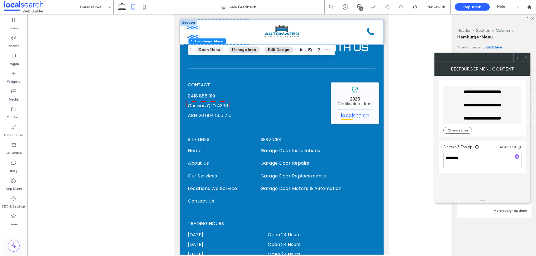
click at [216, 50] on button "Open Menu" at bounding box center [208, 50] width 29 height 7
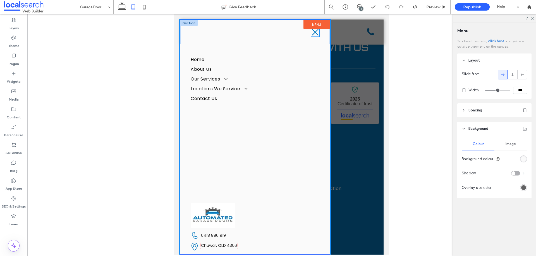
click at [311, 35] on icon "Close Icon" at bounding box center [315, 32] width 8 height 8
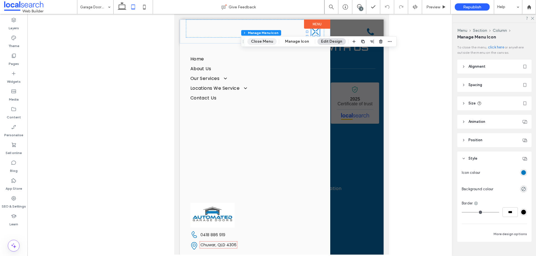
click at [271, 41] on button "Close Menu" at bounding box center [261, 41] width 29 height 7
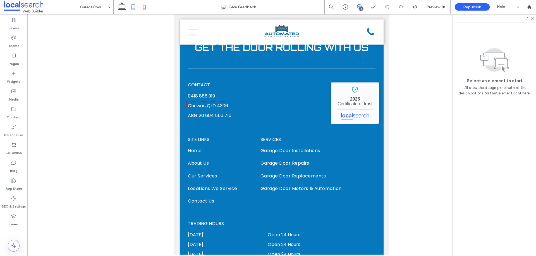
click at [357, 7] on icon at bounding box center [359, 6] width 4 height 4
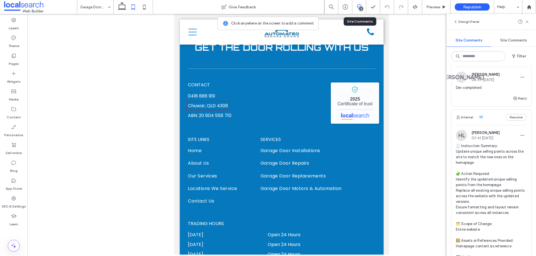
scroll to position [31, 0]
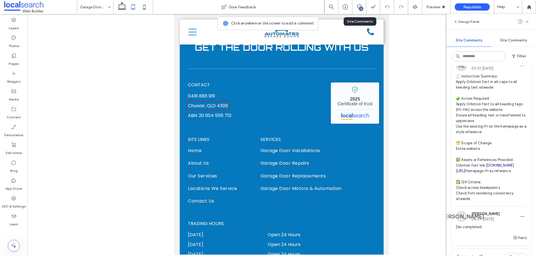
drag, startPoint x: 123, startPoint y: 8, endPoint x: 129, endPoint y: 13, distance: 7.5
click at [123, 8] on icon at bounding box center [121, 6] width 11 height 11
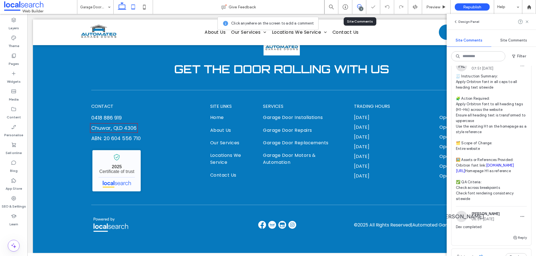
scroll to position [1538, 0]
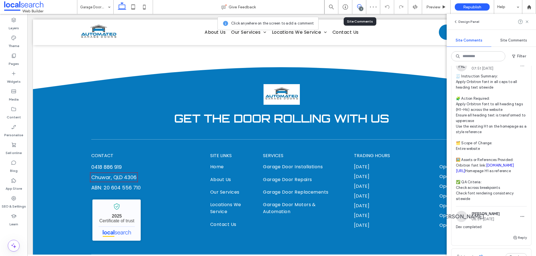
click at [362, 7] on div "3" at bounding box center [361, 9] width 4 height 4
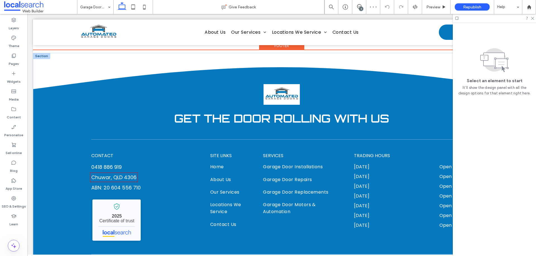
scroll to position [0, 0]
click at [283, 152] on p "SERVICES" at bounding box center [296, 155] width 67 height 7
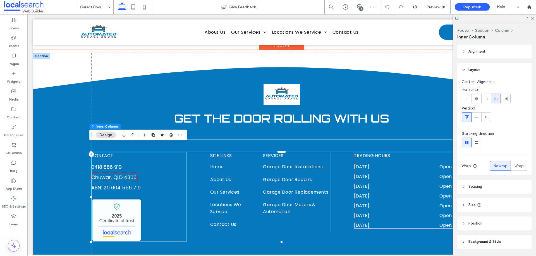
click at [278, 153] on span "SERVICES" at bounding box center [273, 156] width 20 height 6
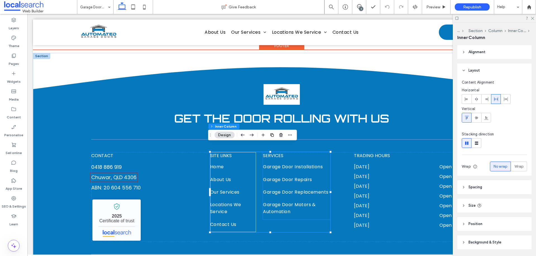
click at [276, 153] on span "SERVICES" at bounding box center [273, 156] width 20 height 6
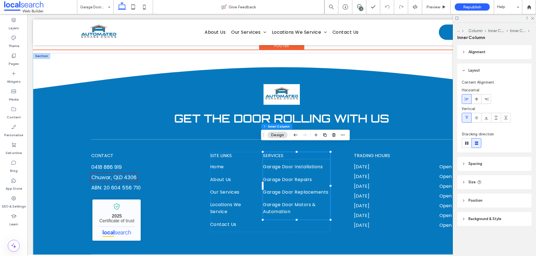
click at [282, 152] on p "SERVICES" at bounding box center [296, 155] width 67 height 7
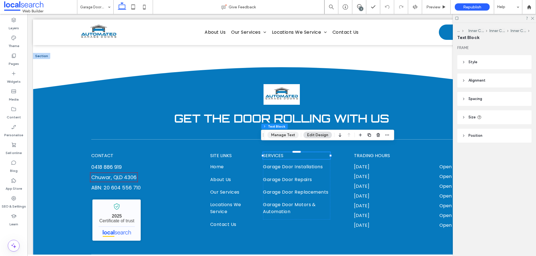
click at [281, 134] on button "Manage Text" at bounding box center [282, 135] width 31 height 7
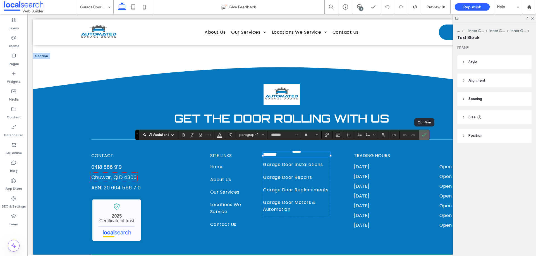
click at [425, 135] on icon "Confirm" at bounding box center [424, 135] width 4 height 4
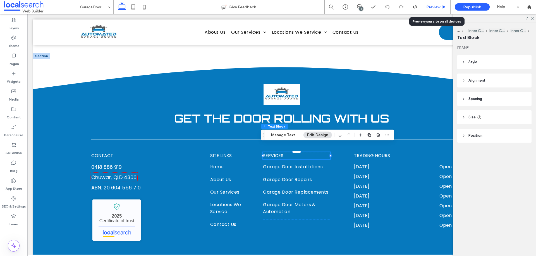
click at [437, 9] on div "Preview" at bounding box center [436, 7] width 28 height 14
click at [427, 8] on span "Preview" at bounding box center [433, 7] width 14 height 5
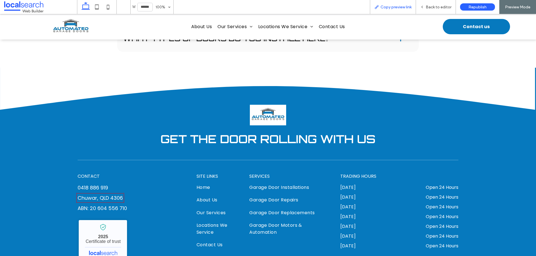
scroll to position [1543, 0]
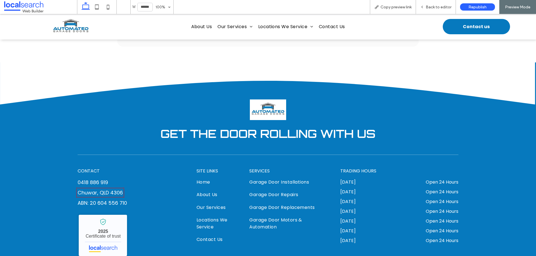
drag, startPoint x: 390, startPoint y: 8, endPoint x: 344, endPoint y: 2, distance: 46.1
click at [389, 8] on span "Copy preview link" at bounding box center [395, 7] width 31 height 5
